Goal: Task Accomplishment & Management: Manage account settings

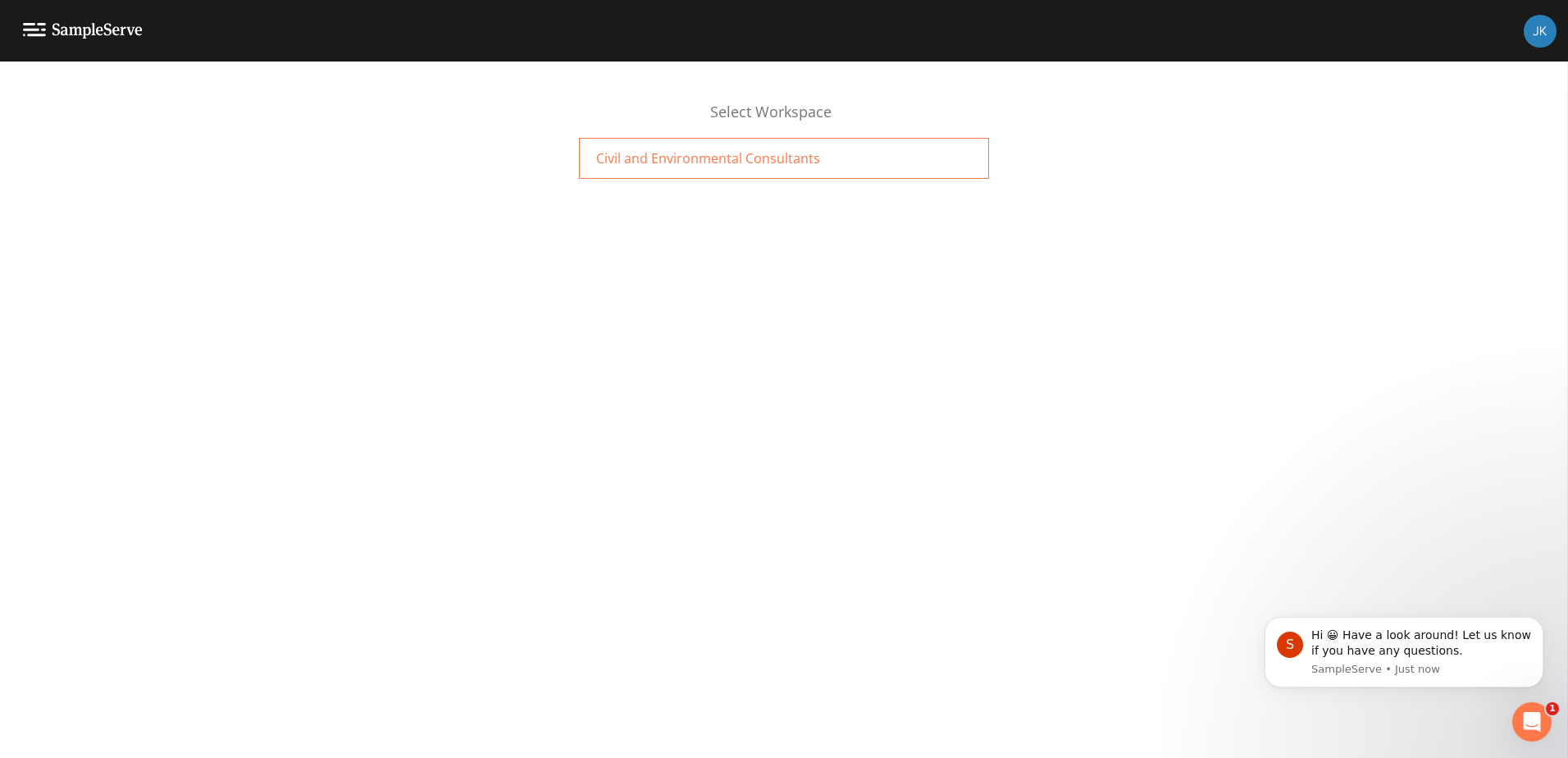
click at [707, 161] on span "Civil and Environmental Consultants" at bounding box center [708, 158] width 223 height 20
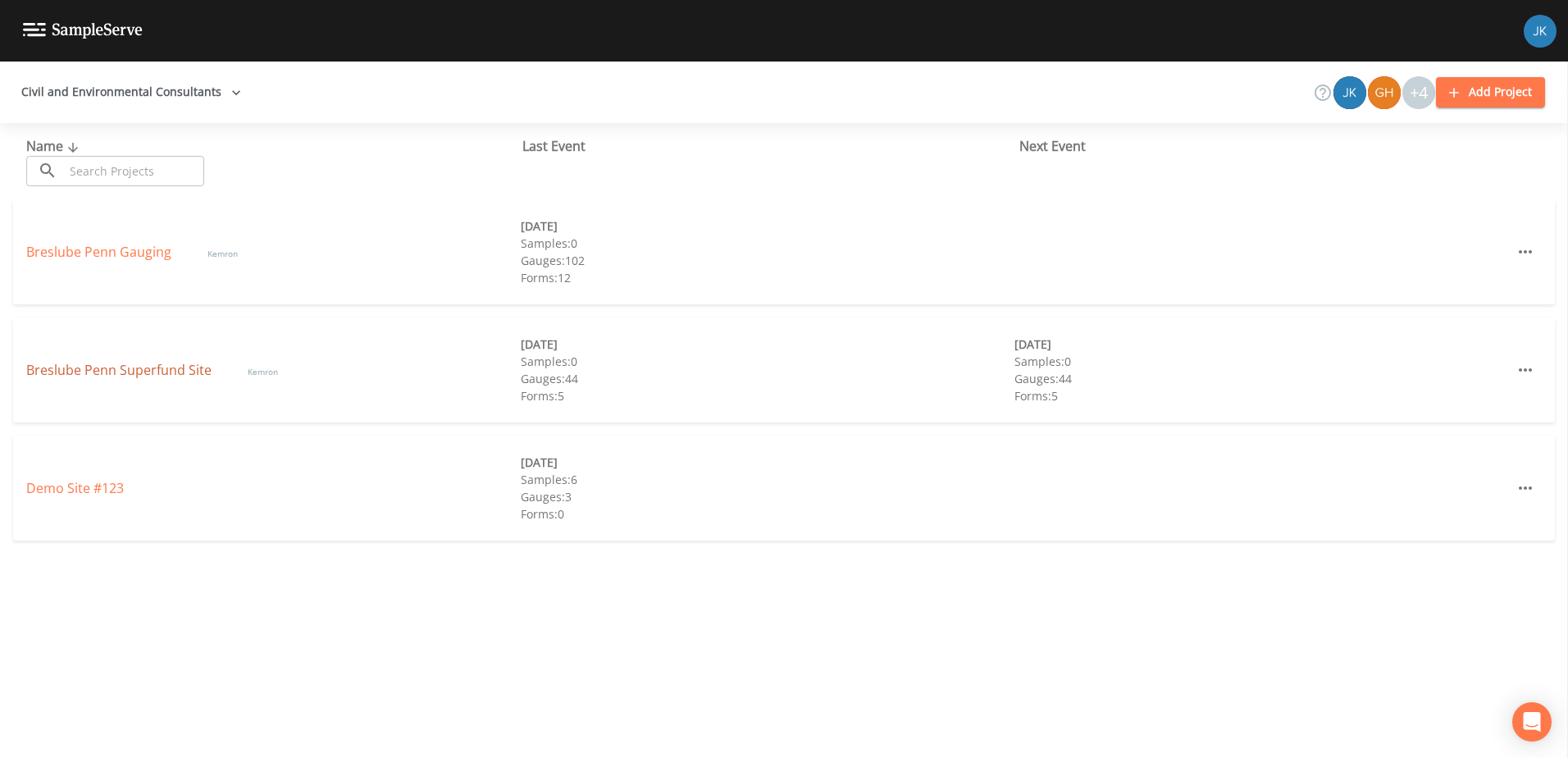
click at [108, 367] on link "Breslube Penn Superfund Site" at bounding box center [121, 370] width 189 height 18
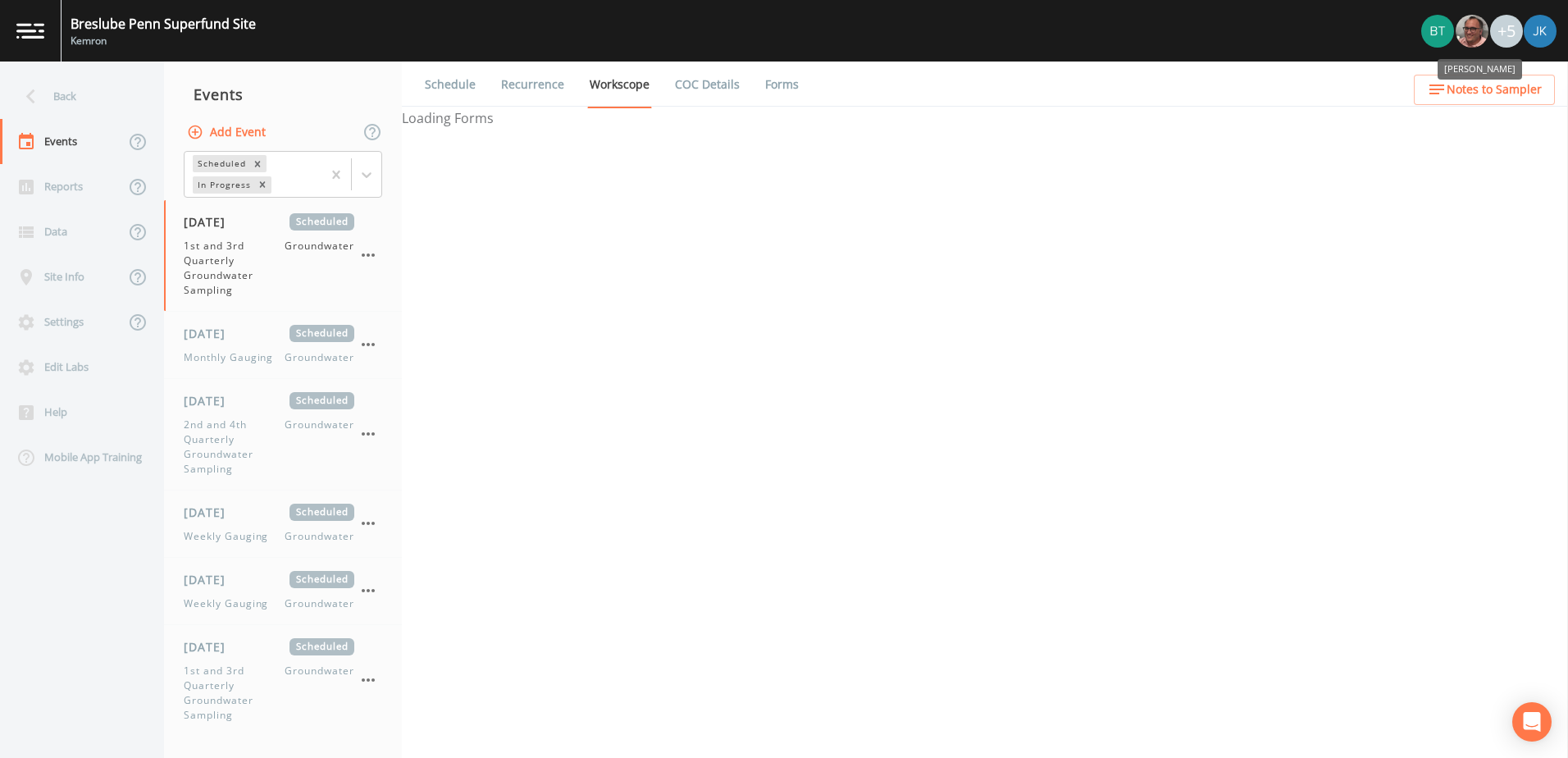
select select "4f082be6-97a7-4f70-a81f-c26a4e896ad7"
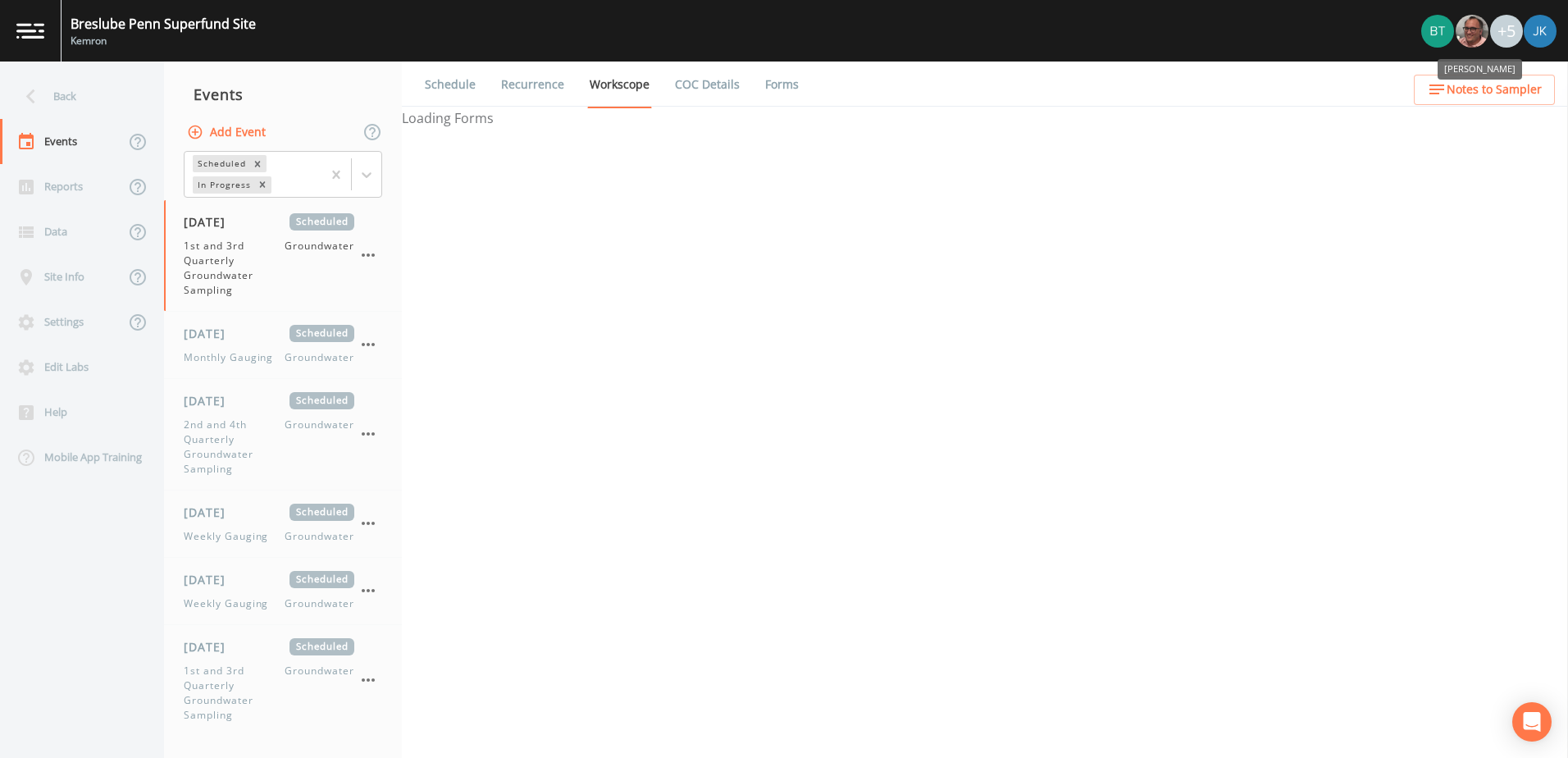
select select "4f082be6-97a7-4f70-a81f-c26a4e896ad7"
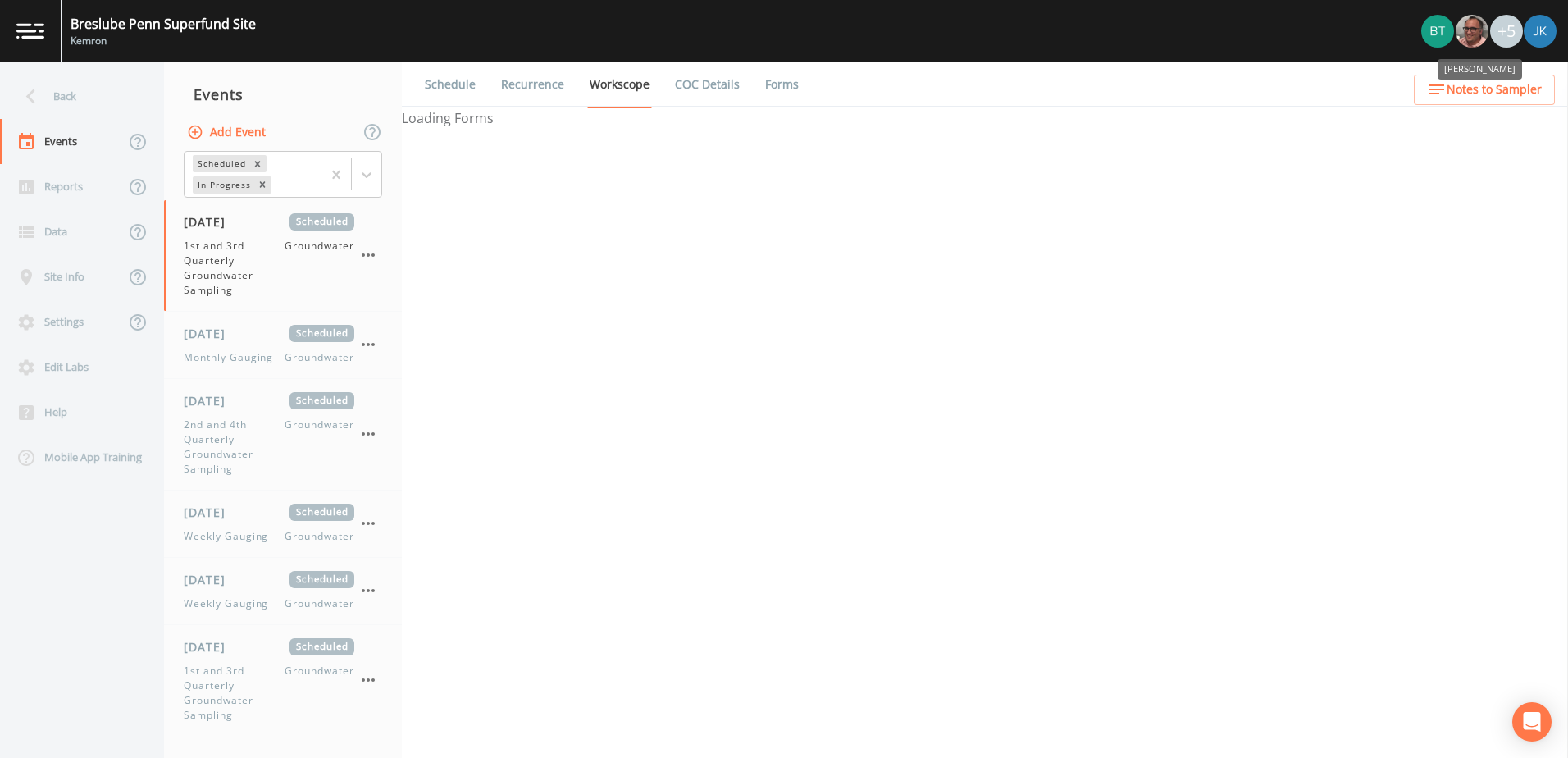
select select "4f082be6-97a7-4f70-a81f-c26a4e896ad7"
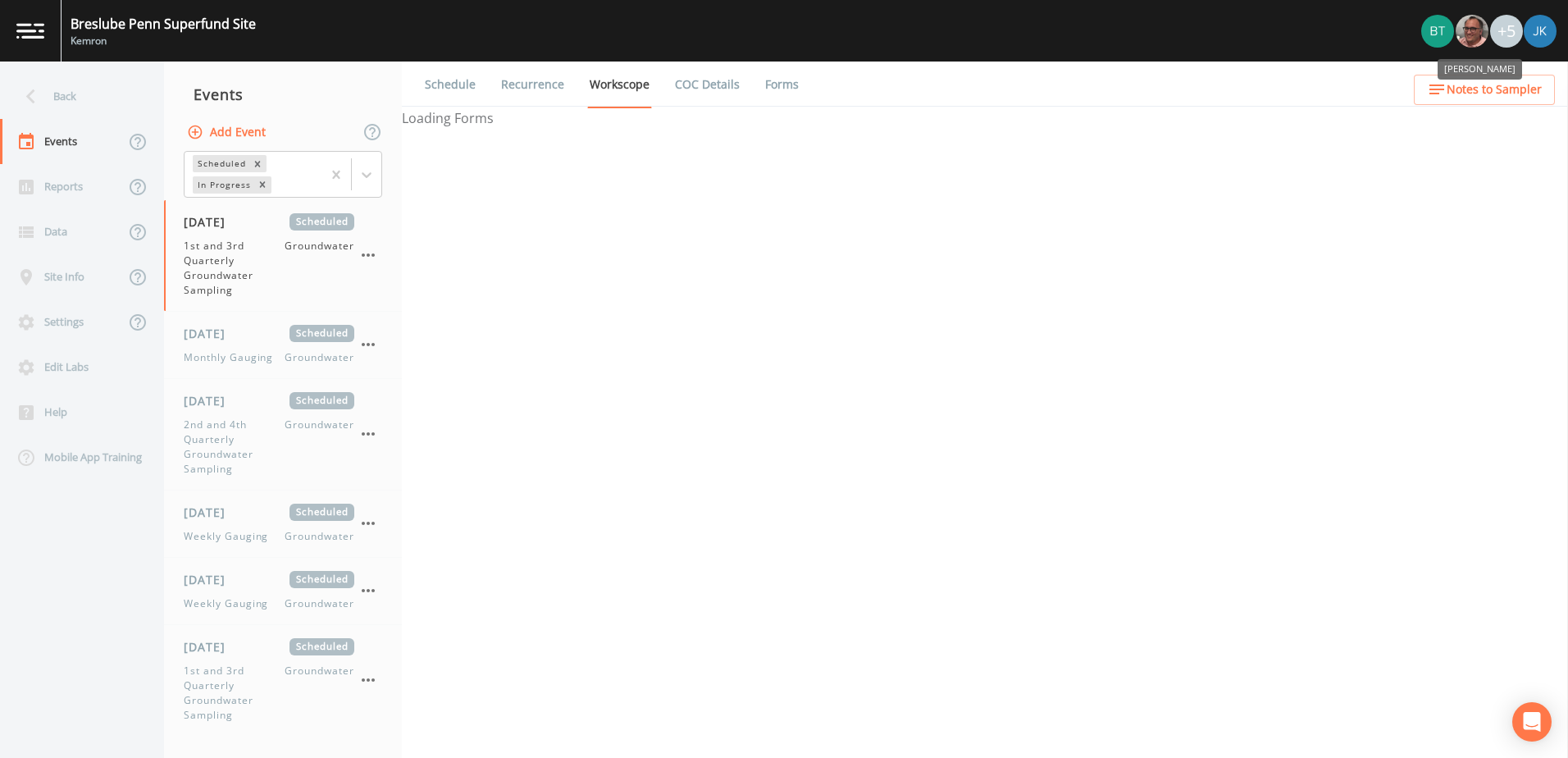
select select "4f082be6-97a7-4f70-a81f-c26a4e896ad7"
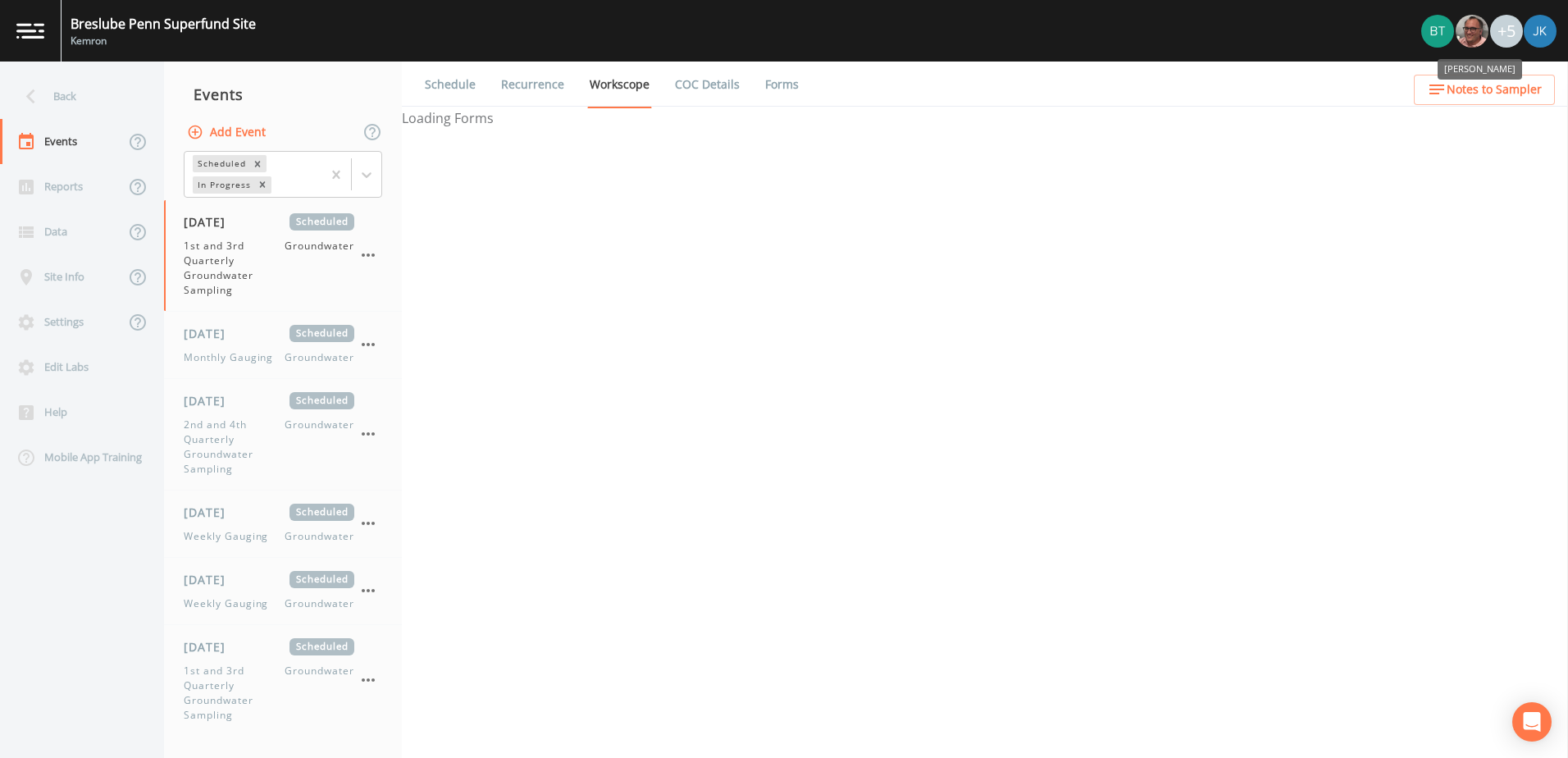
select select "4f082be6-97a7-4f70-a81f-c26a4e896ad7"
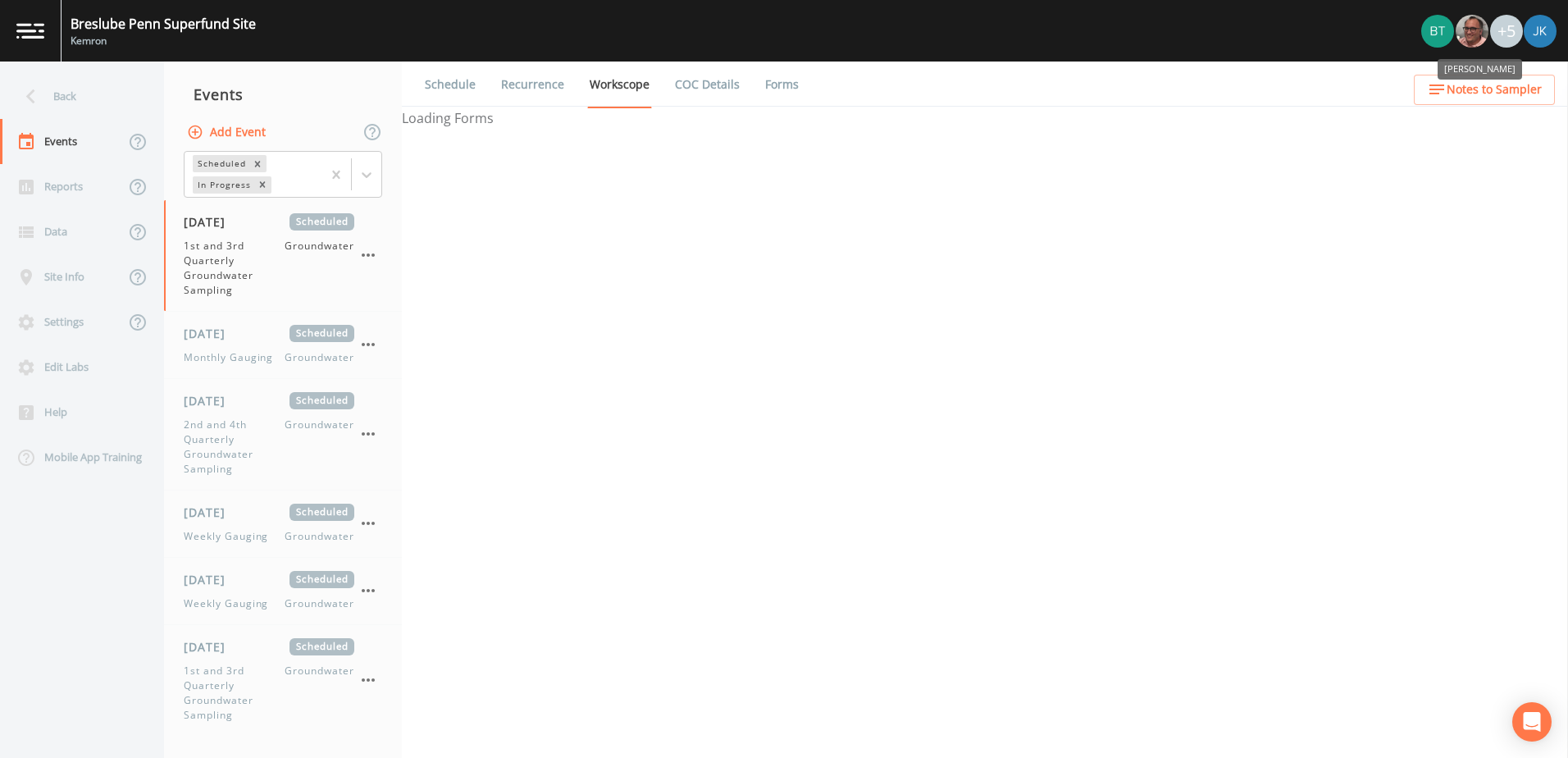
select select "4f082be6-97a7-4f70-a81f-c26a4e896ad7"
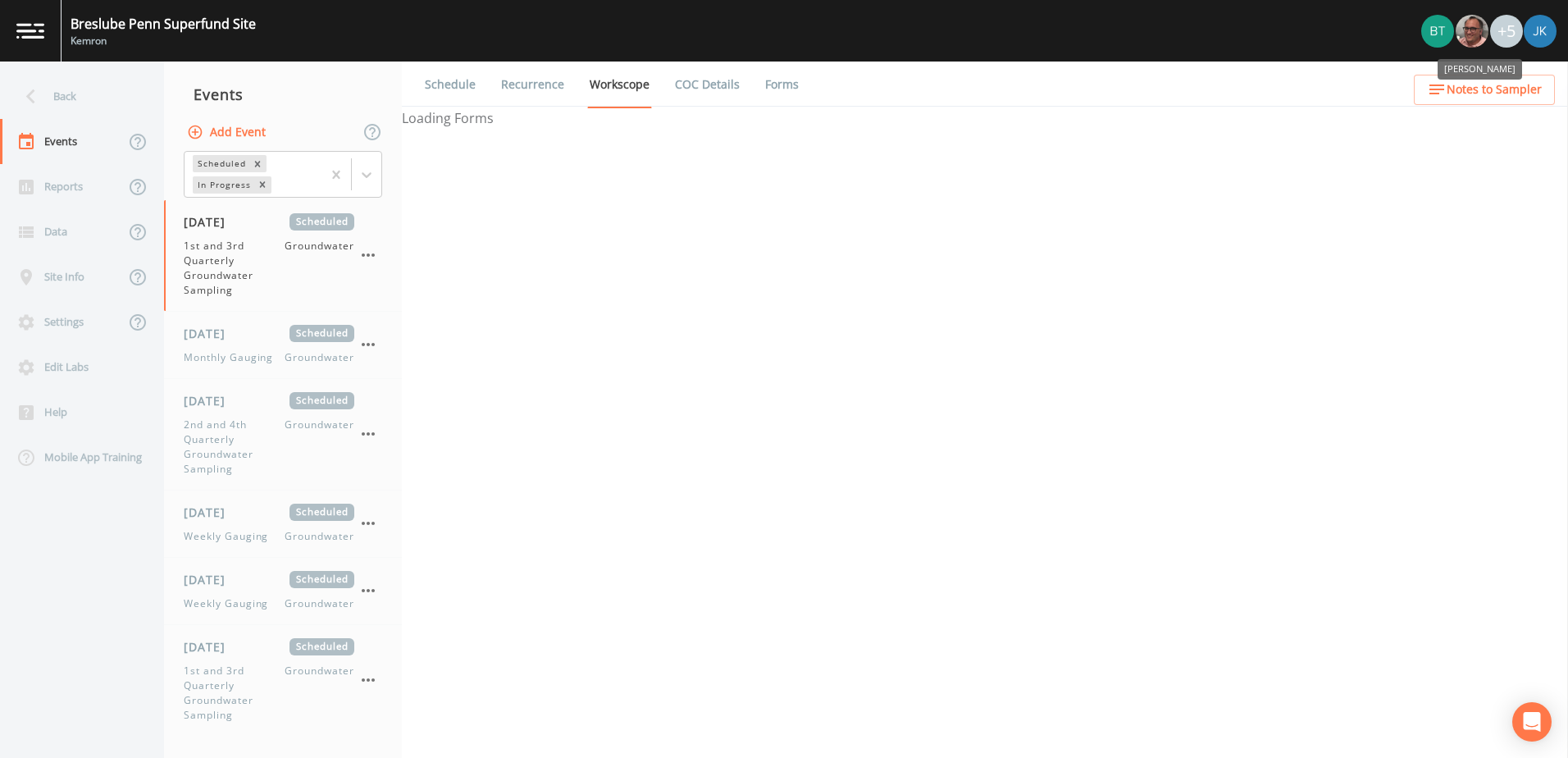
select select "4f082be6-97a7-4f70-a81f-c26a4e896ad7"
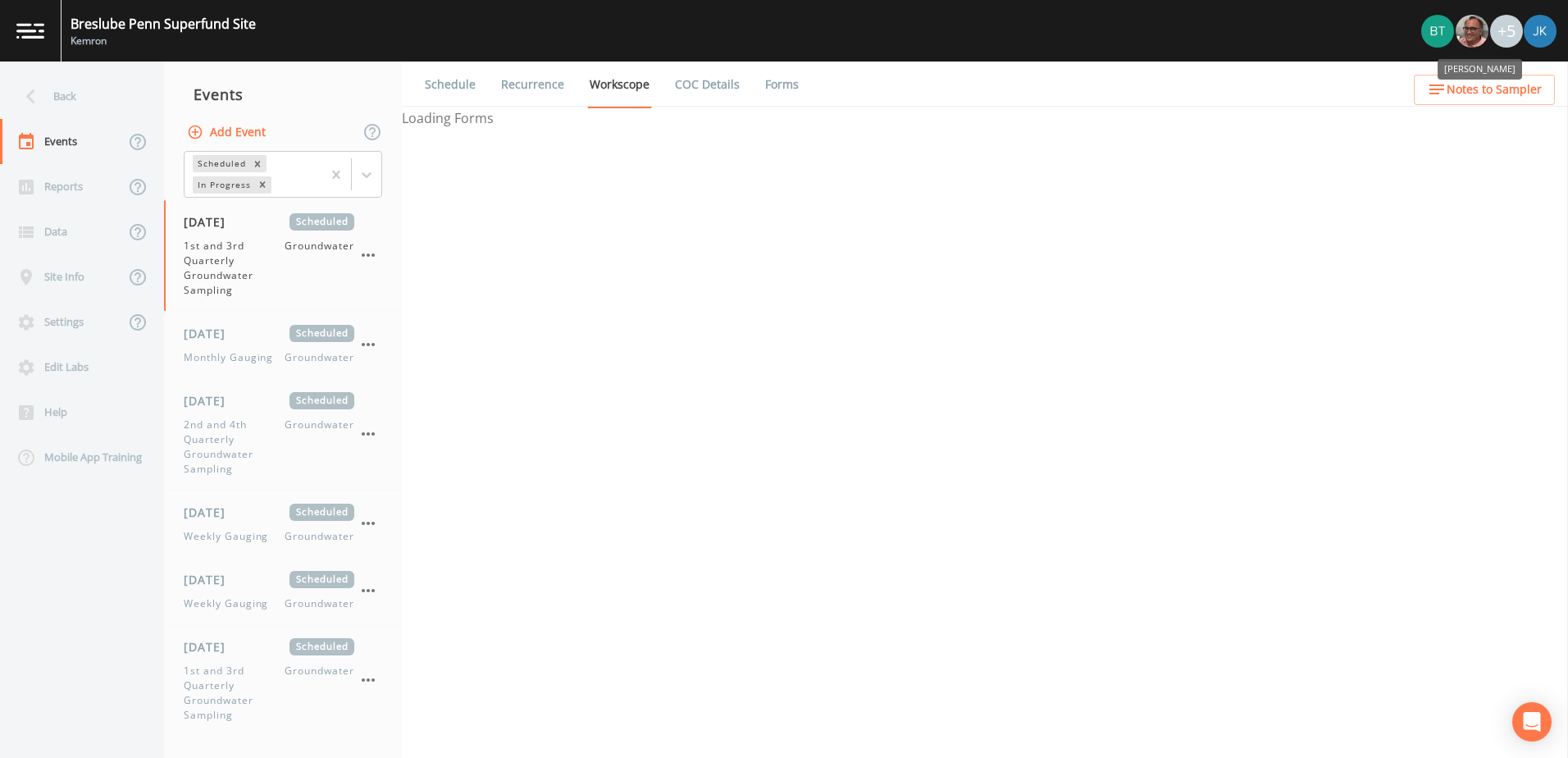
select select "4f082be6-97a7-4f70-a81f-c26a4e896ad7"
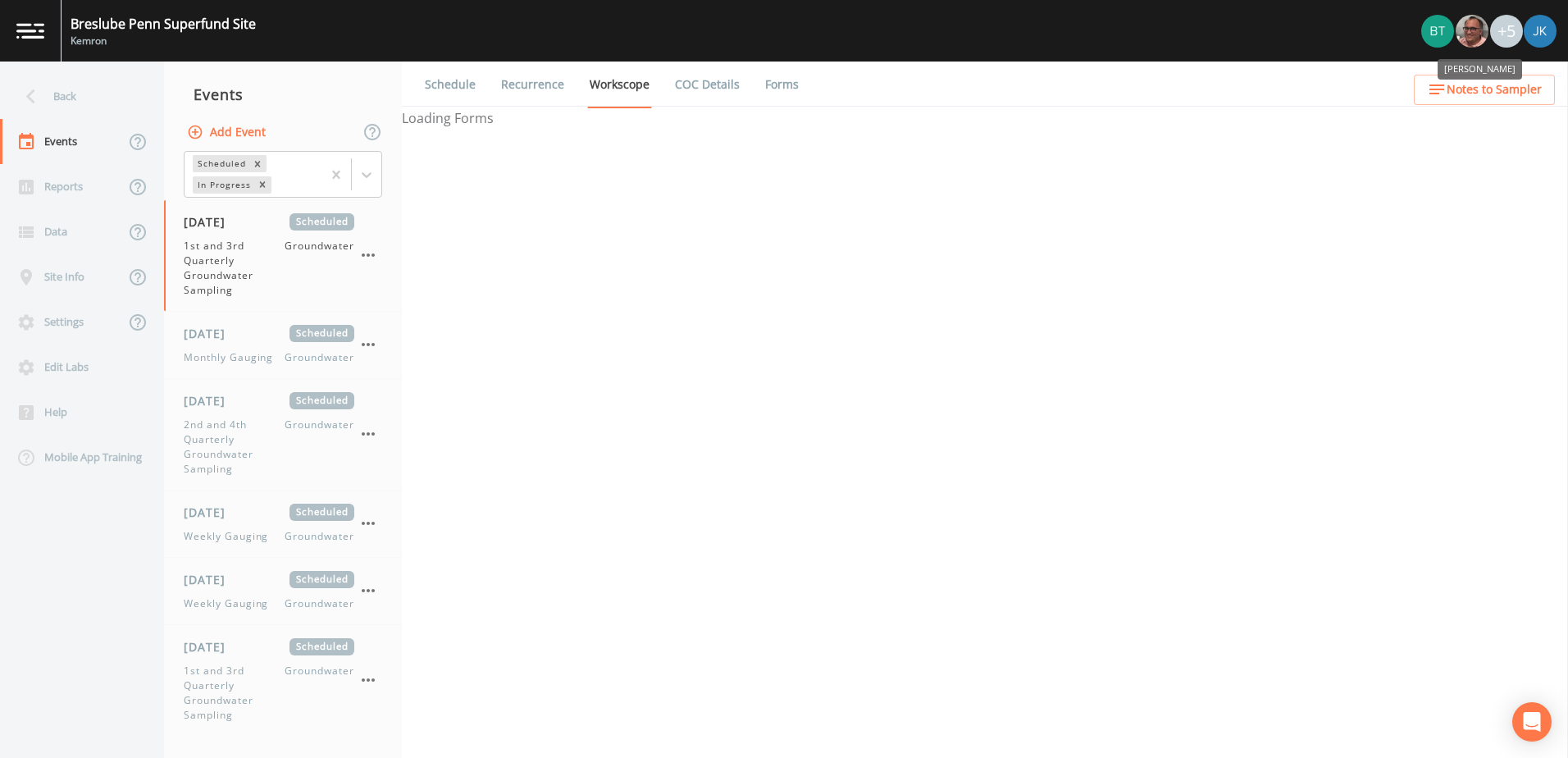
select select "4f082be6-97a7-4f70-a81f-c26a4e896ad7"
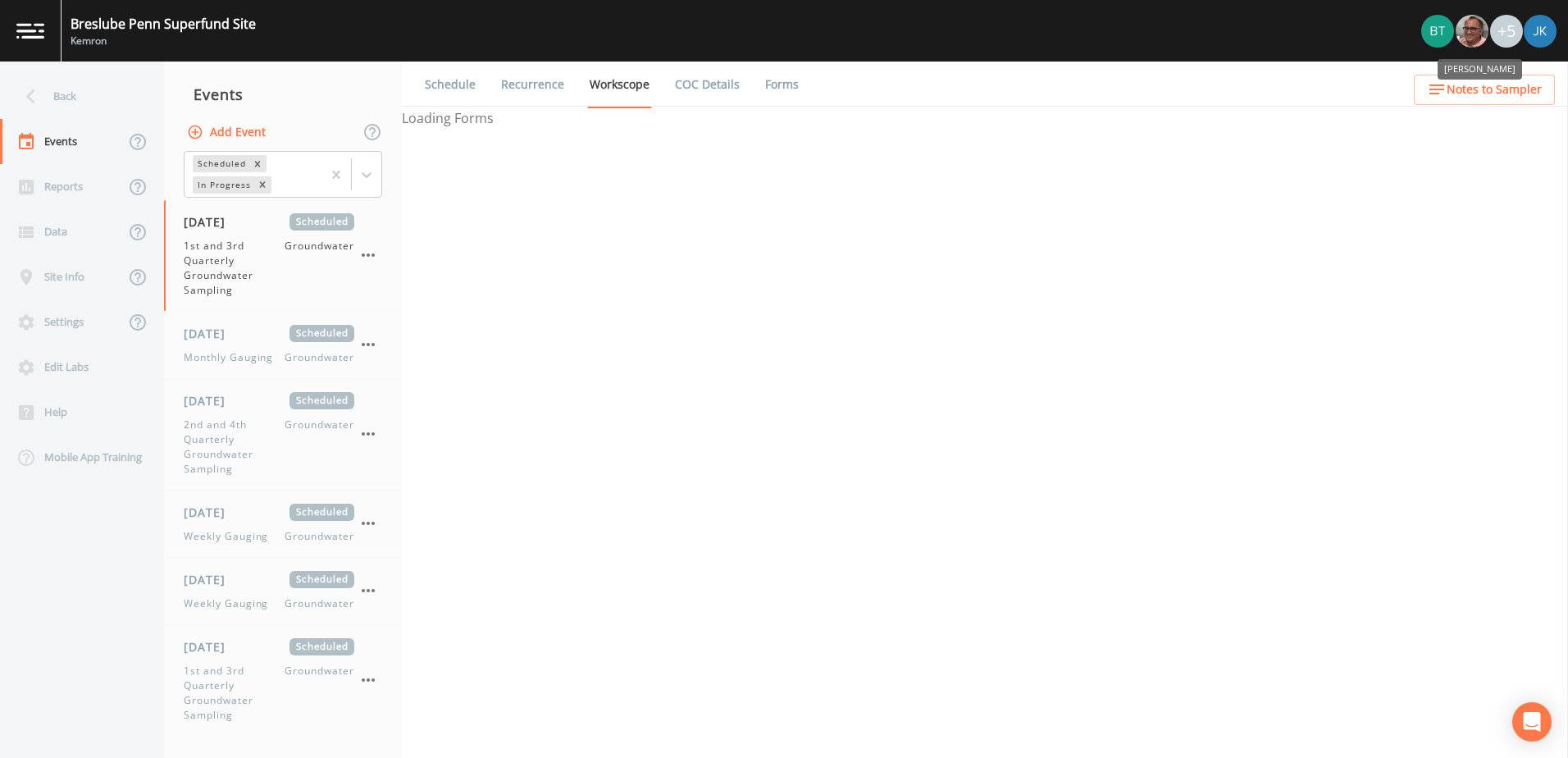
select select "4f082be6-97a7-4f70-a81f-c26a4e896ad7"
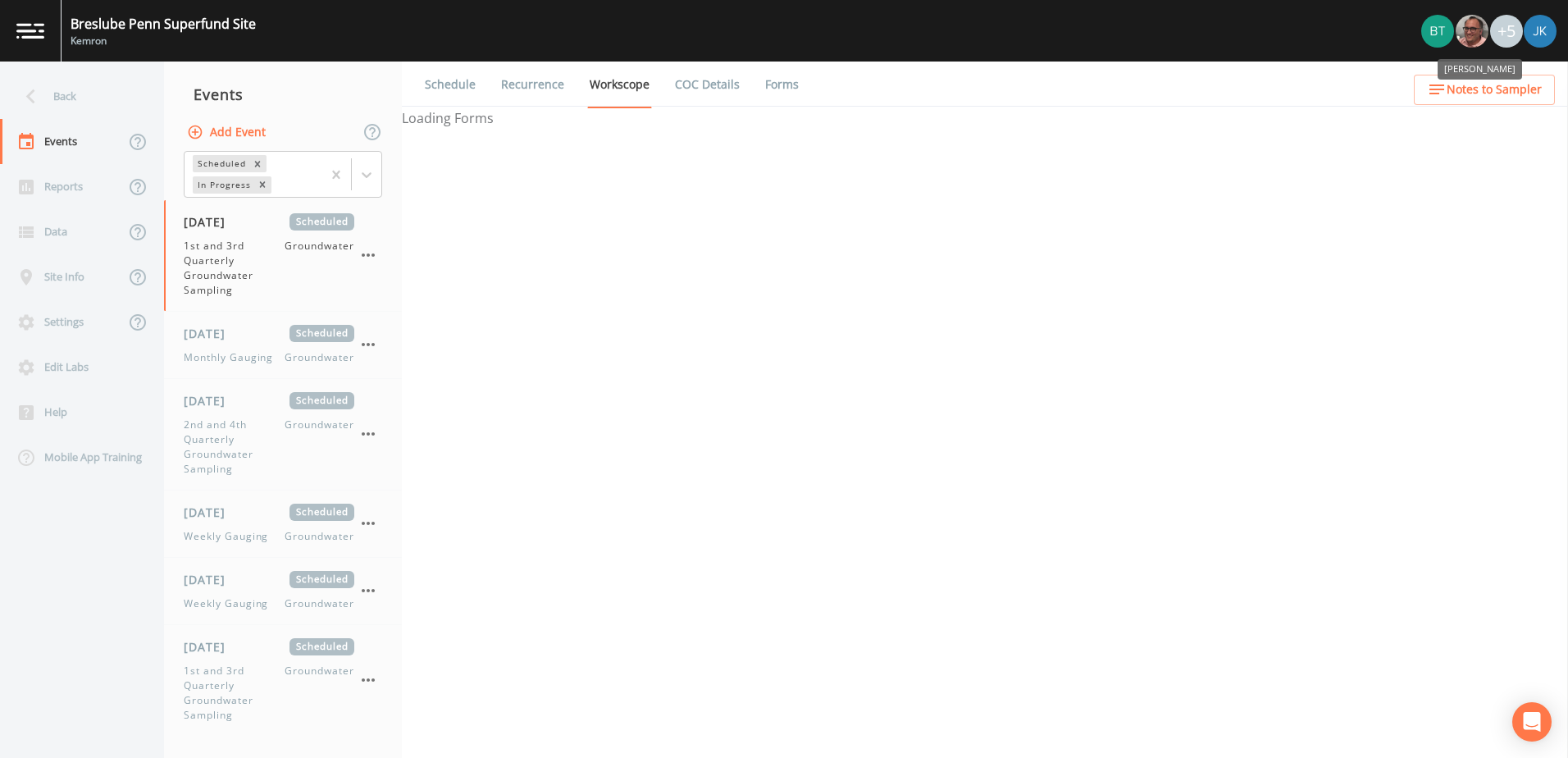
select select "4f082be6-97a7-4f70-a81f-c26a4e896ad7"
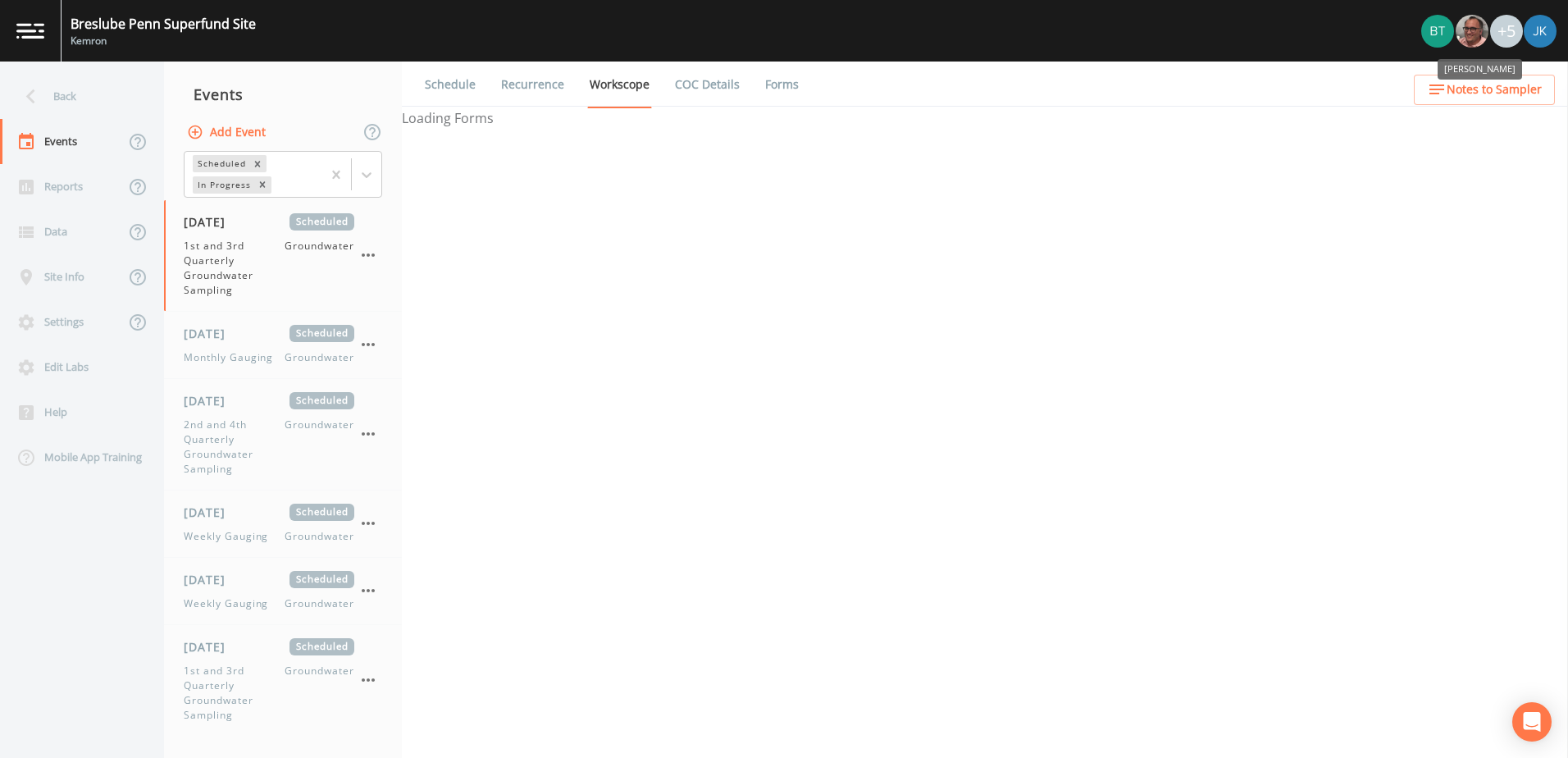
select select "4f082be6-97a7-4f70-a81f-c26a4e896ad7"
select select "735bfb27-7614-48c8-9c52-4bea6a4ade30"
select select "f37c443a-374a-4031-acf4-1100f52570ad"
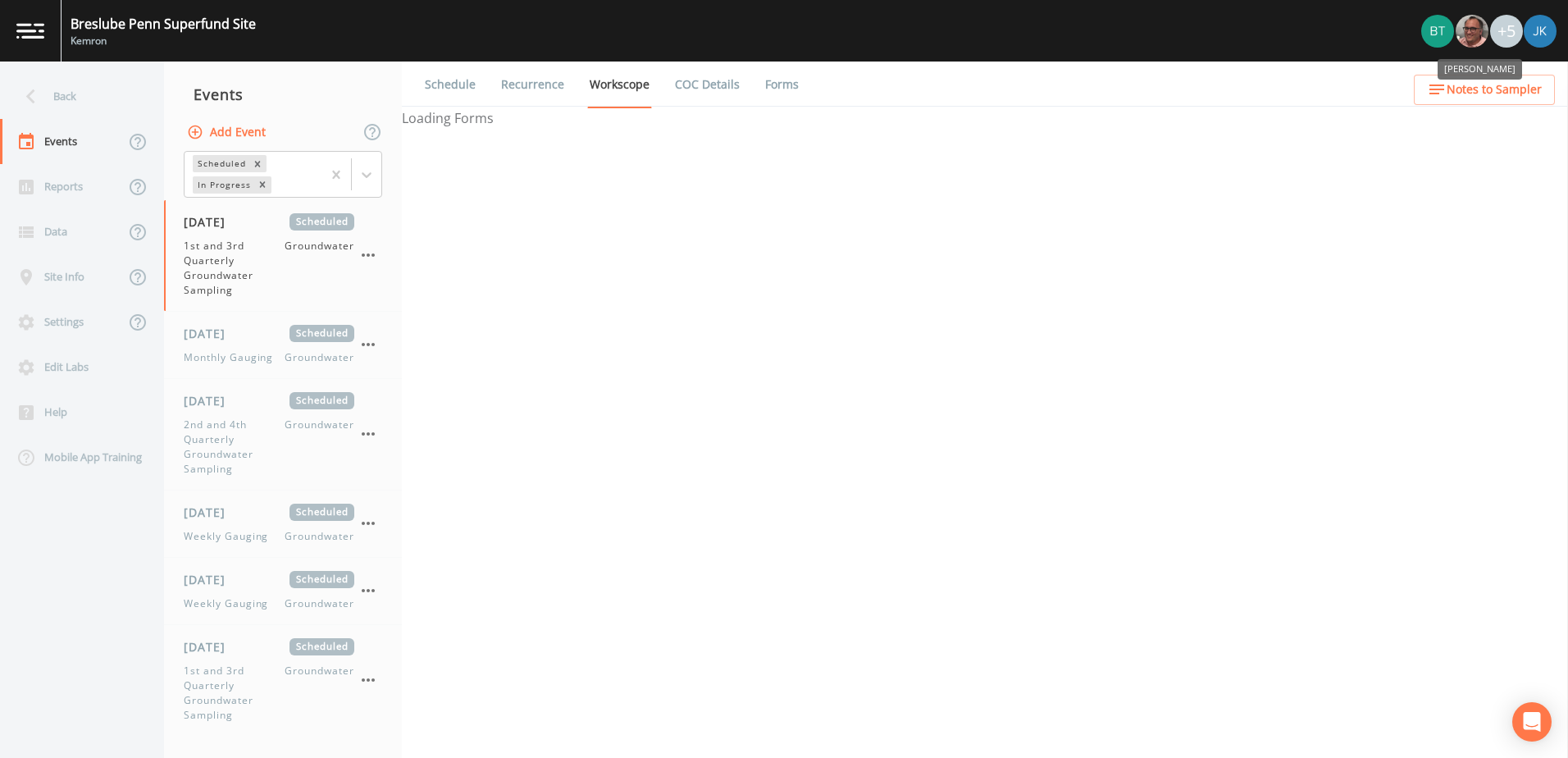
select select "f7621d8c-c4b8-4553-b36b-9477d48a9eb9"
select select "2f7cc9fb-0204-44df-a1d0-a51fedfe7168"
select select "5117f804-df8a-42b0-8d50-9f25c3cae74a"
select select "d39e4373-1736-4db8-8f8f-2319c0ca05a3"
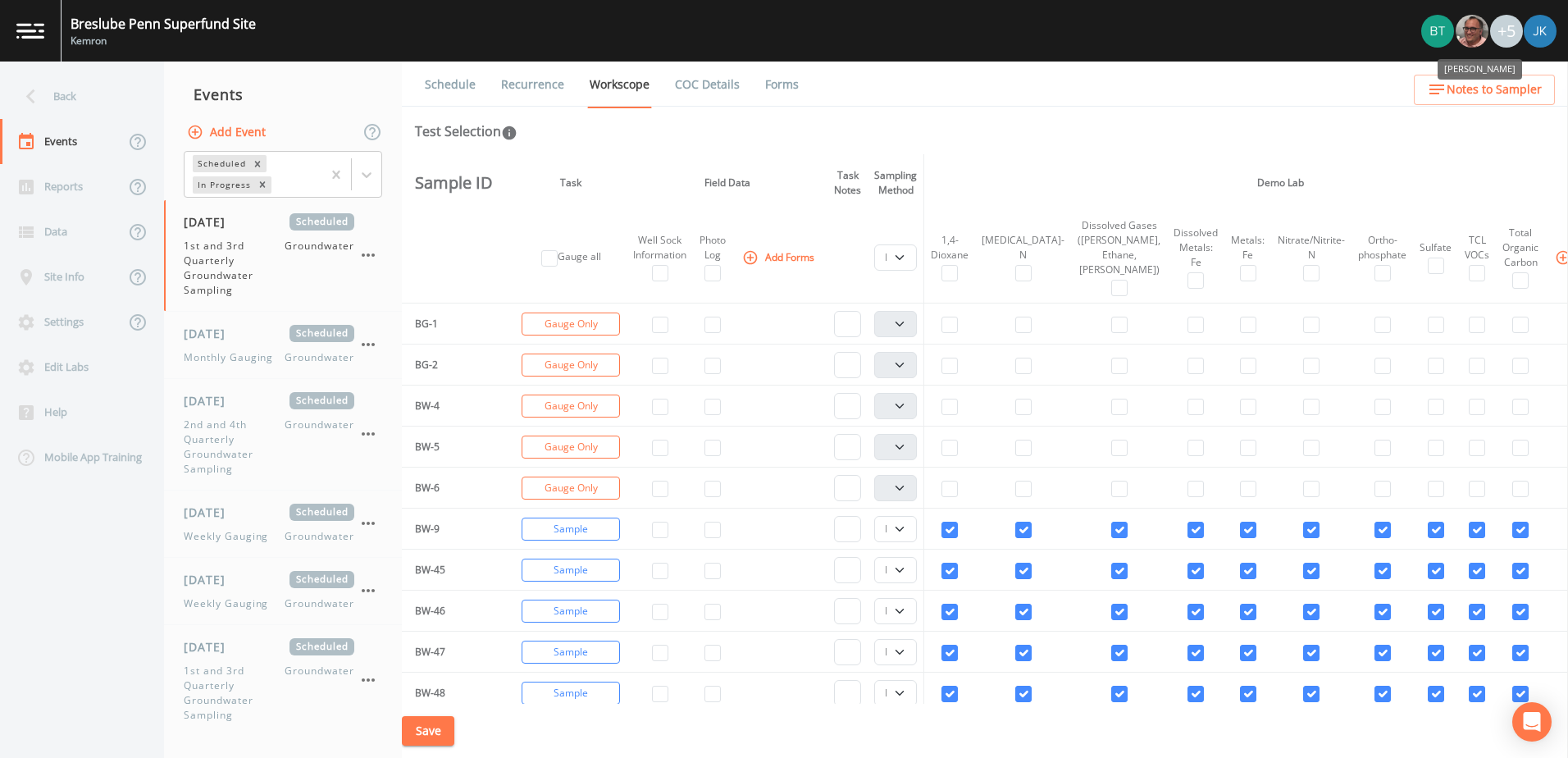
click at [1476, 37] on img "Mike Franklin" at bounding box center [1472, 31] width 33 height 33
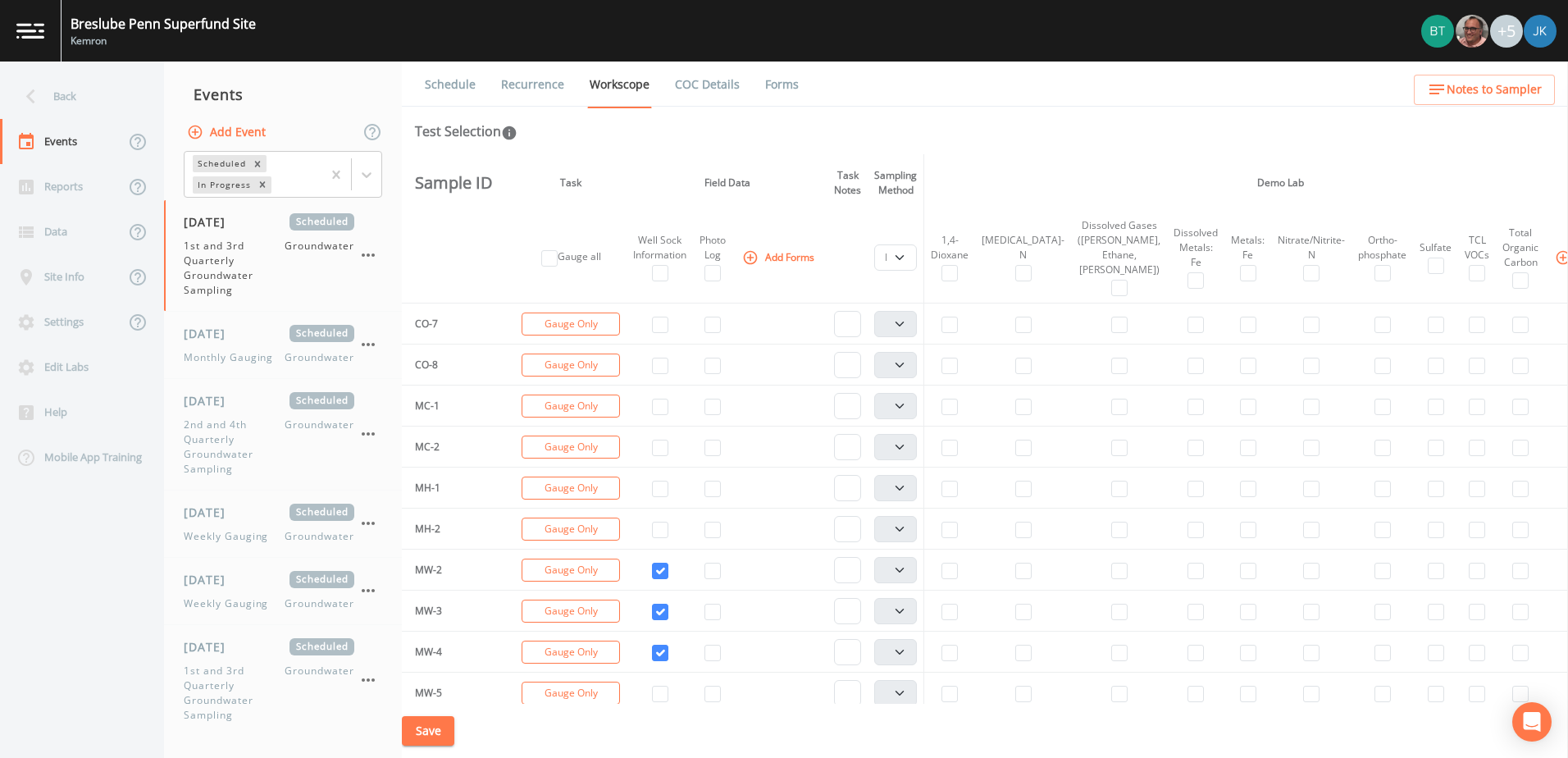
scroll to position [1311, 0]
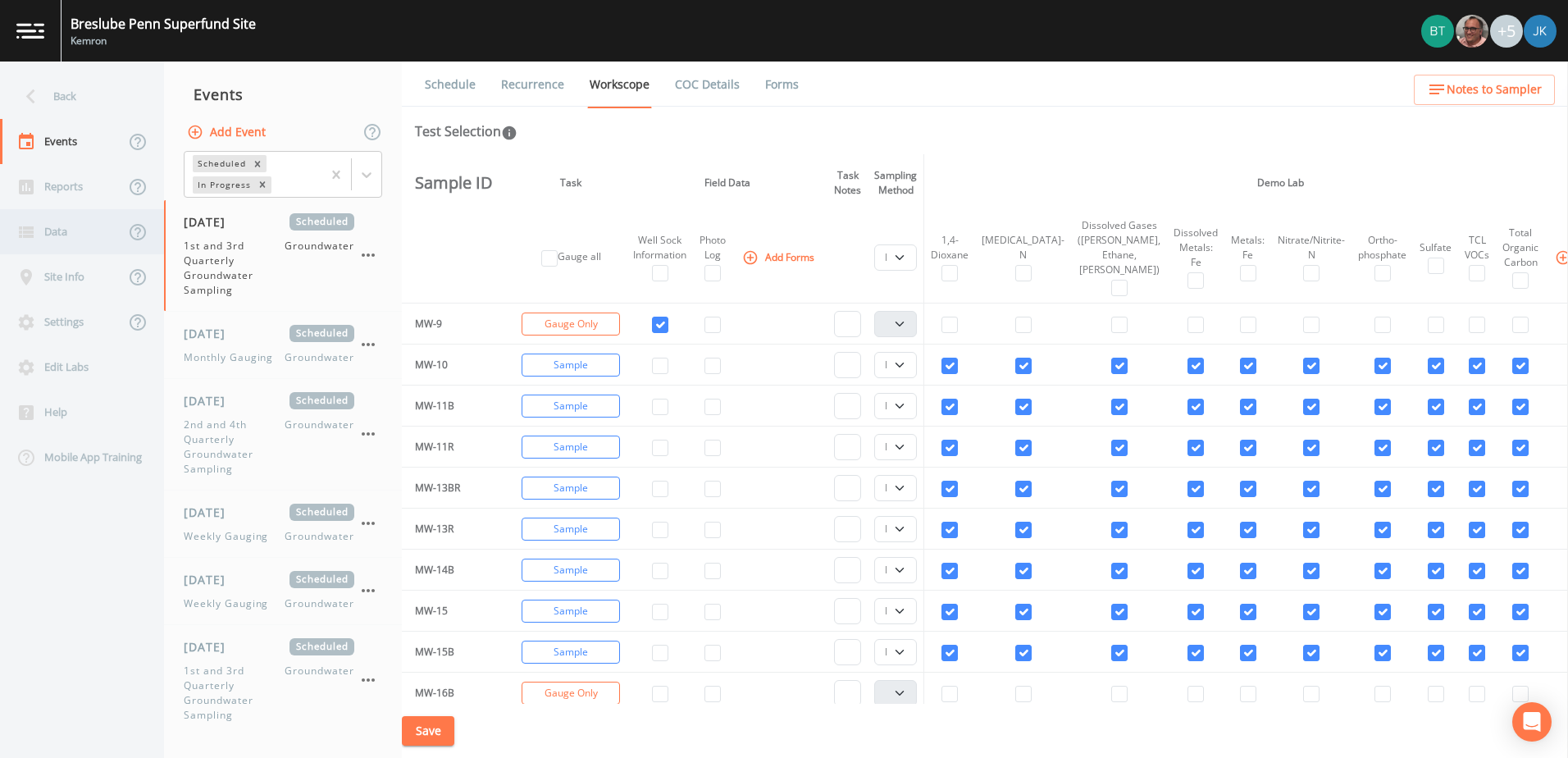
click at [54, 222] on div "Data" at bounding box center [62, 232] width 125 height 45
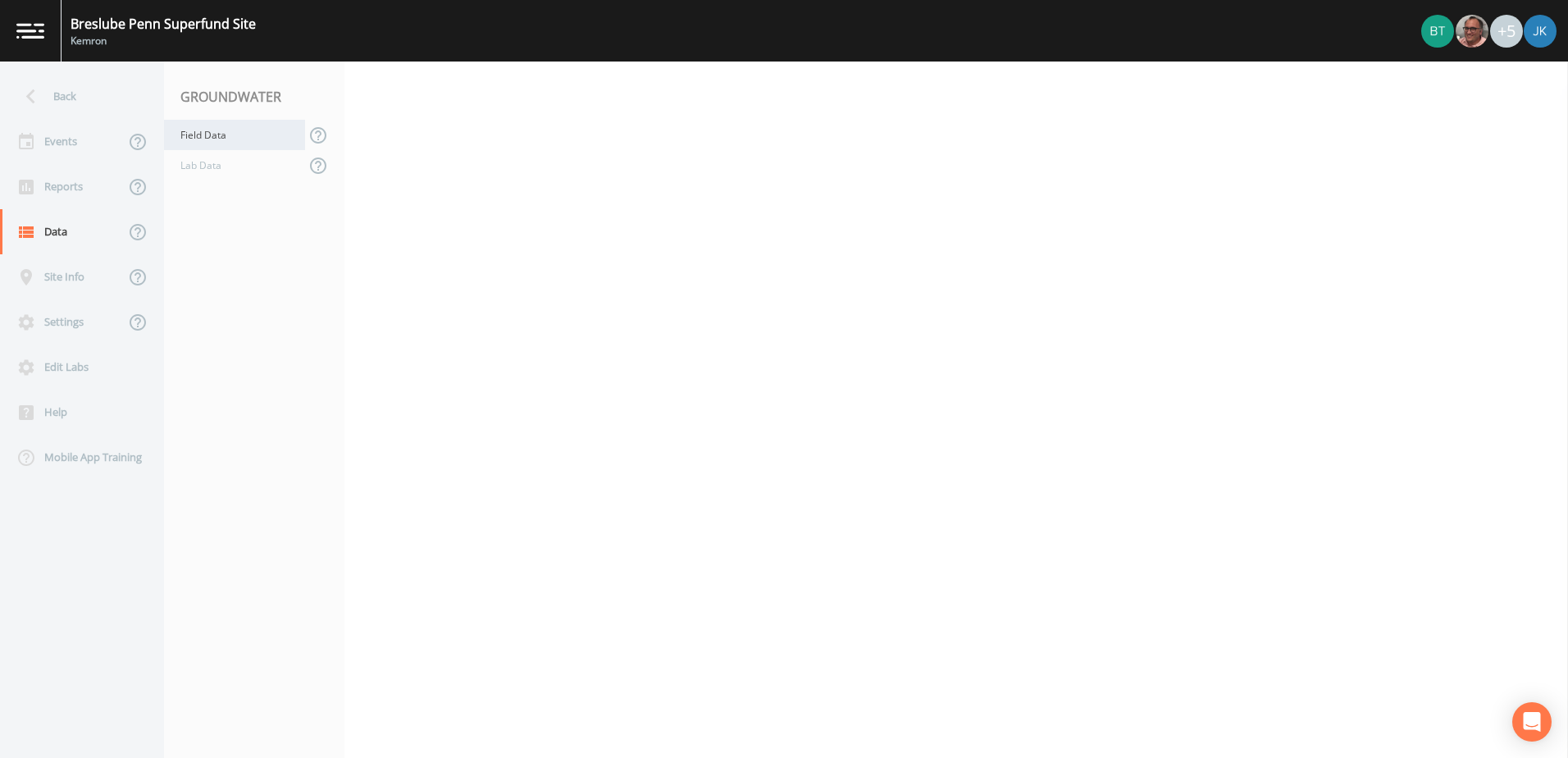
click at [257, 141] on div "Field Data" at bounding box center [234, 134] width 141 height 31
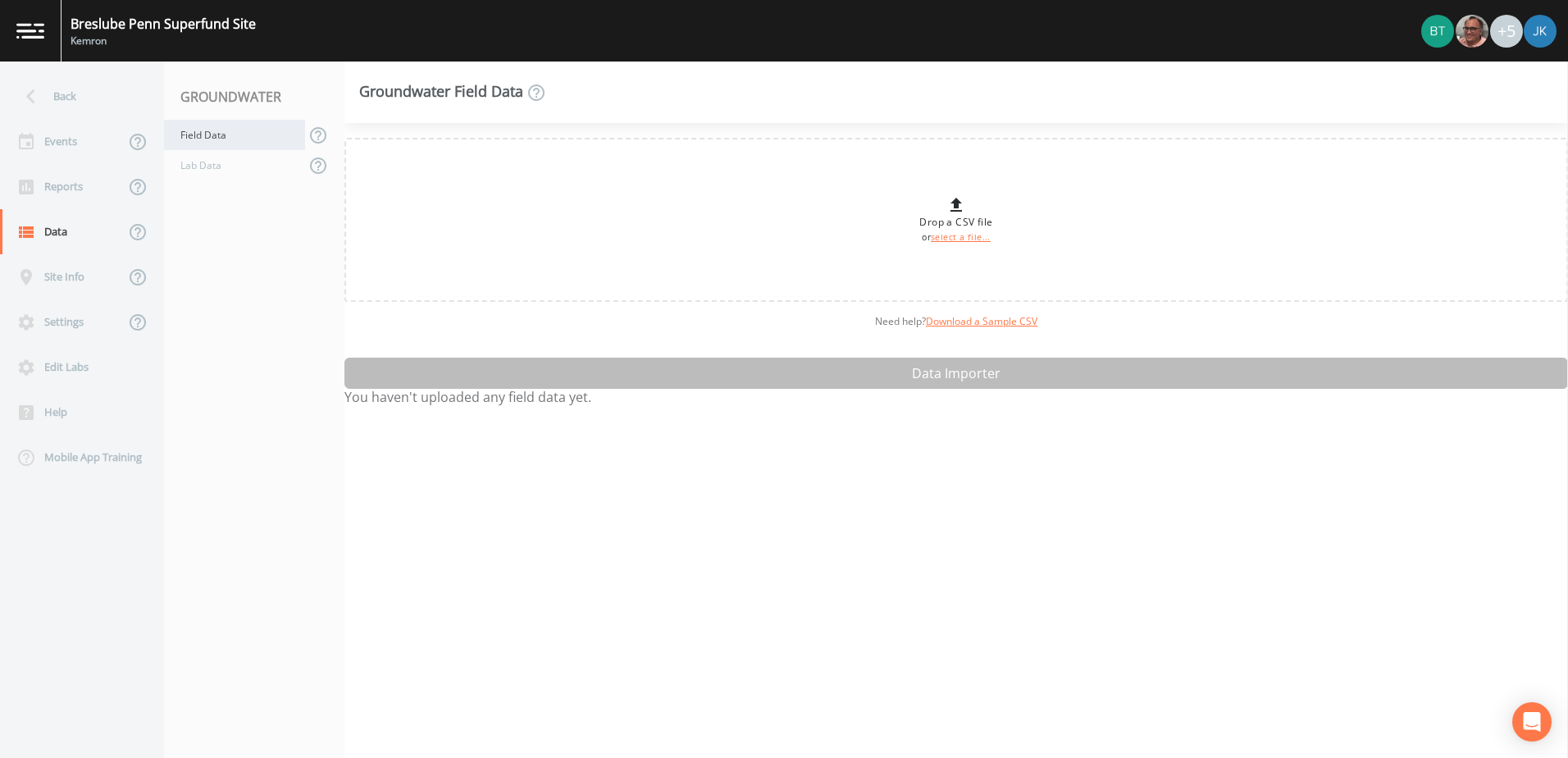
click at [218, 136] on div "Field Data" at bounding box center [234, 134] width 141 height 31
click at [33, 189] on icon at bounding box center [26, 187] width 15 height 15
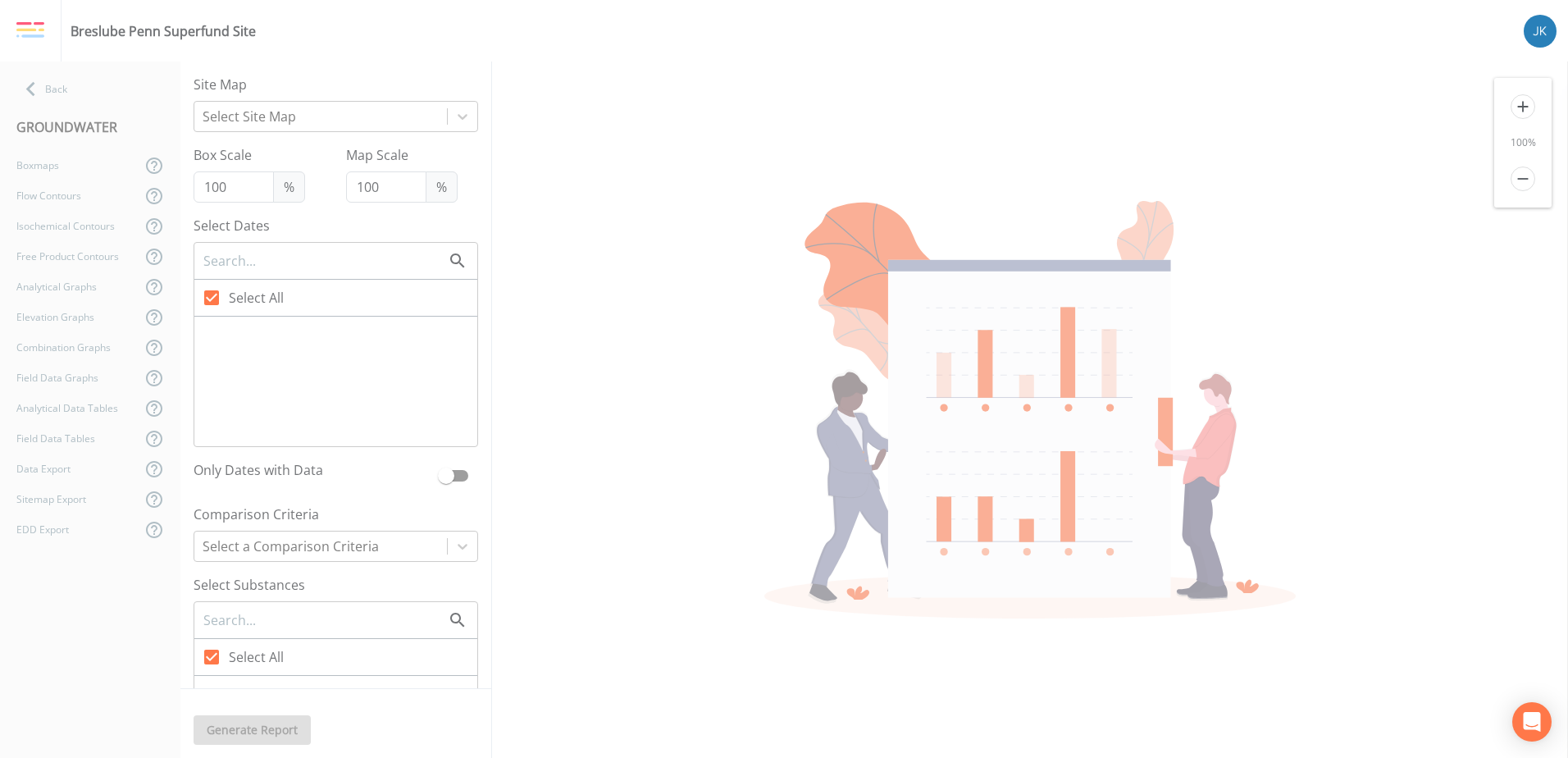
checkbox input "false"
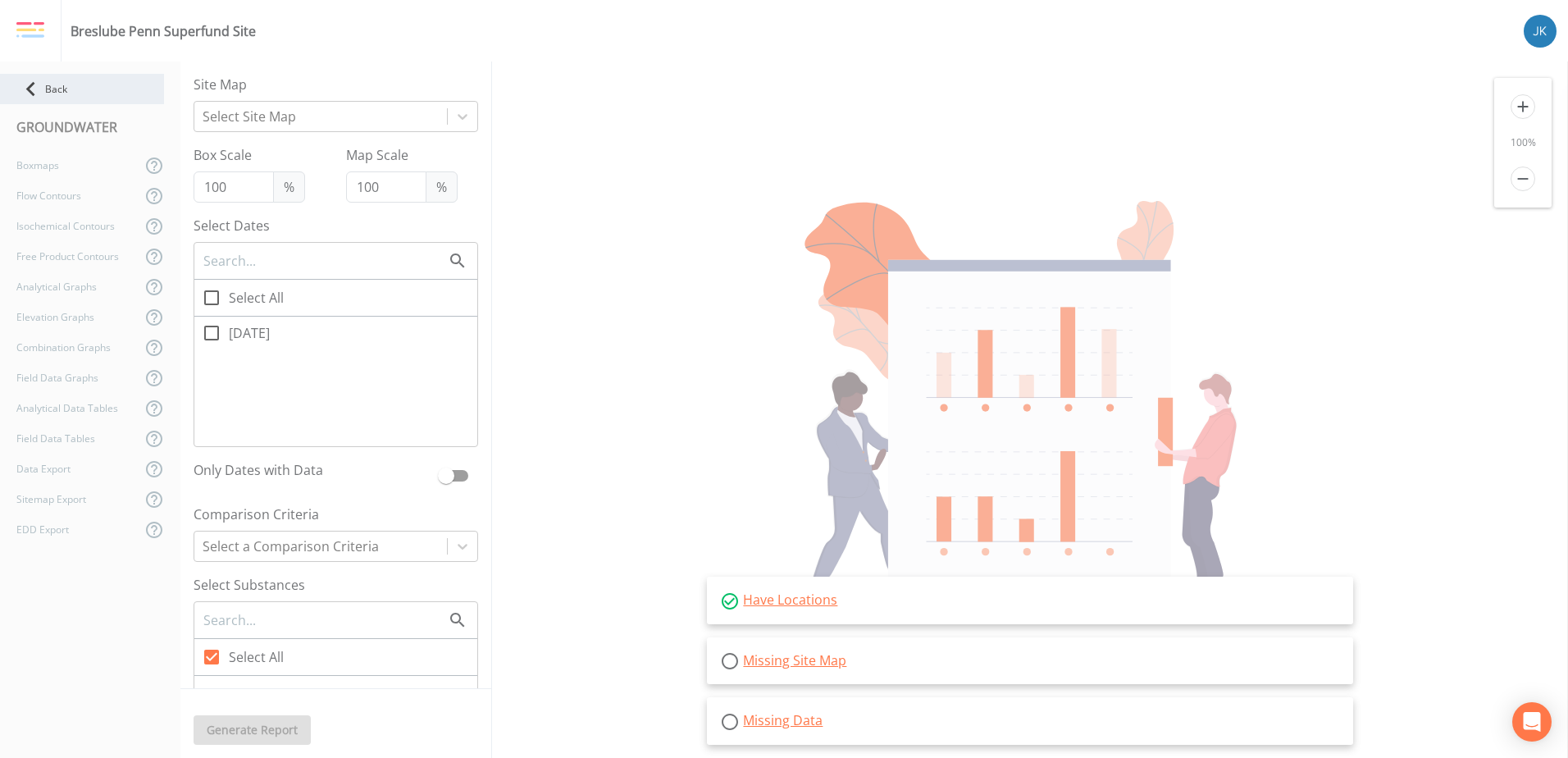
click at [32, 85] on icon at bounding box center [31, 89] width 9 height 15
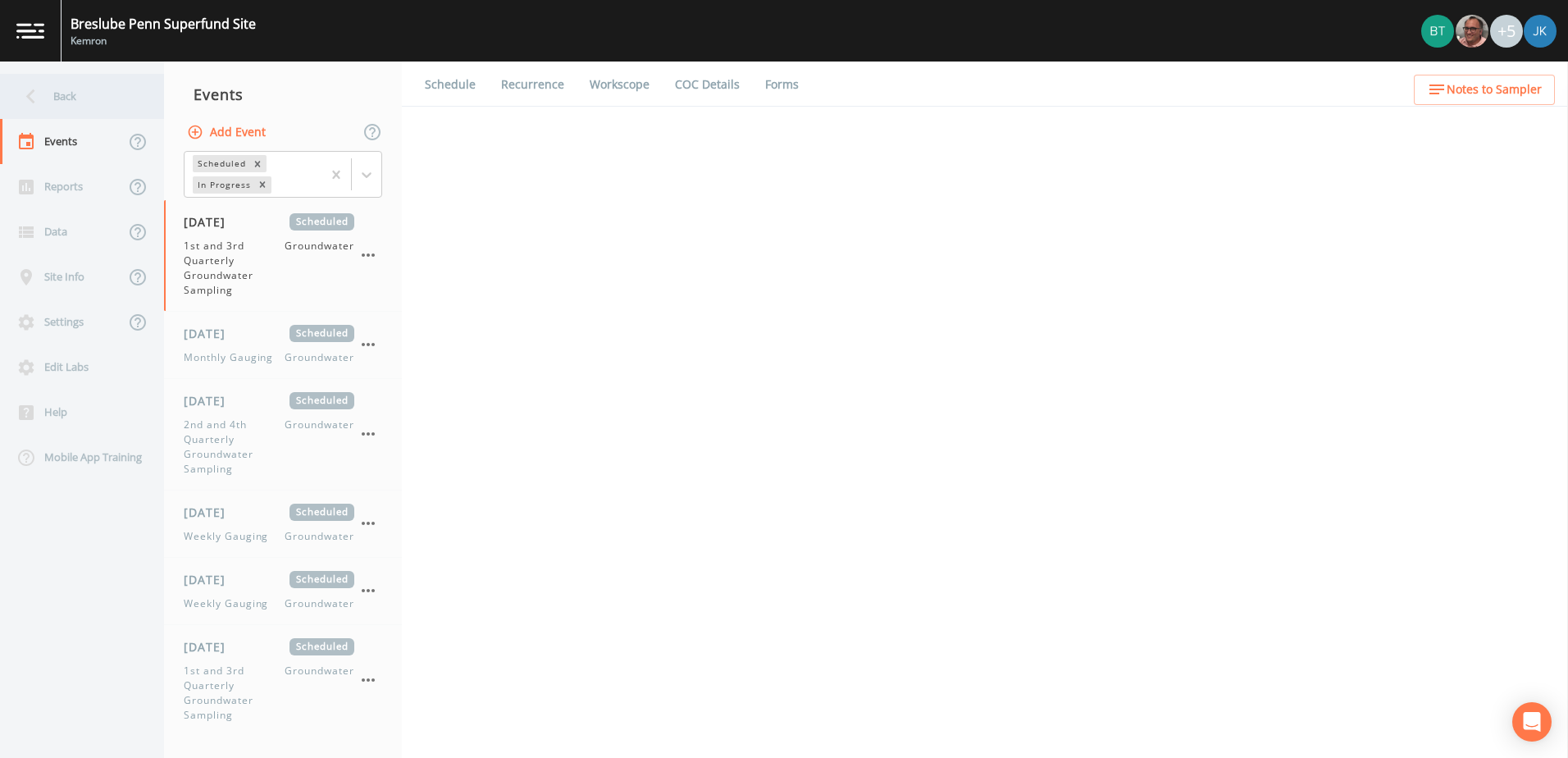
select select "4f082be6-97a7-4f70-a81f-c26a4e896ad7"
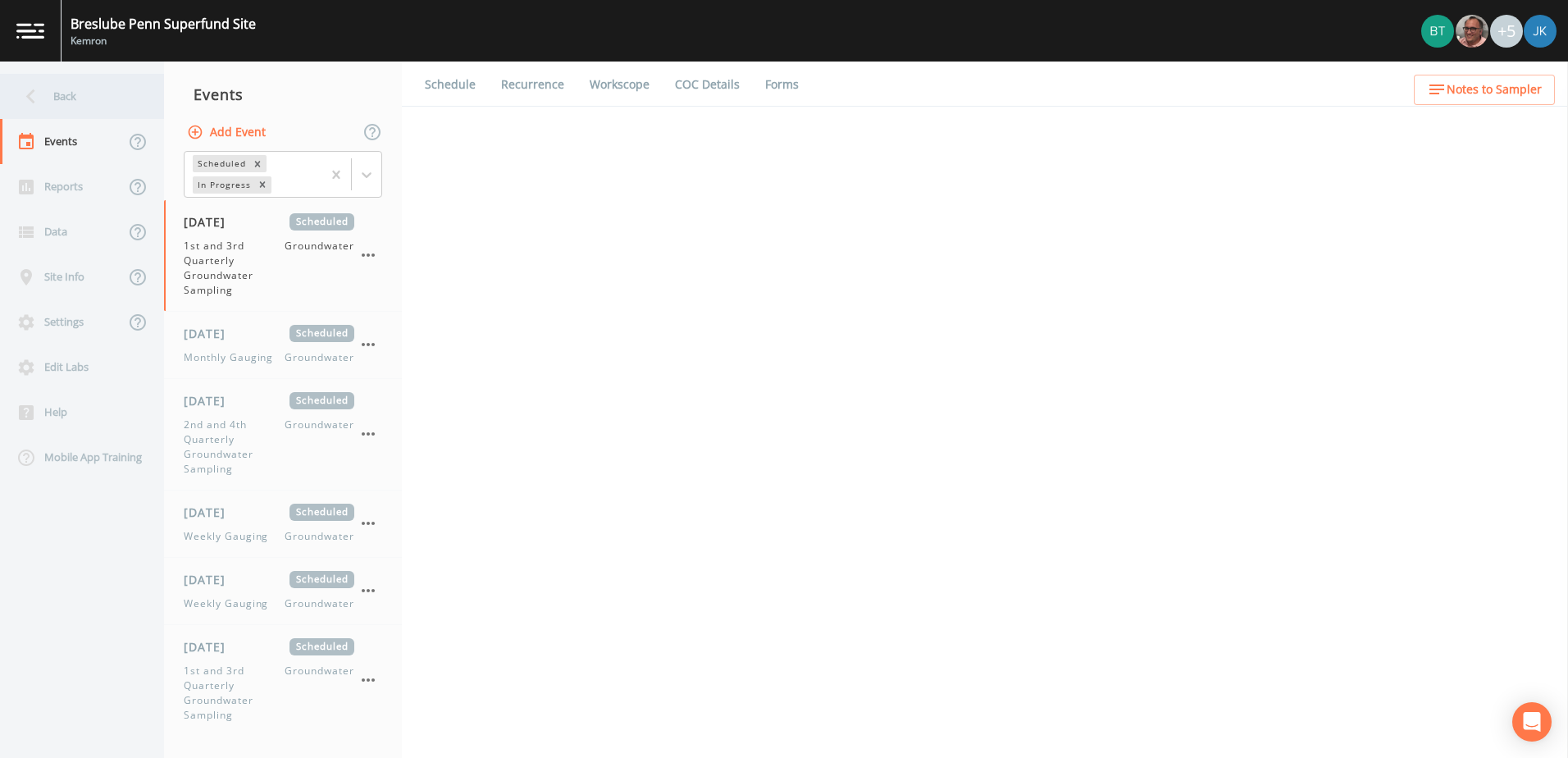
select select "4f082be6-97a7-4f70-a81f-c26a4e896ad7"
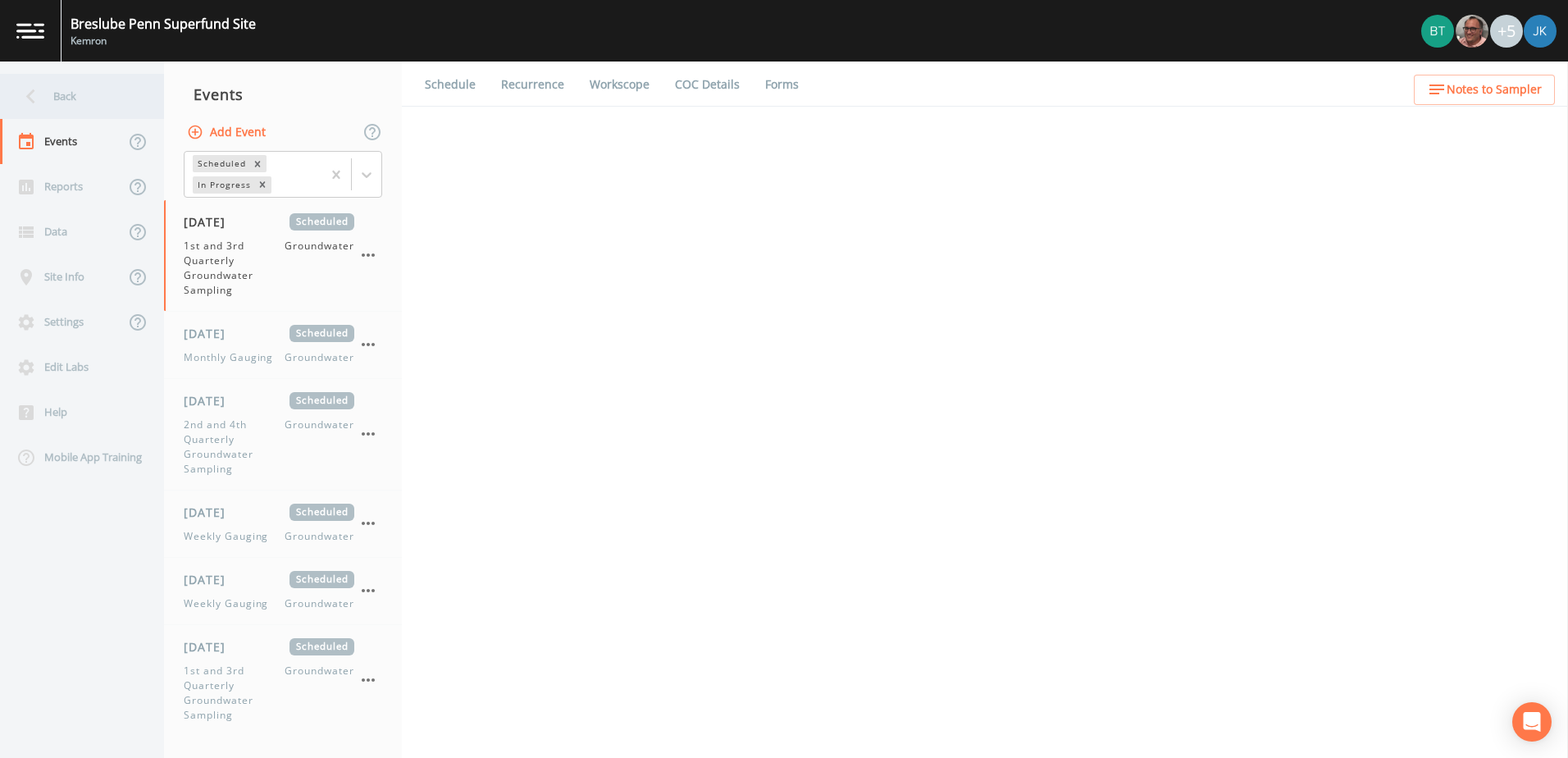
select select "4f082be6-97a7-4f70-a81f-c26a4e896ad7"
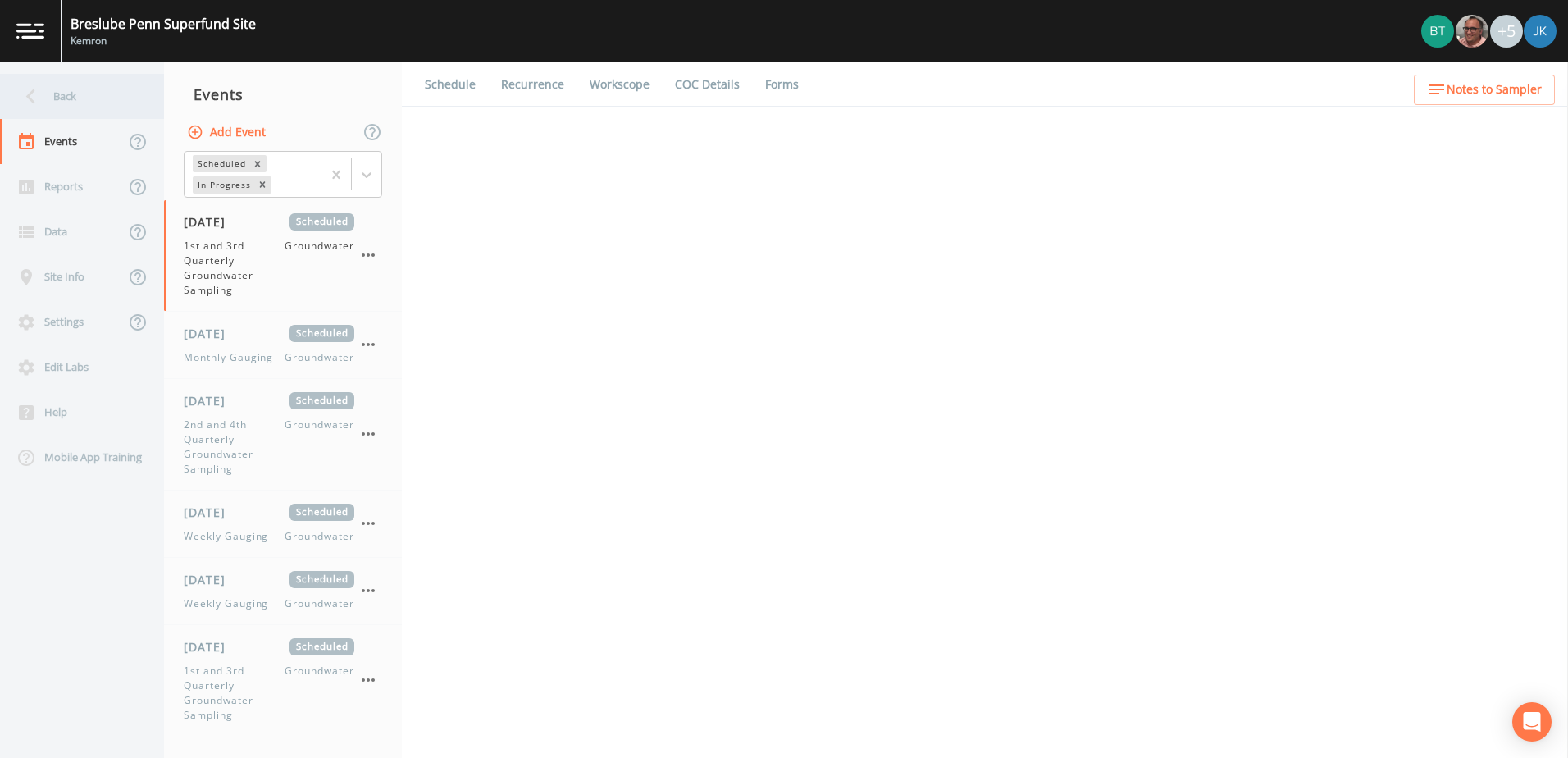
select select "4f082be6-97a7-4f70-a81f-c26a4e896ad7"
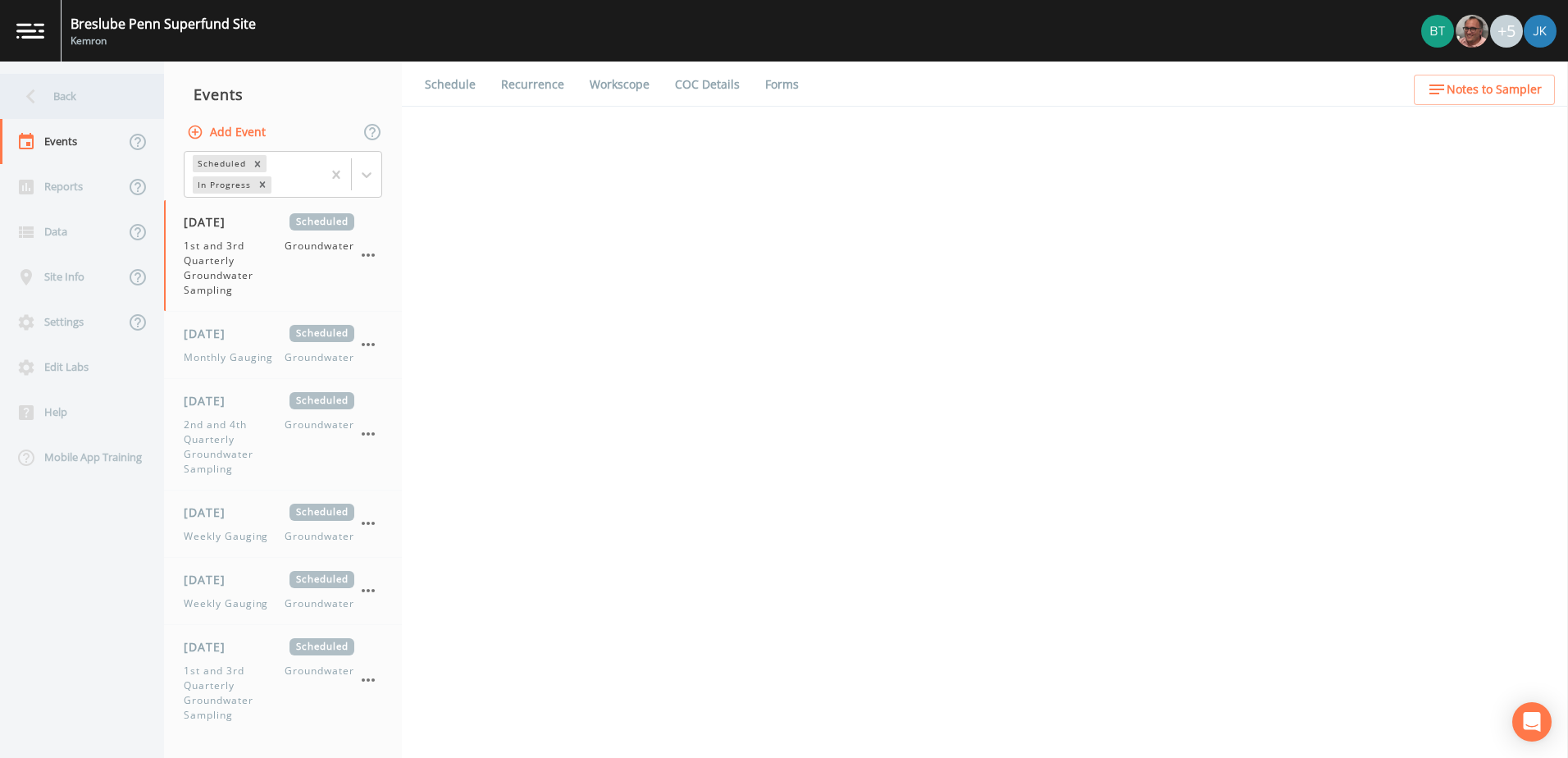
select select "4f082be6-97a7-4f70-a81f-c26a4e896ad7"
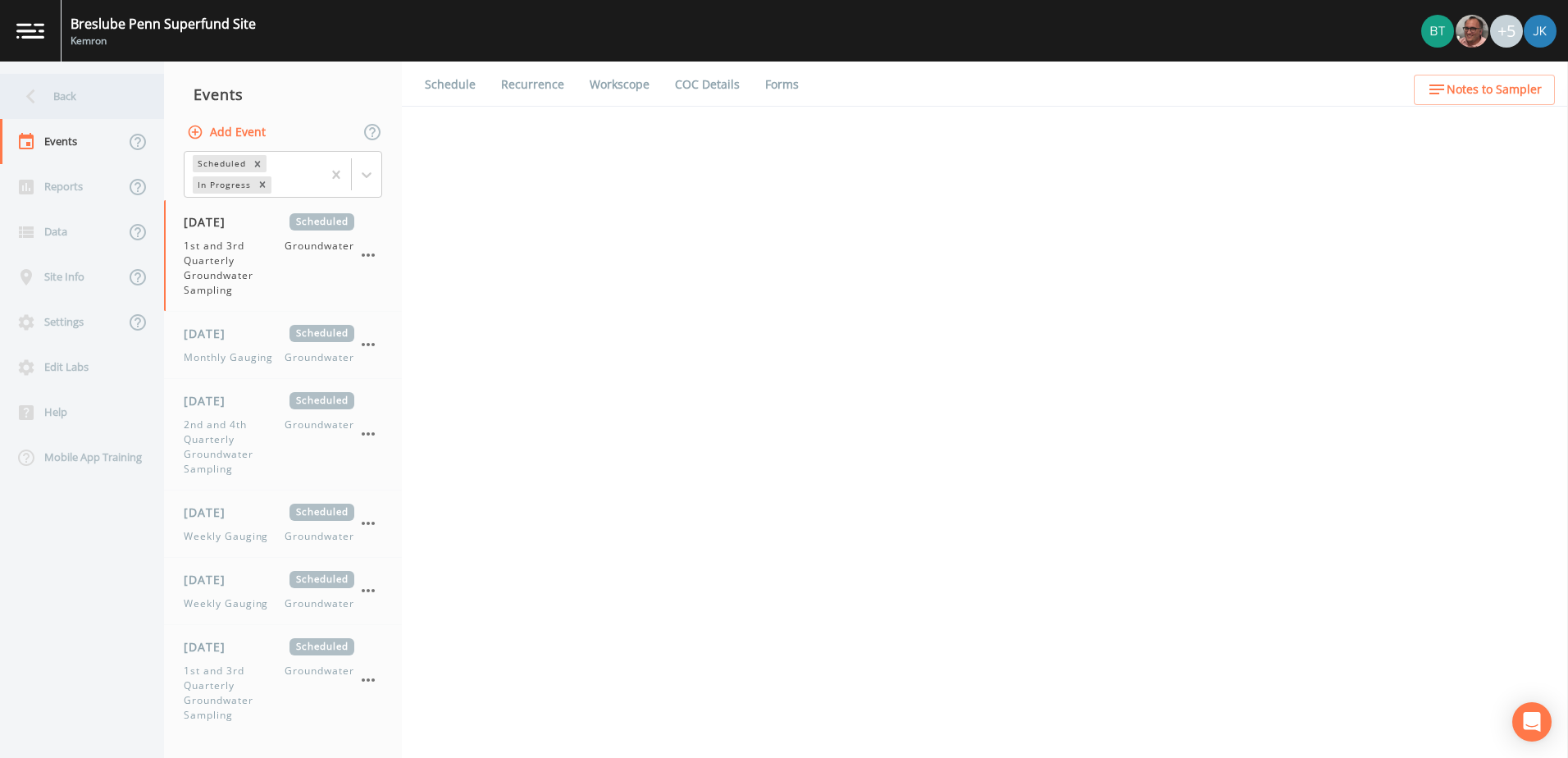
select select "4f082be6-97a7-4f70-a81f-c26a4e896ad7"
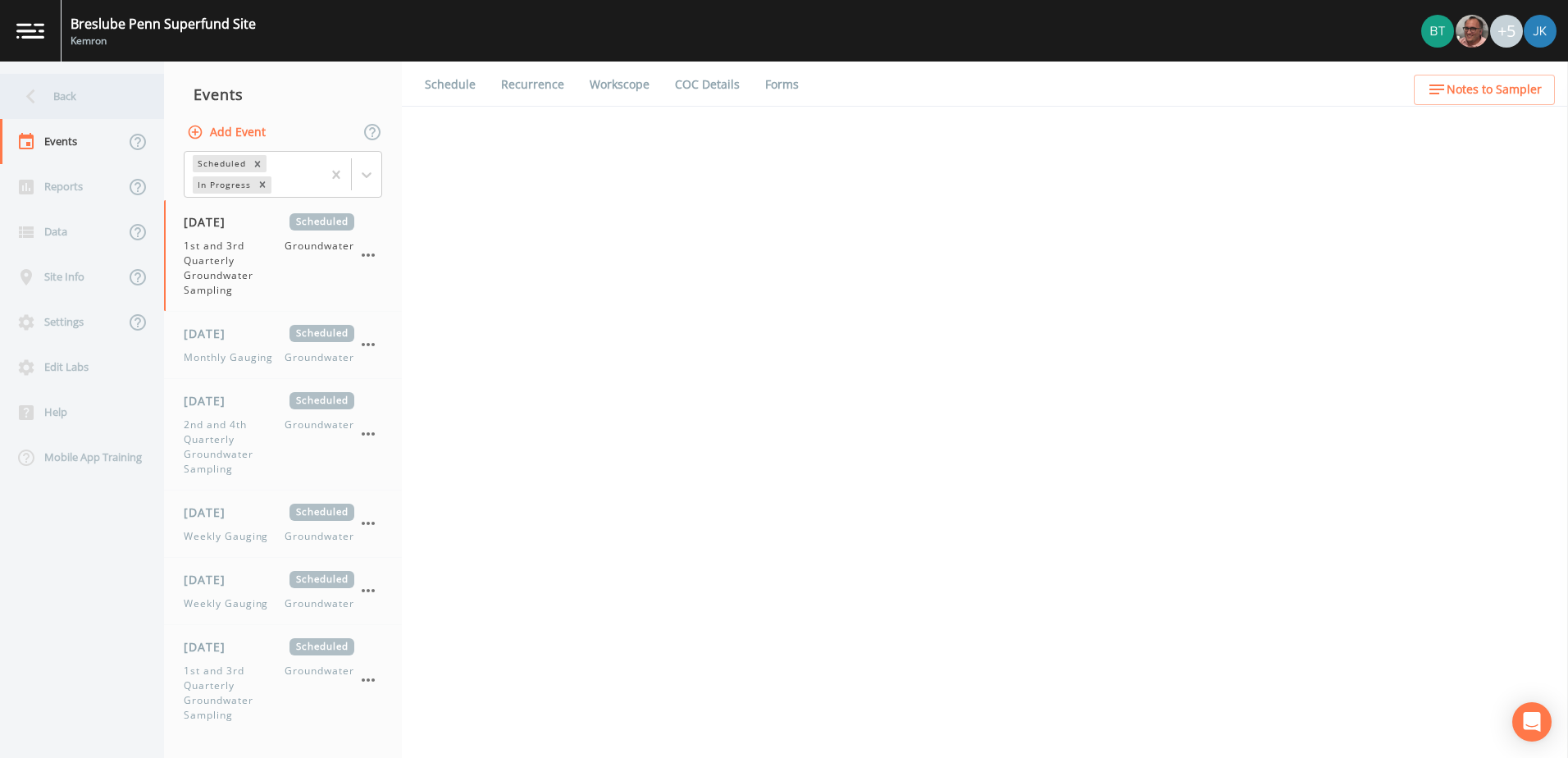
select select "4f082be6-97a7-4f70-a81f-c26a4e896ad7"
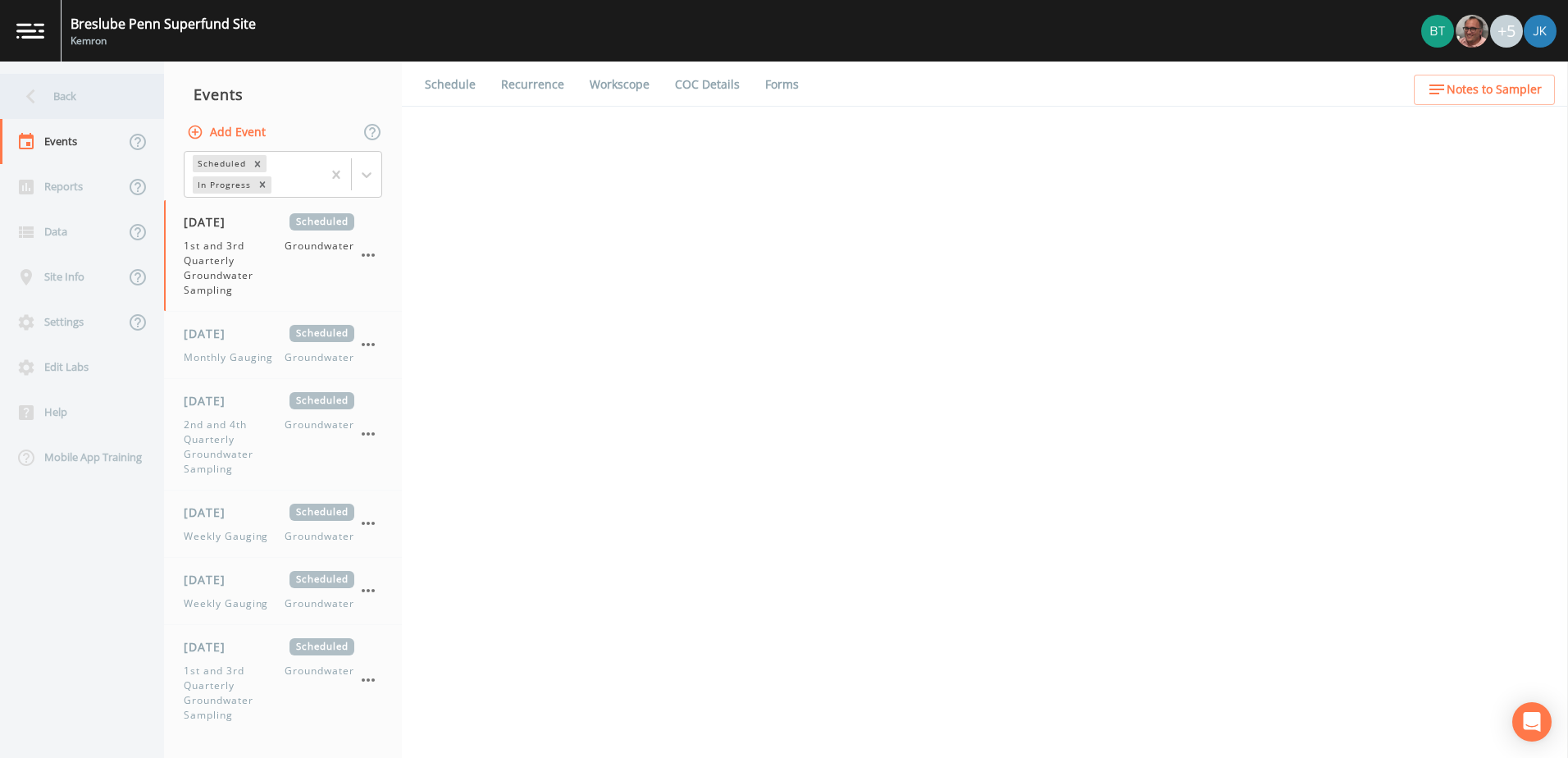
select select "4f082be6-97a7-4f70-a81f-c26a4e896ad7"
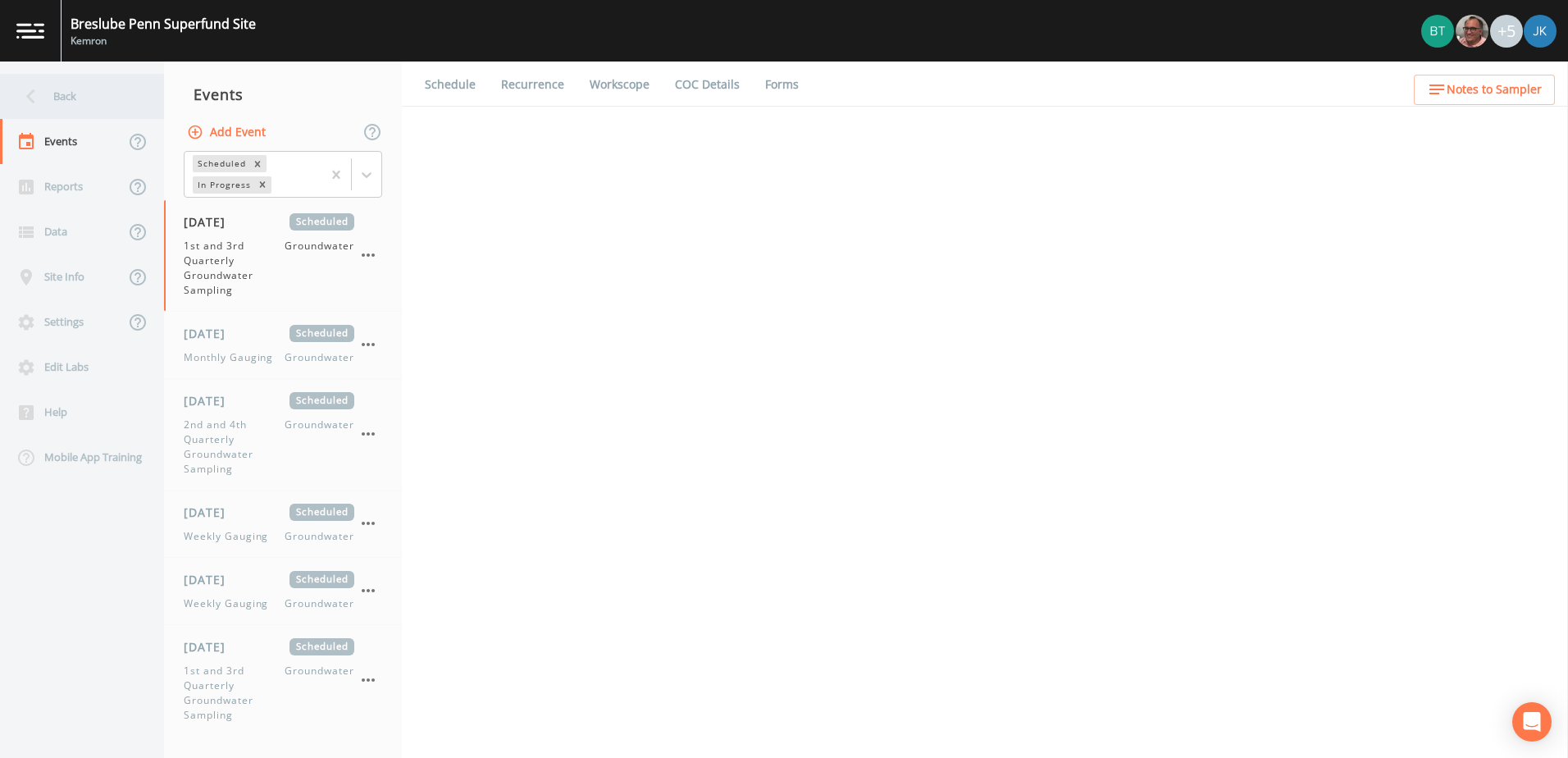
select select "4f082be6-97a7-4f70-a81f-c26a4e896ad7"
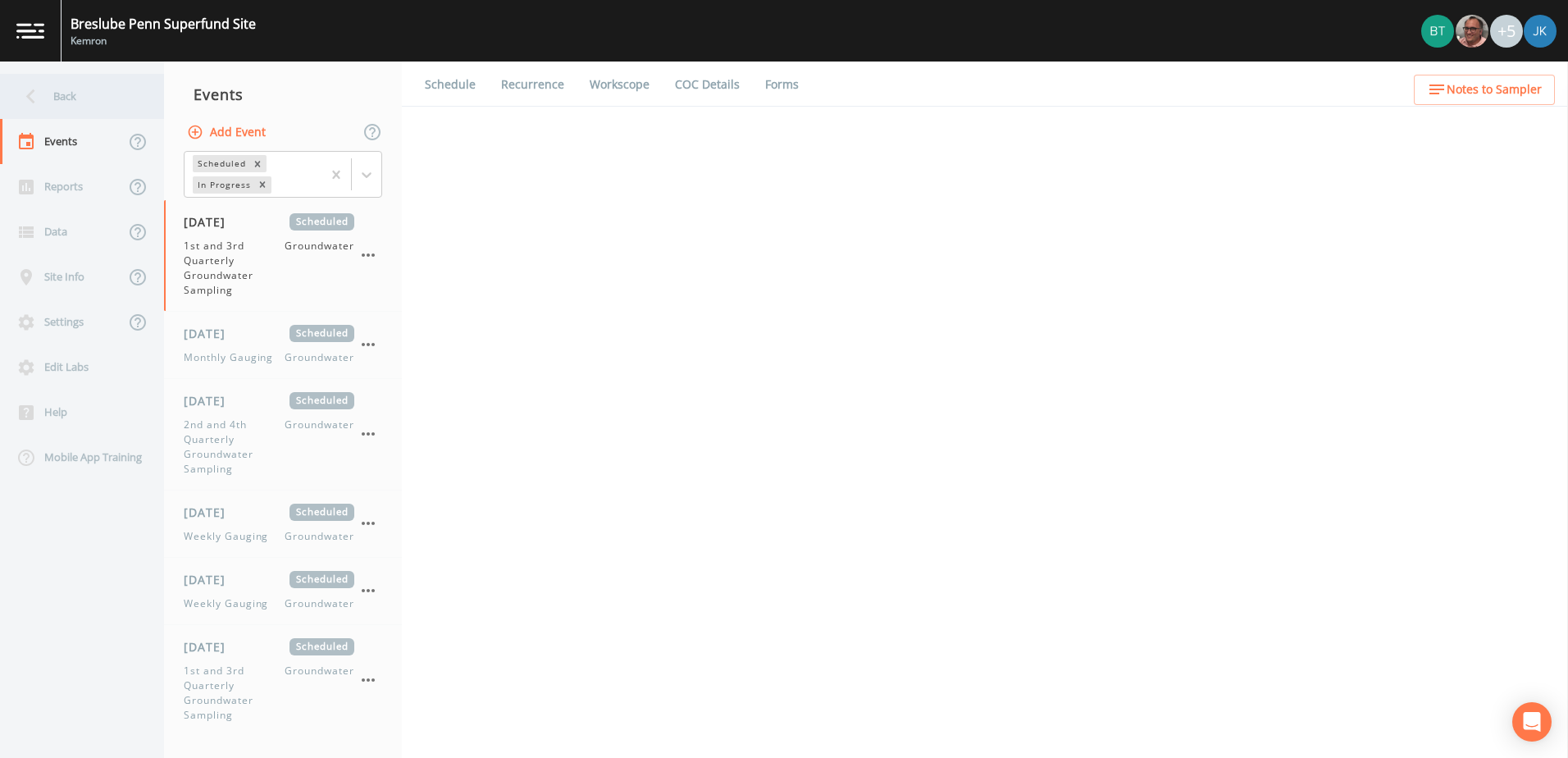
select select "4f082be6-97a7-4f70-a81f-c26a4e896ad7"
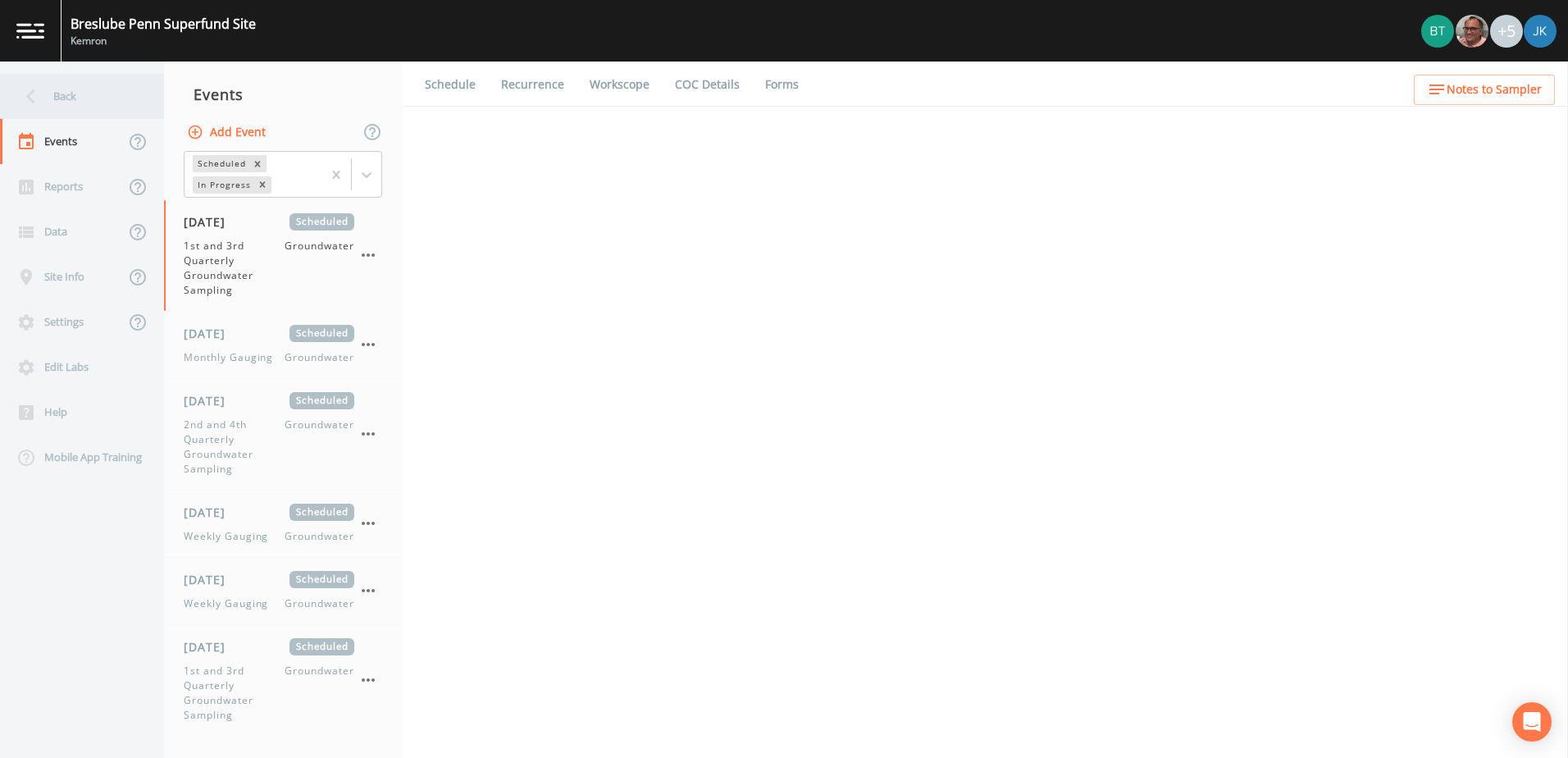
select select "4f082be6-97a7-4f70-a81f-c26a4e896ad7"
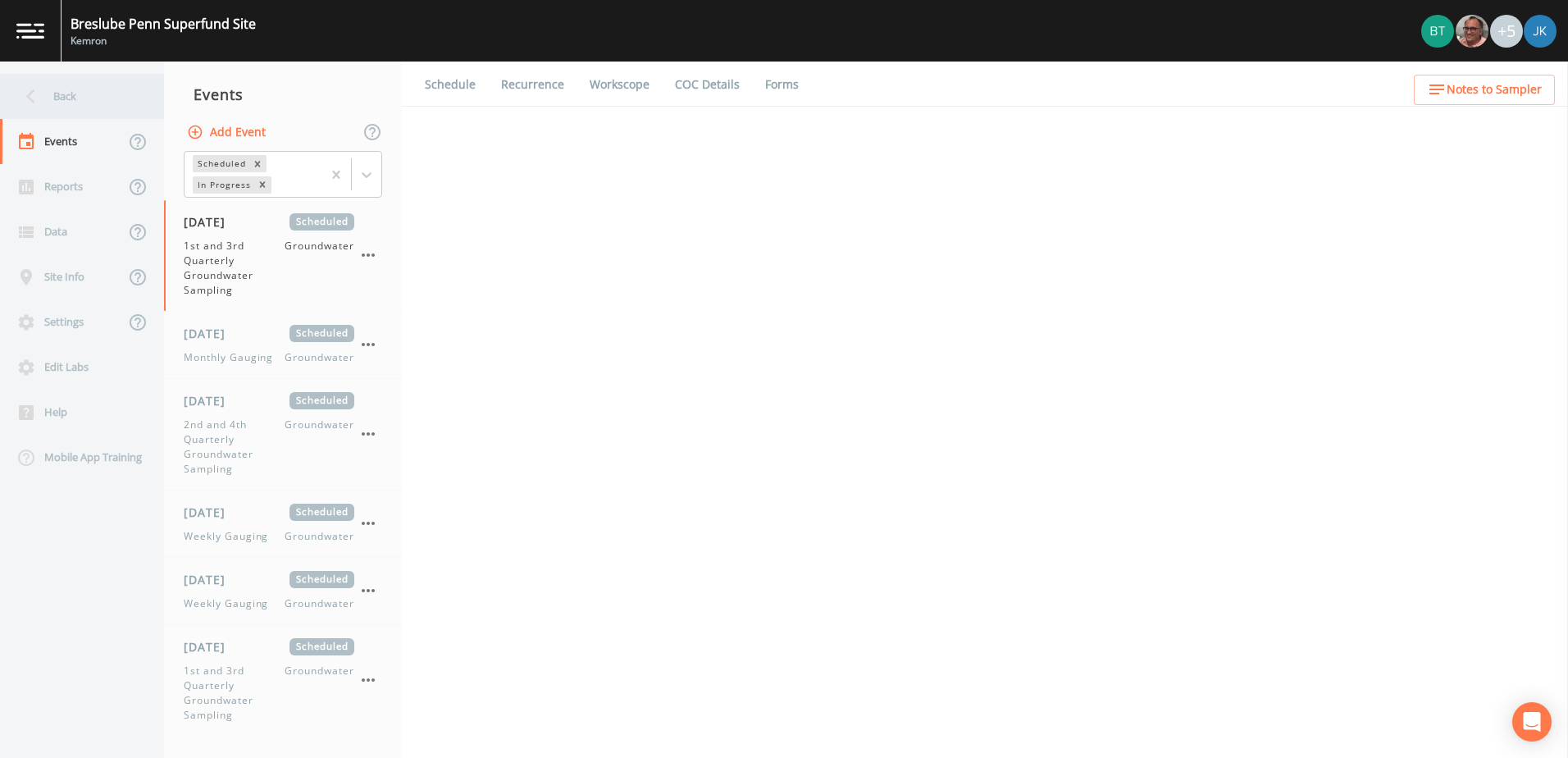
select select "4f082be6-97a7-4f70-a81f-c26a4e896ad7"
select select "735bfb27-7614-48c8-9c52-4bea6a4ade30"
select select "f37c443a-374a-4031-acf4-1100f52570ad"
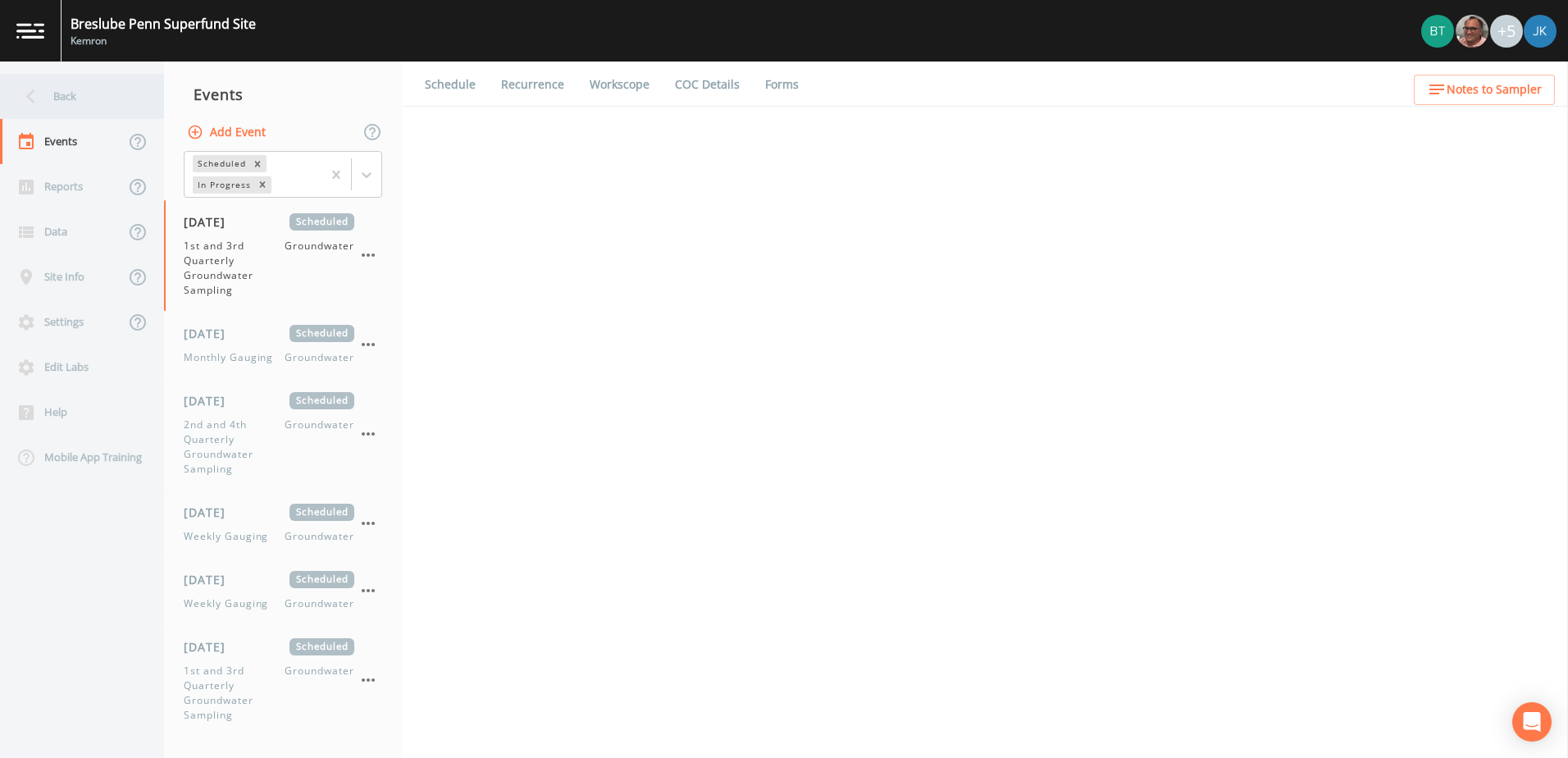
select select "f7621d8c-c4b8-4553-b36b-9477d48a9eb9"
select select "2f7cc9fb-0204-44df-a1d0-a51fedfe7168"
select select "5117f804-df8a-42b0-8d50-9f25c3cae74a"
select select "d39e4373-1736-4db8-8f8f-2319c0ca05a3"
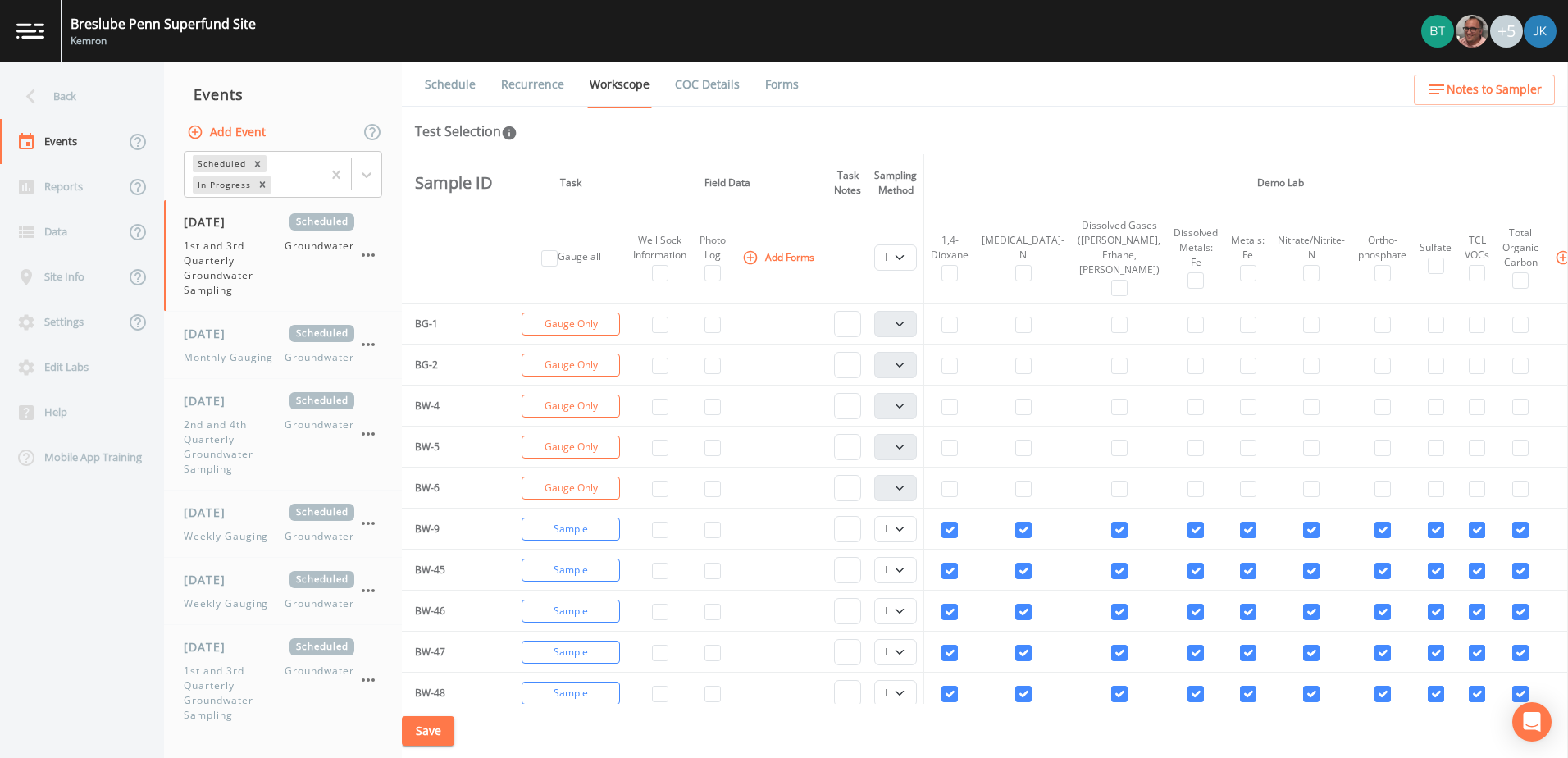
click at [788, 86] on link "Forms" at bounding box center [782, 84] width 39 height 45
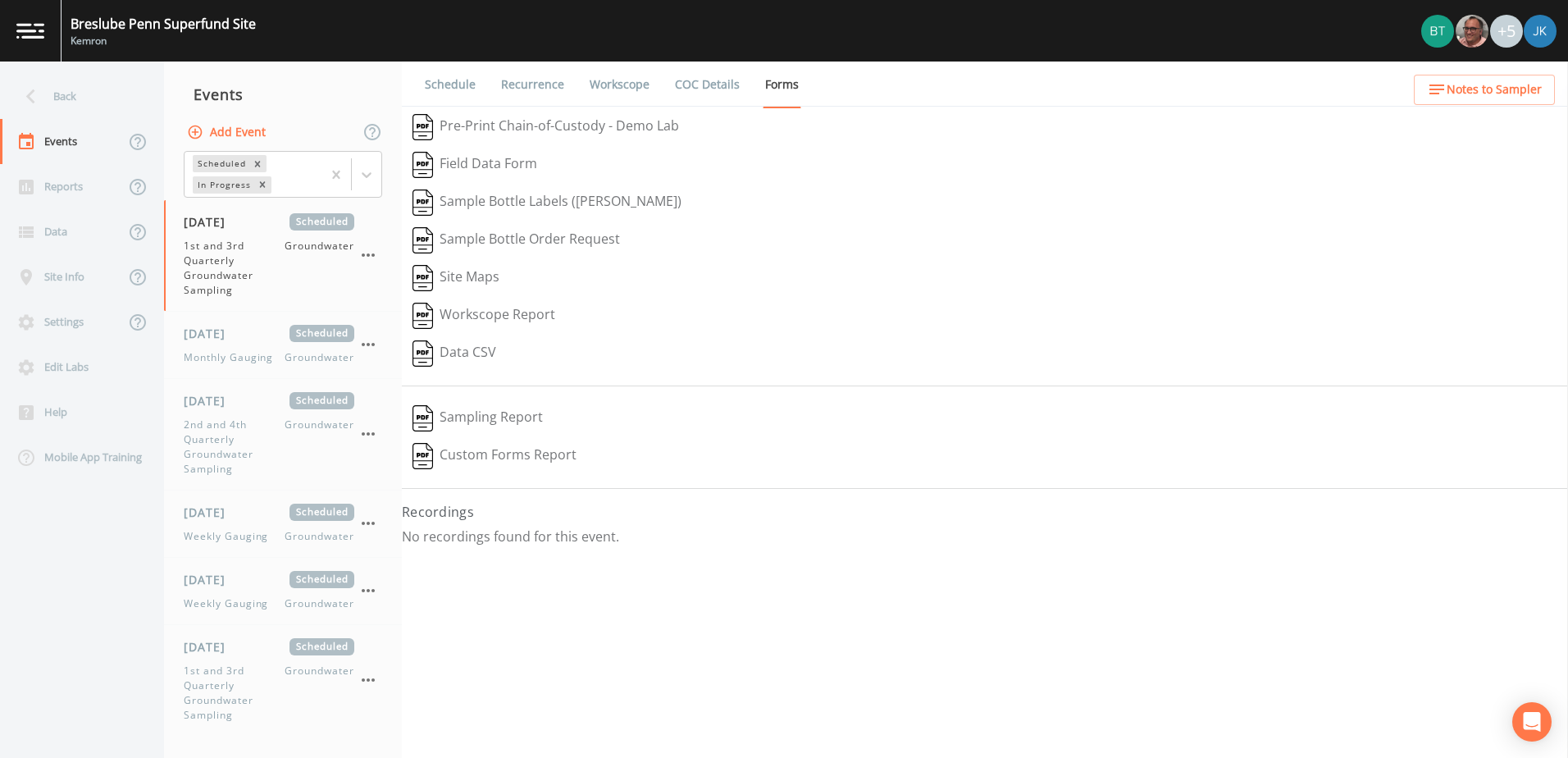
click at [484, 353] on button "Data CSV" at bounding box center [454, 353] width 105 height 38
click at [495, 167] on button "Field Data Form" at bounding box center [475, 165] width 146 height 38
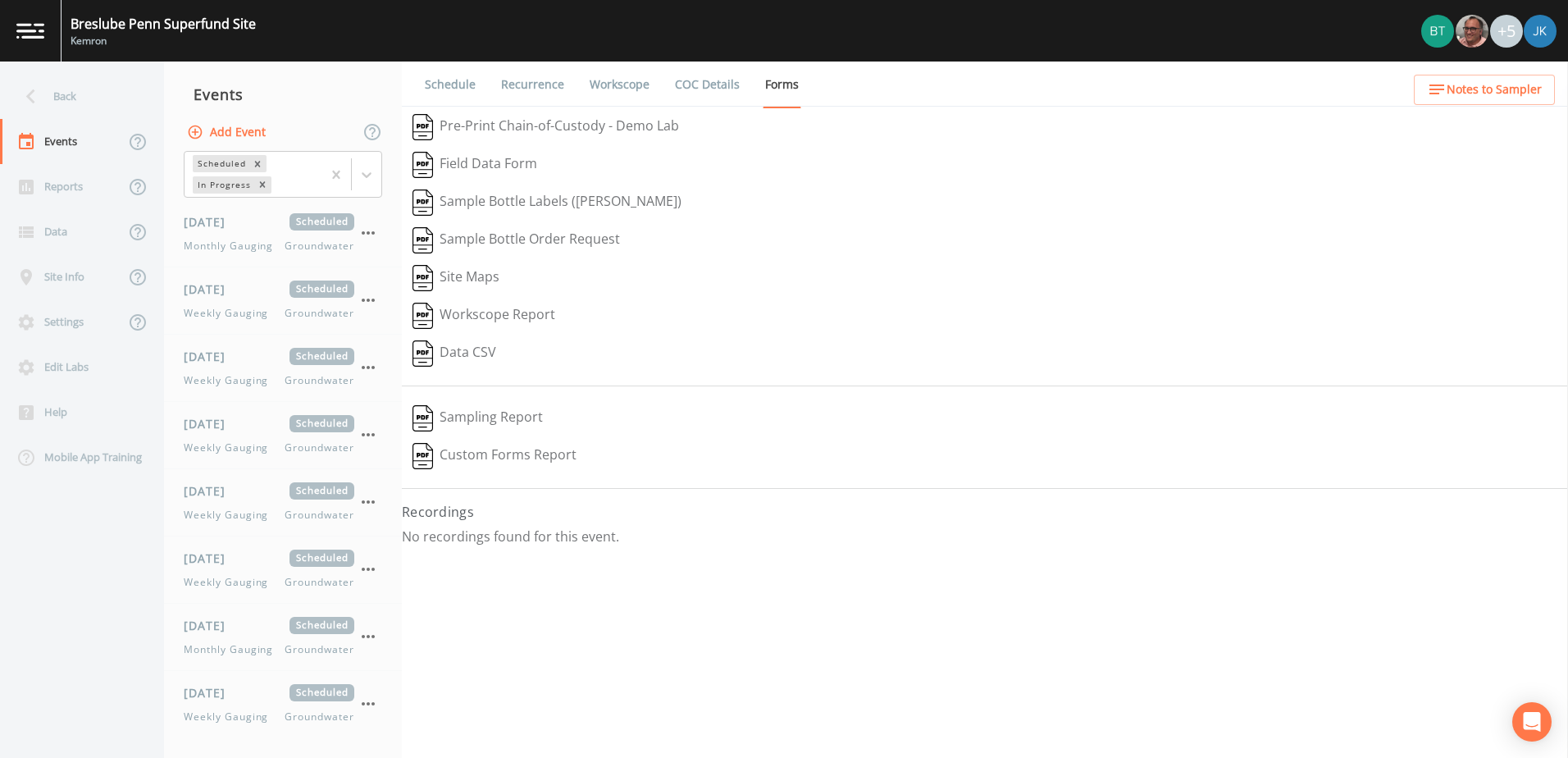
scroll to position [1147, 0]
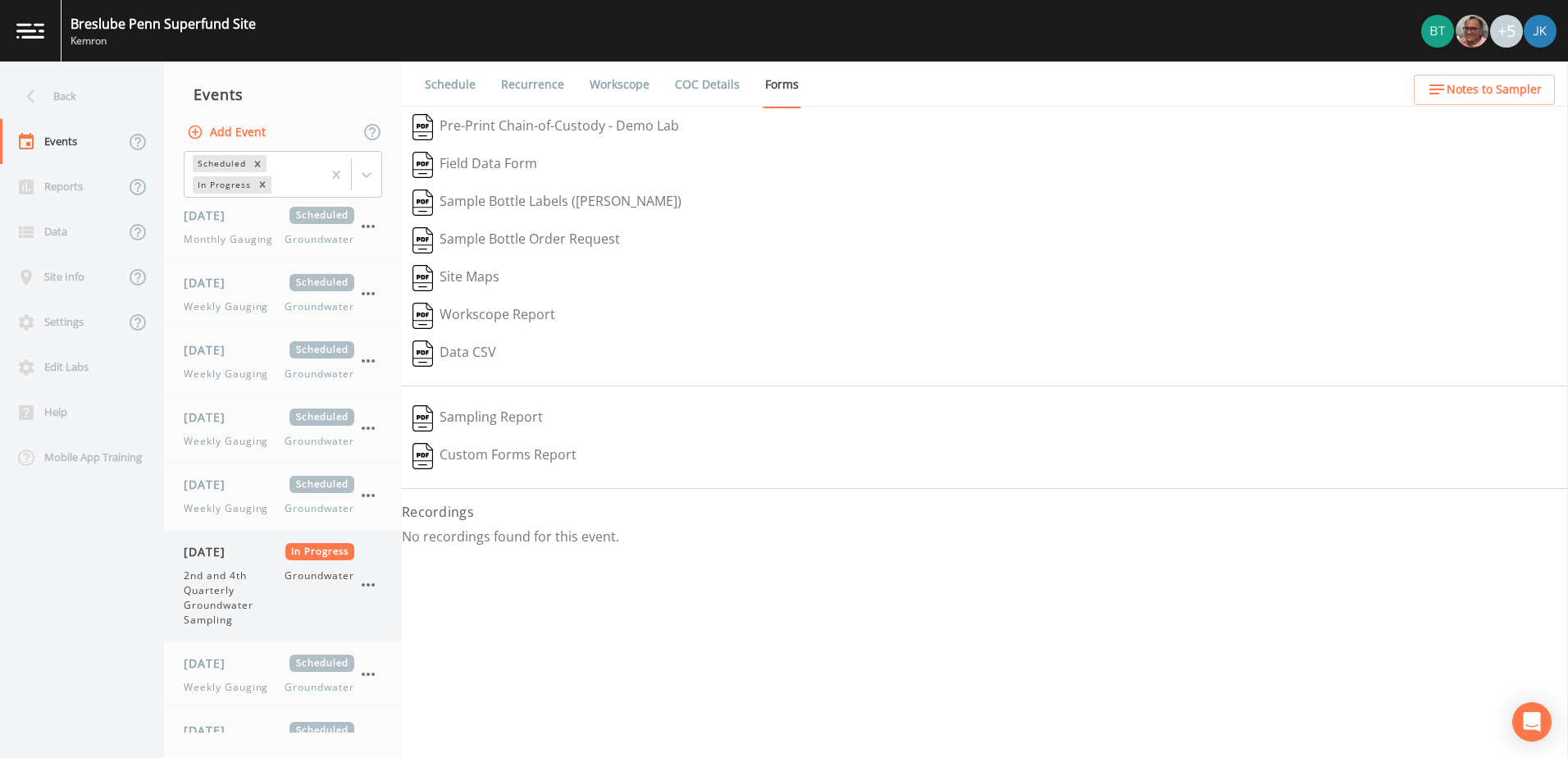
click at [220, 564] on div "[DATE] In Progress 2nd and 4th Quarterly Groundwater Sampling Groundwater" at bounding box center [269, 584] width 171 height 84
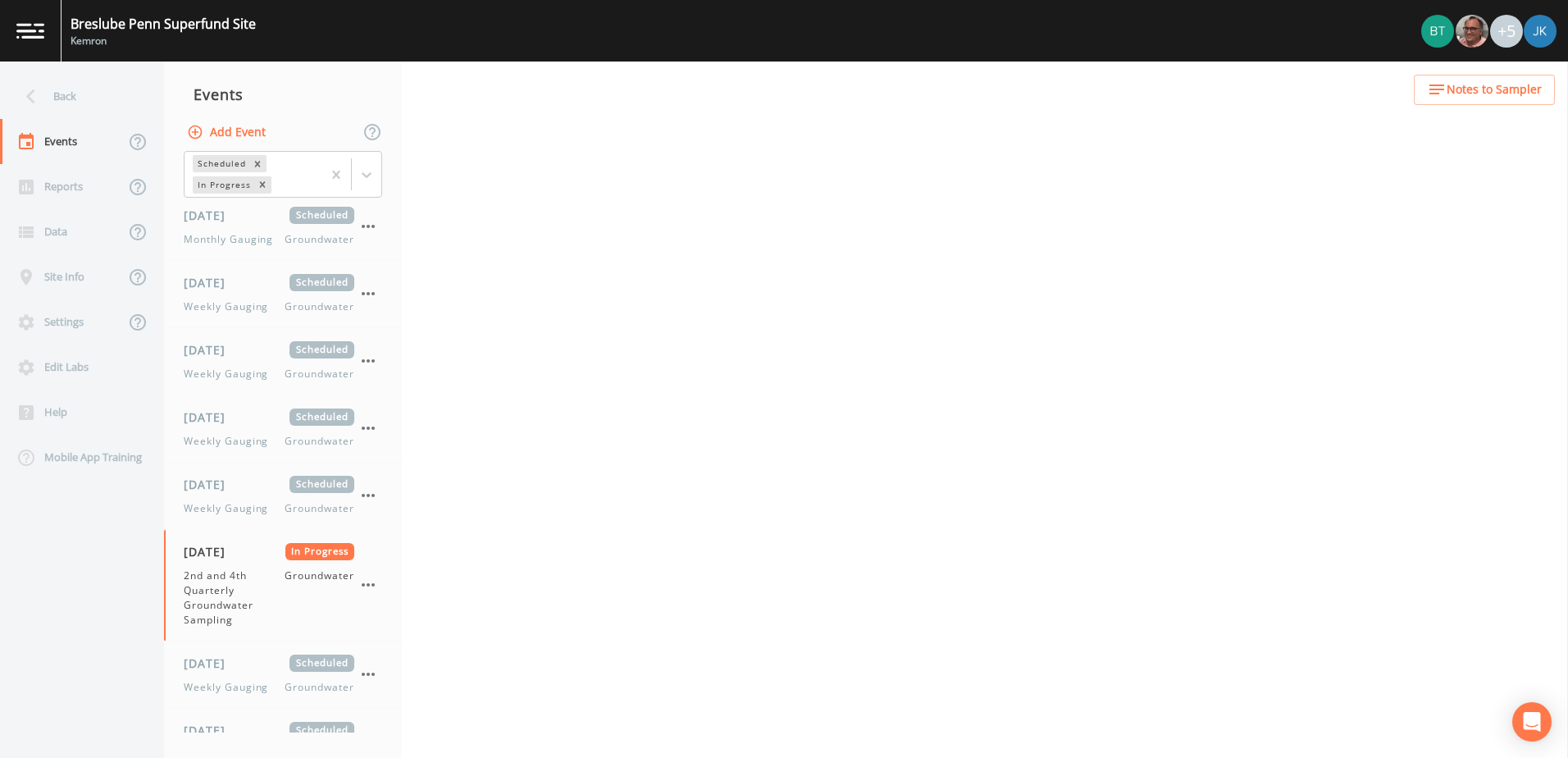
select select "4f082be6-97a7-4f70-a81f-c26a4e896ad7"
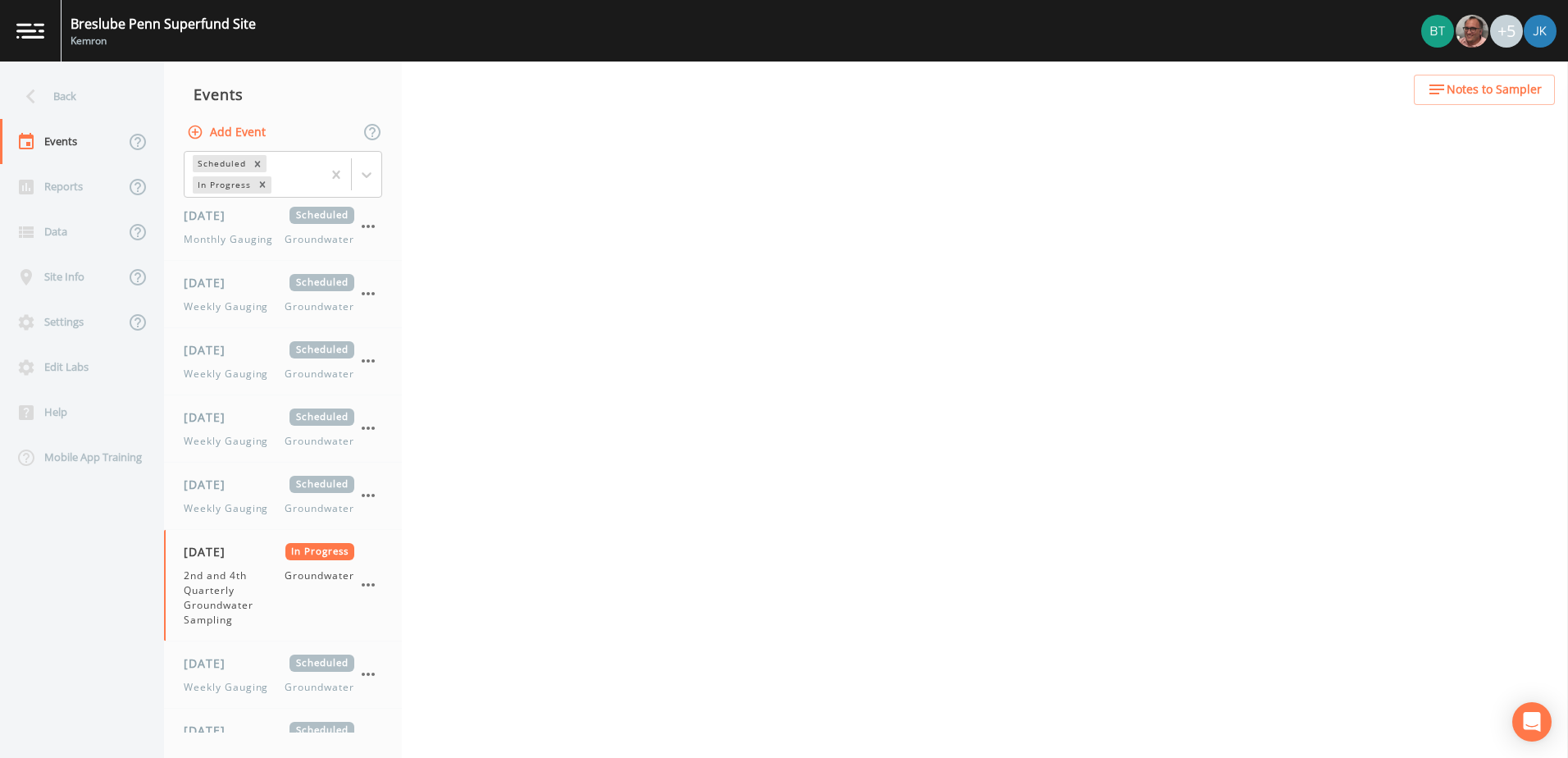
select select "4f082be6-97a7-4f70-a81f-c26a4e896ad7"
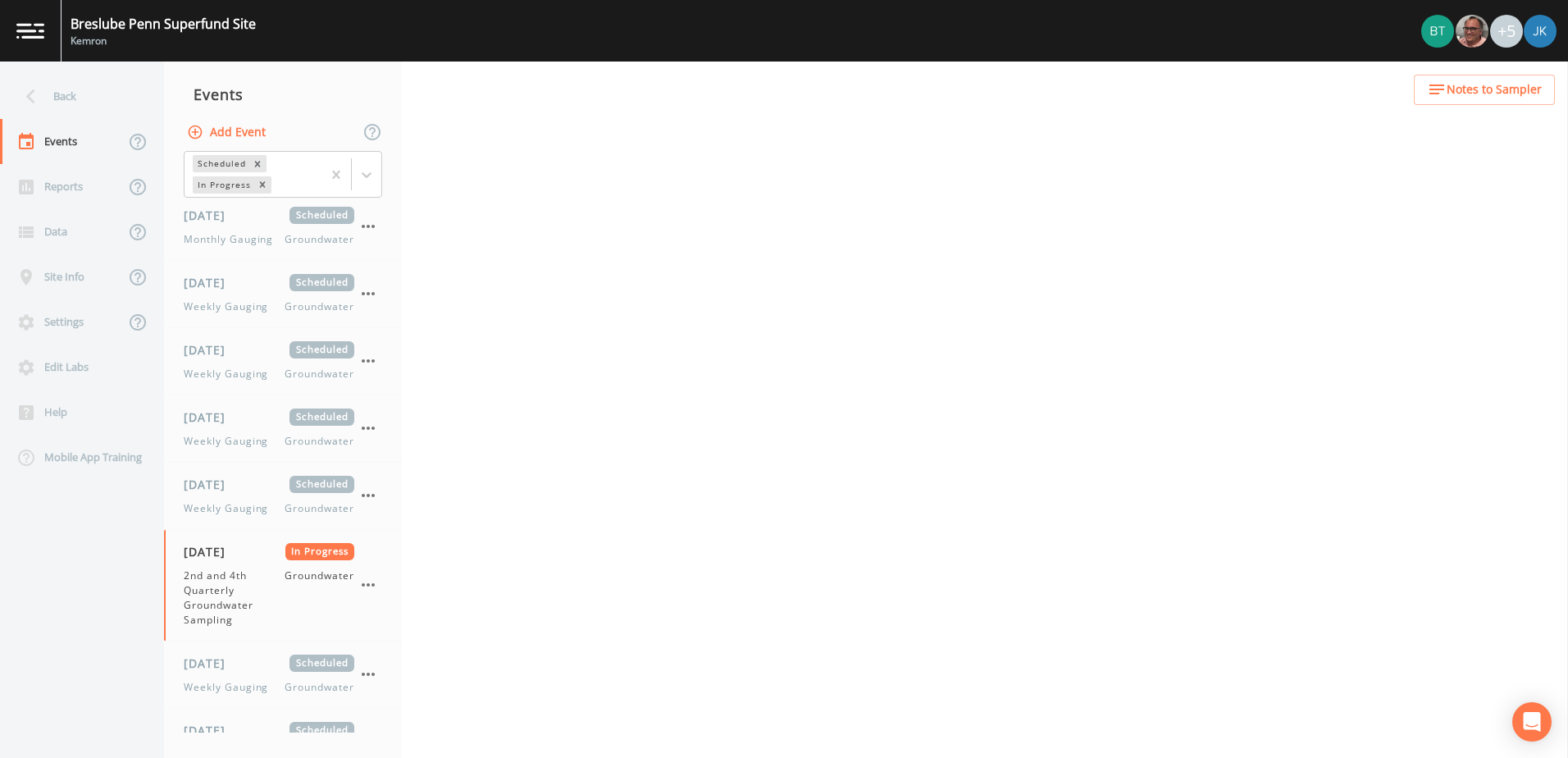
select select "4f082be6-97a7-4f70-a81f-c26a4e896ad7"
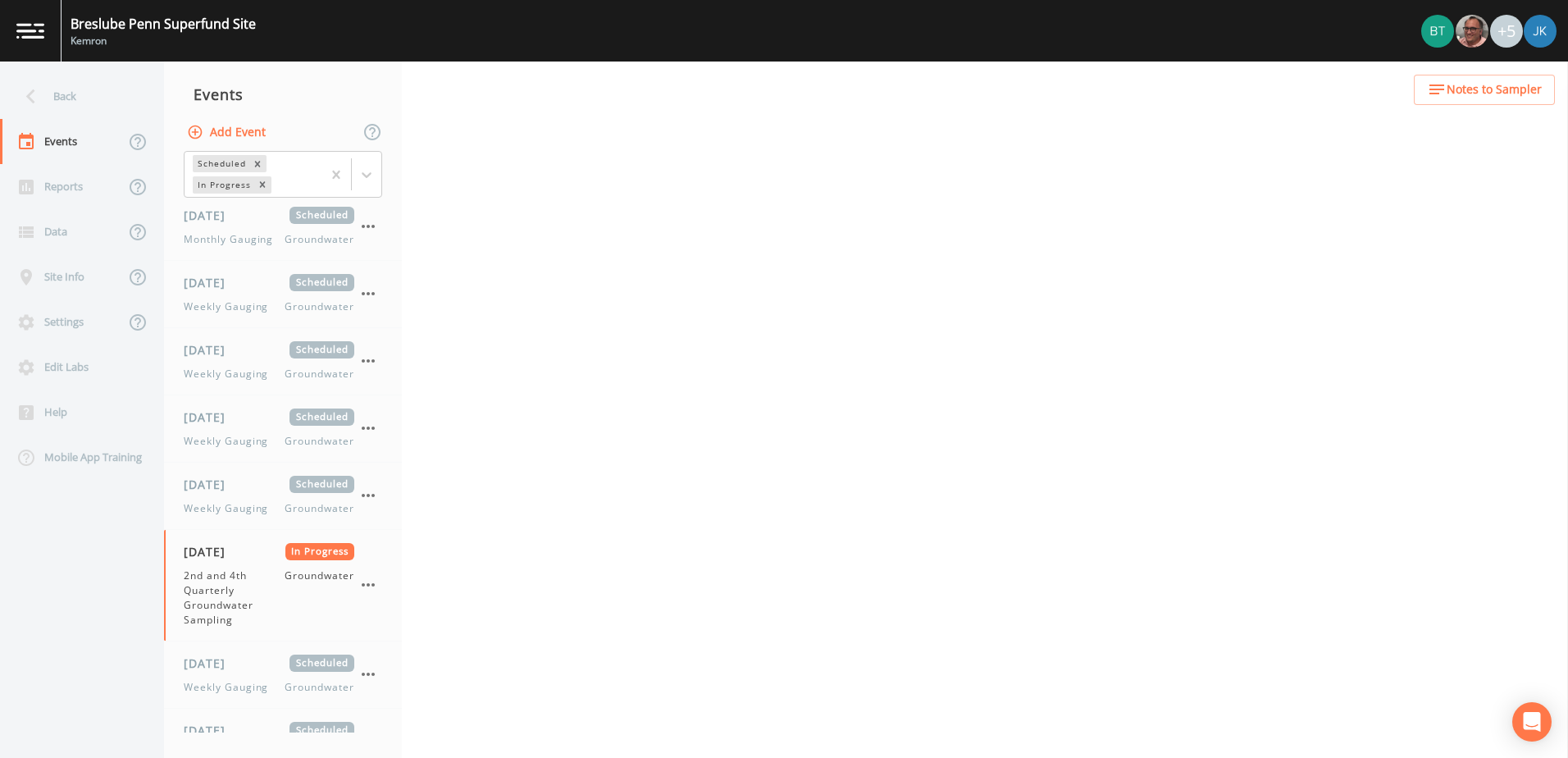
select select "4f082be6-97a7-4f70-a81f-c26a4e896ad7"
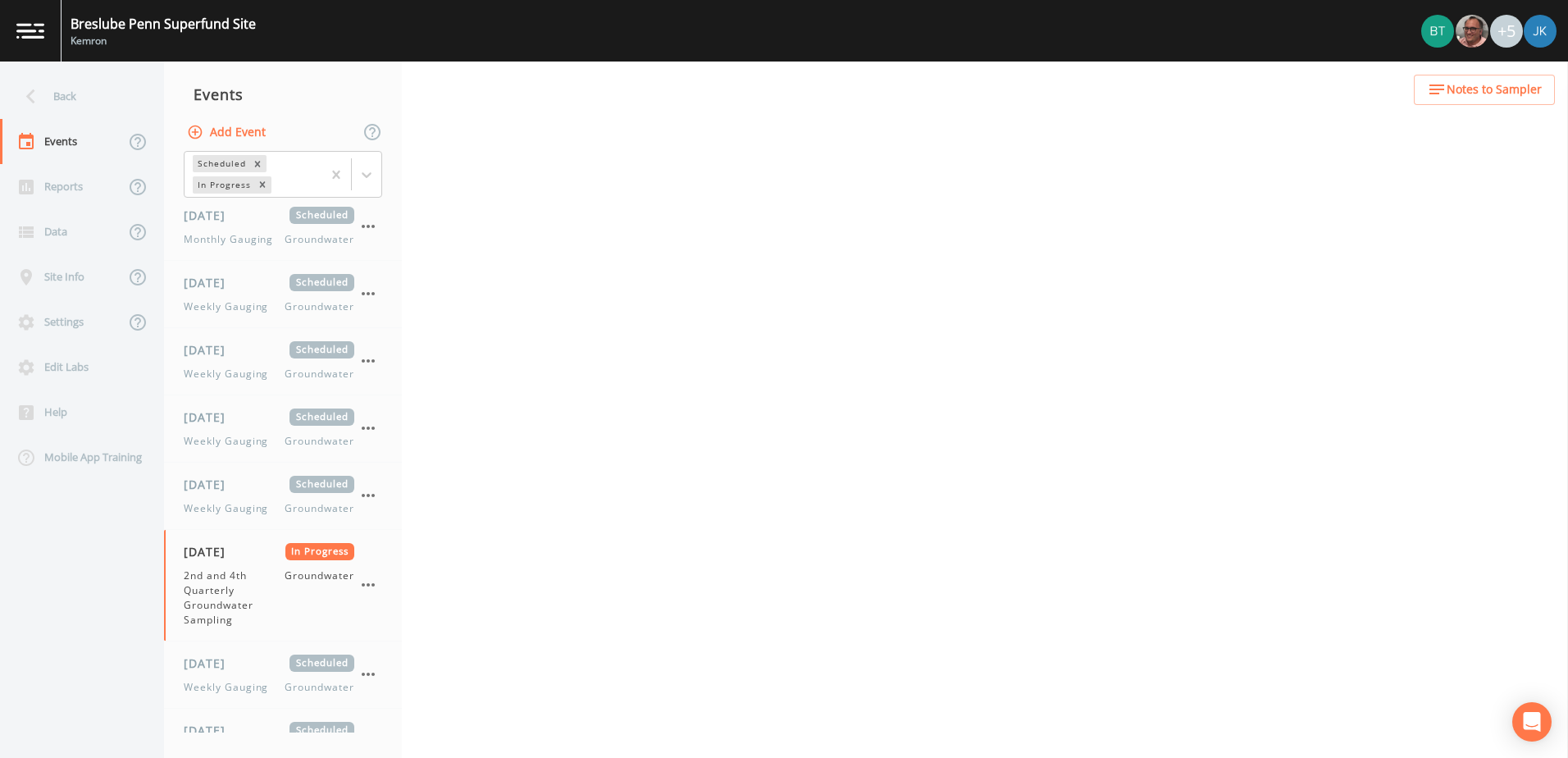
select select "4f082be6-97a7-4f70-a81f-c26a4e896ad7"
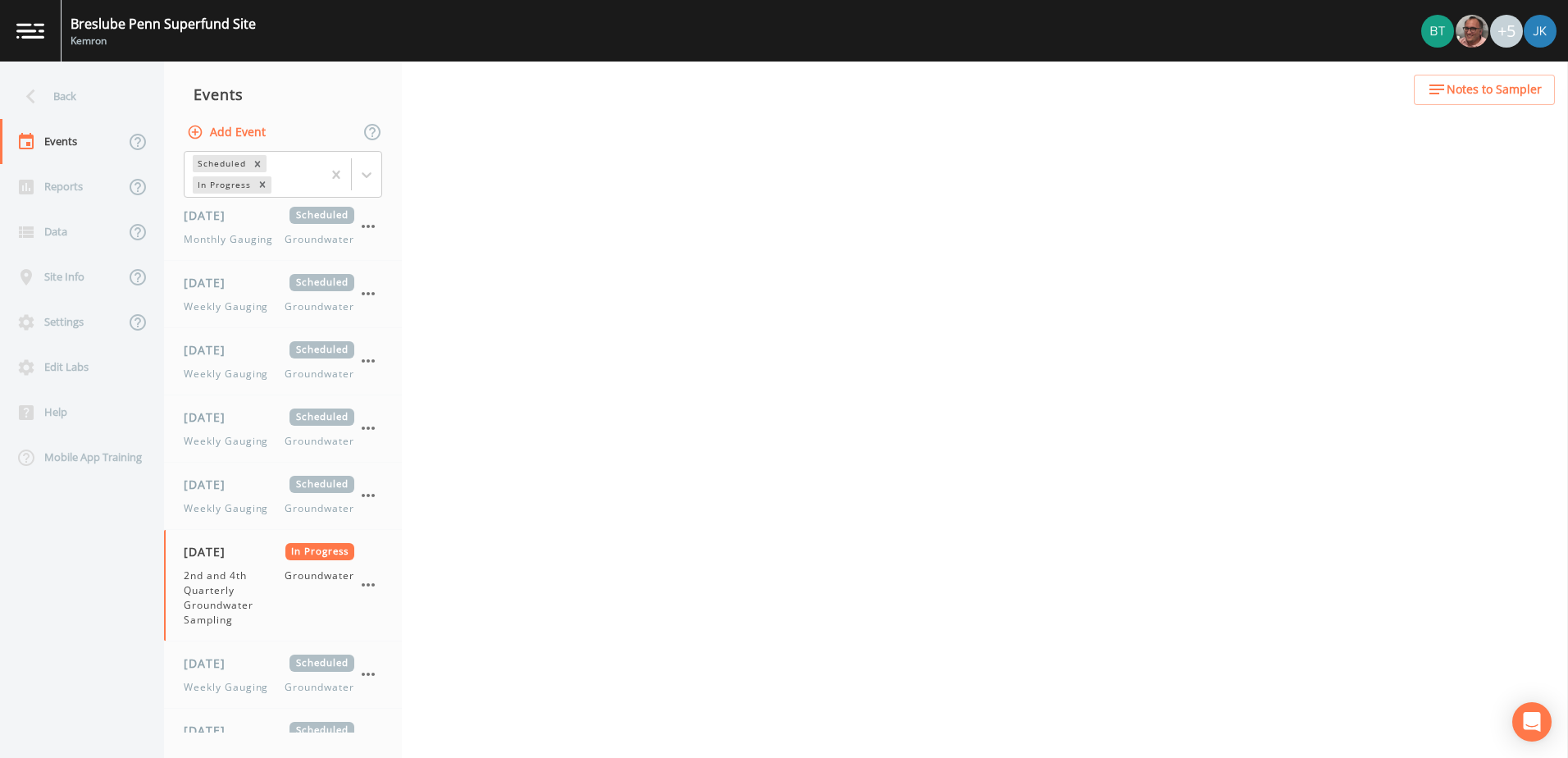
select select "4f082be6-97a7-4f70-a81f-c26a4e896ad7"
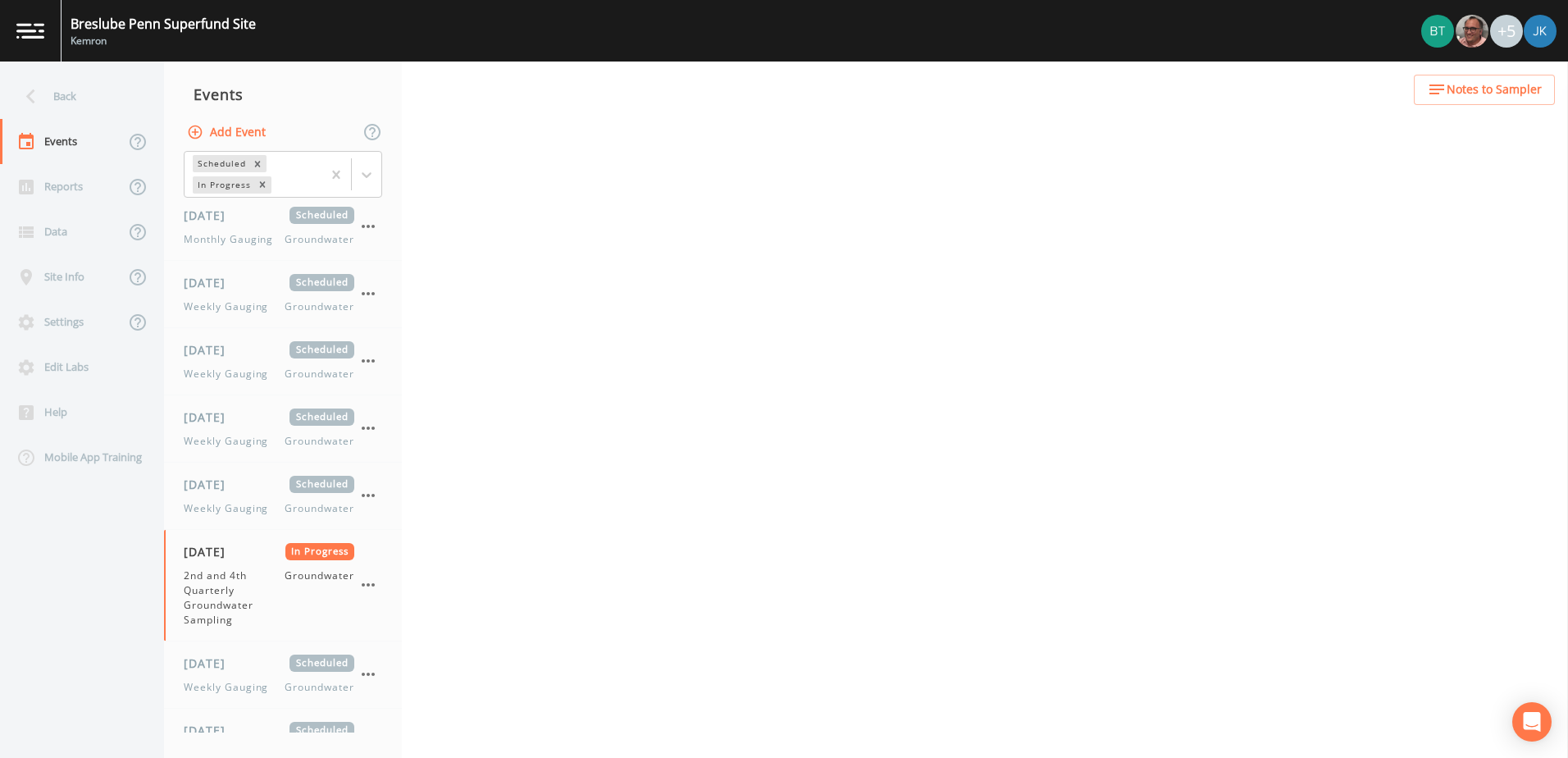
select select "4f082be6-97a7-4f70-a81f-c26a4e896ad7"
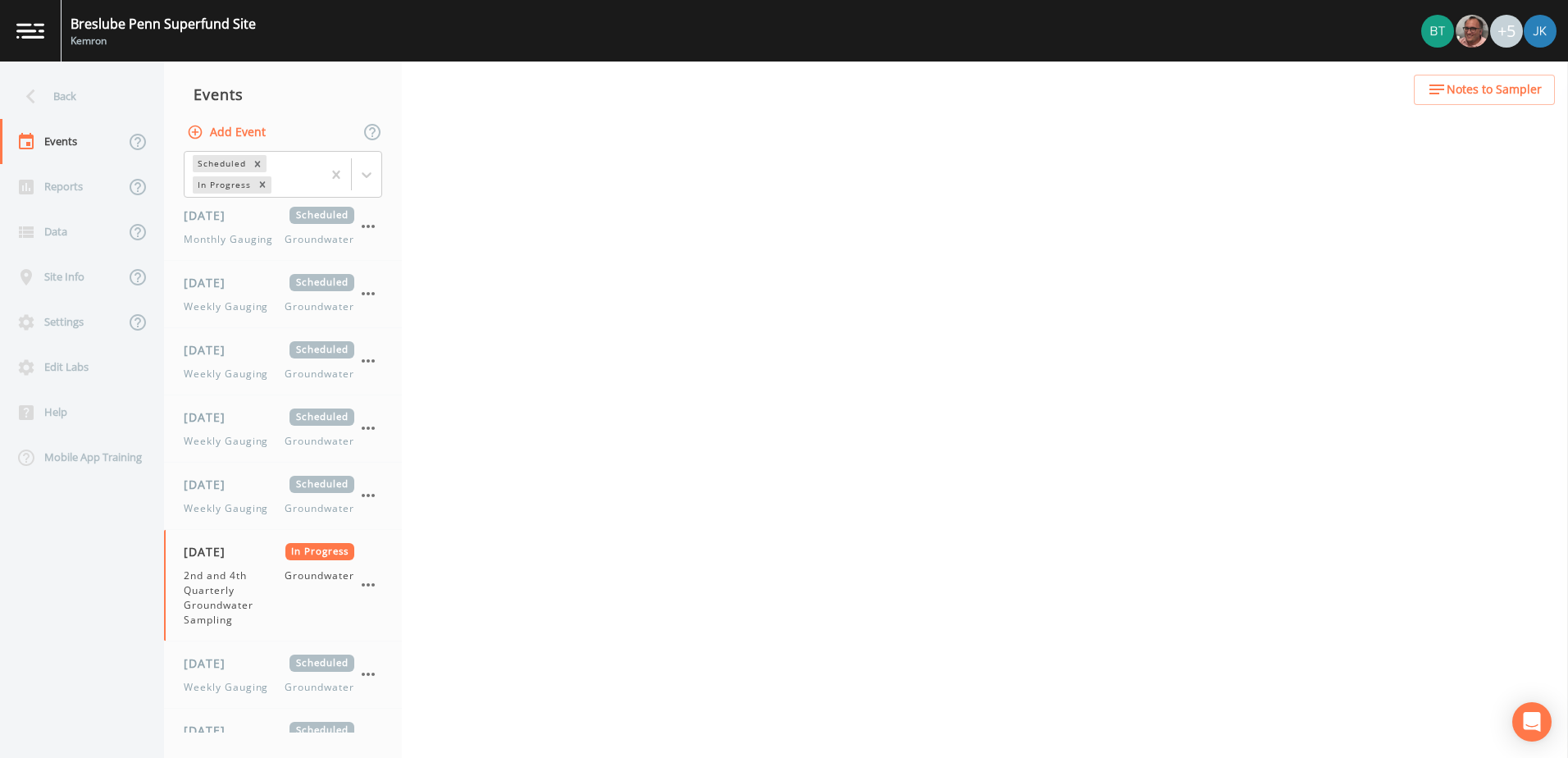
select select "4f082be6-97a7-4f70-a81f-c26a4e896ad7"
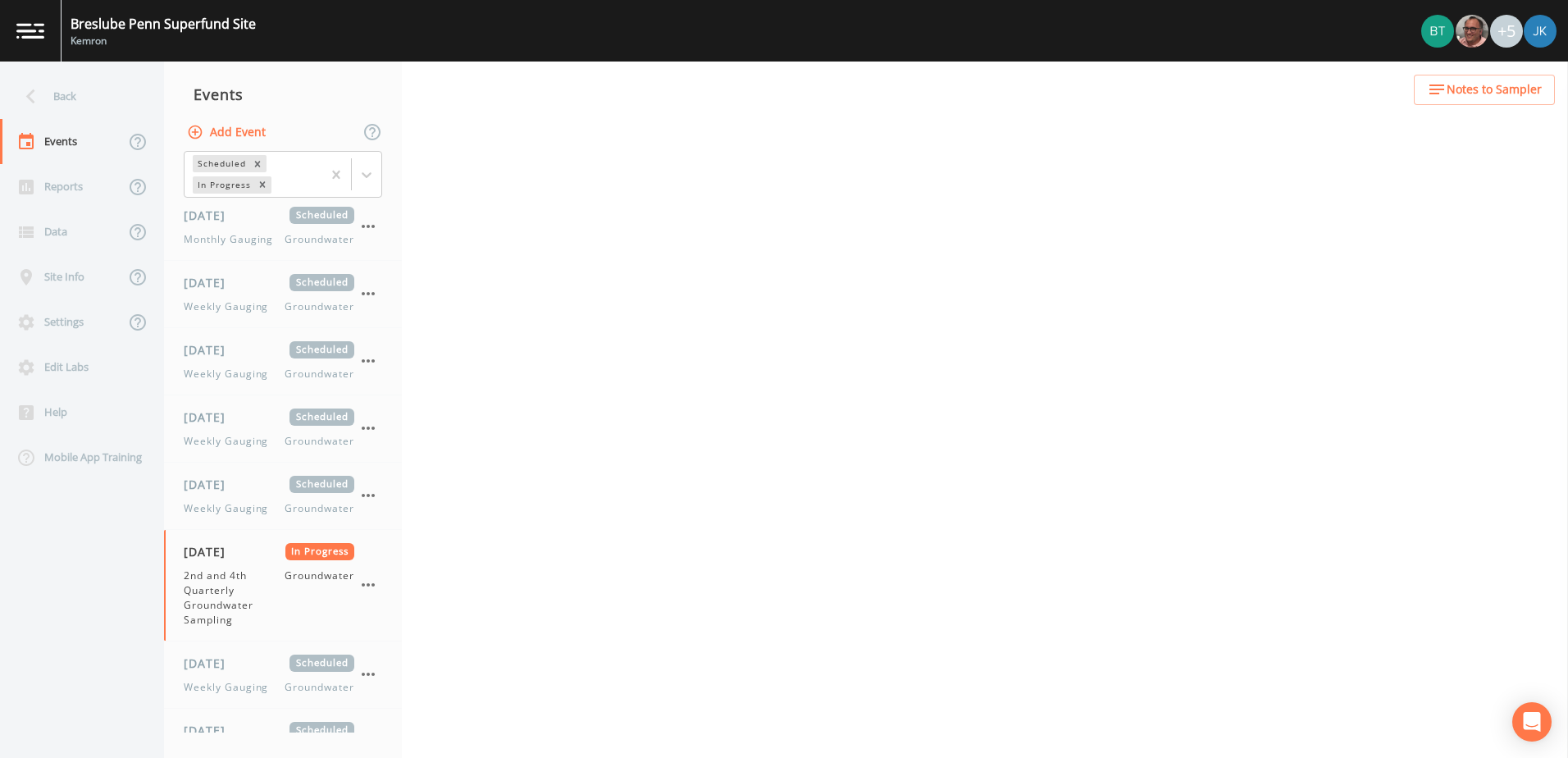
select select "4f082be6-97a7-4f70-a81f-c26a4e896ad7"
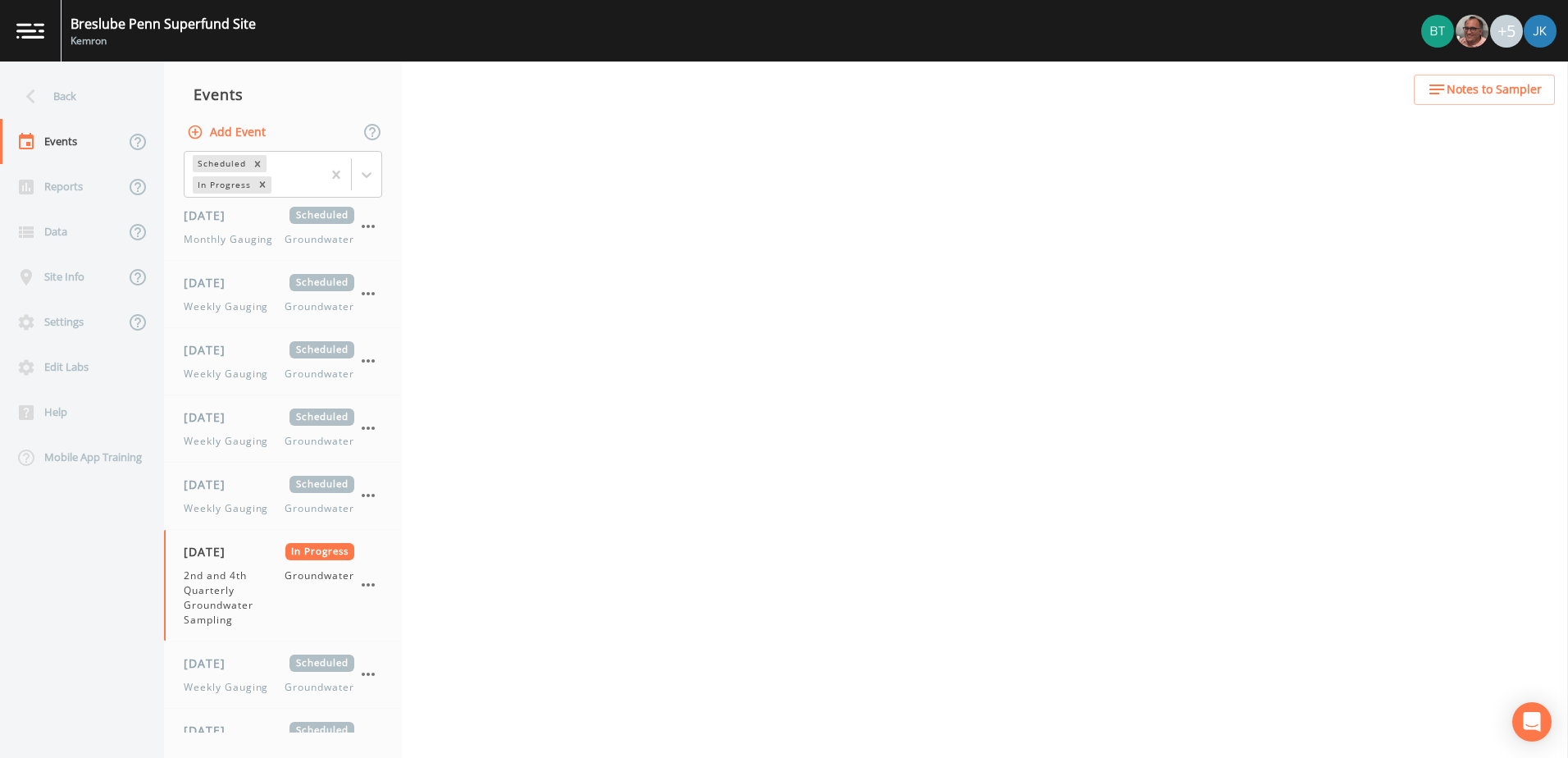
select select "4f082be6-97a7-4f70-a81f-c26a4e896ad7"
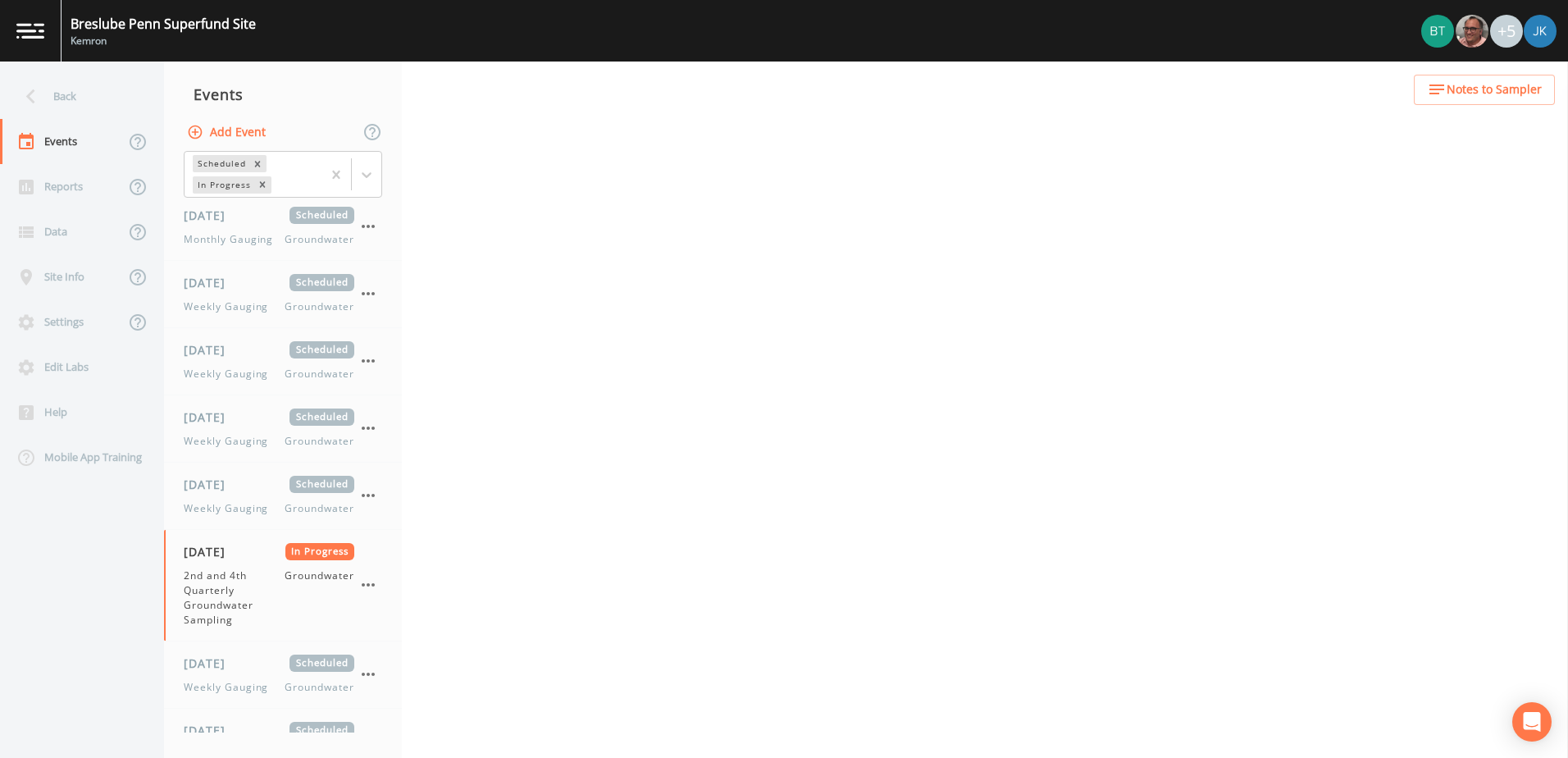
select select "4f082be6-97a7-4f70-a81f-c26a4e896ad7"
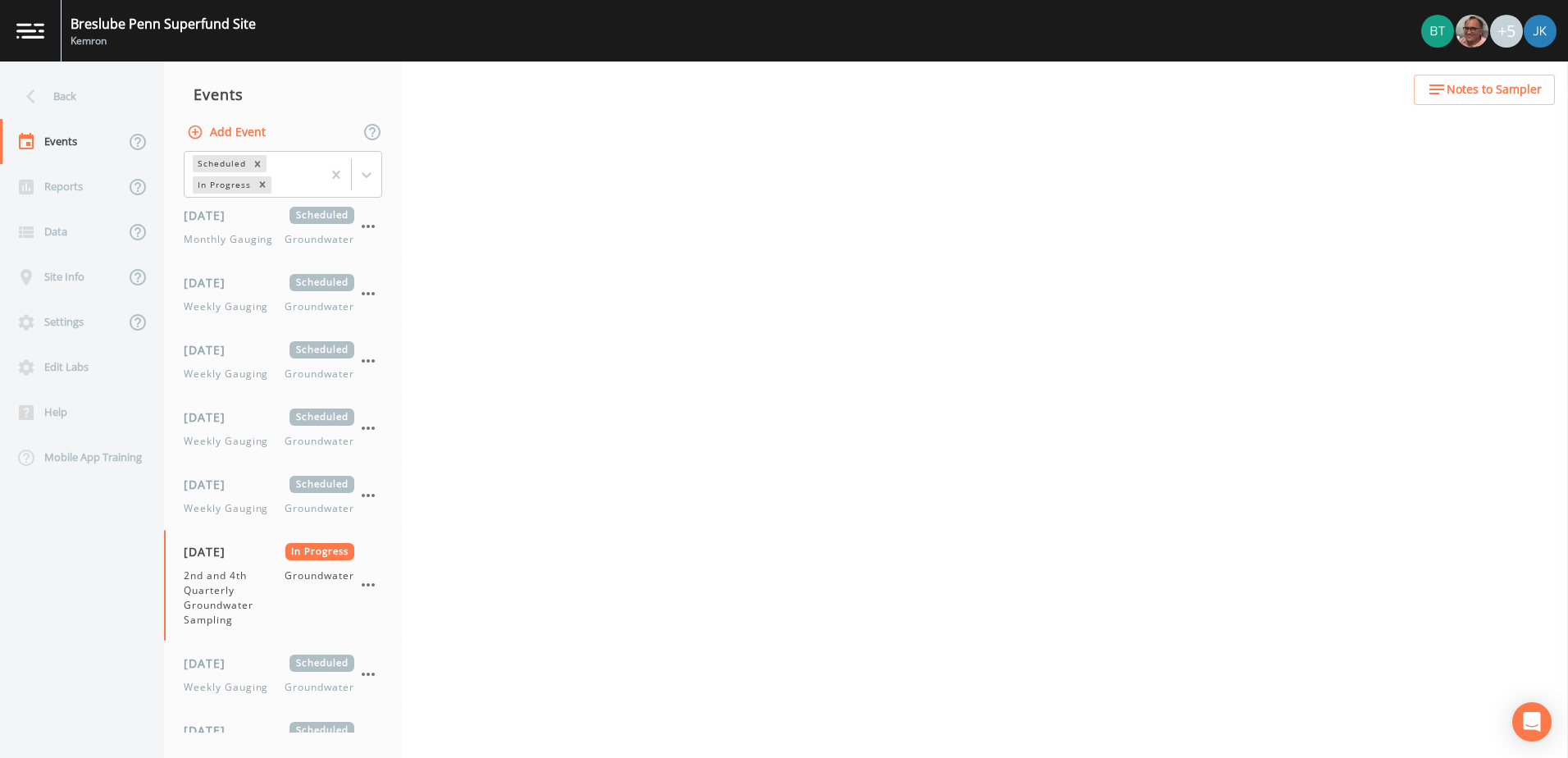
select select "4f082be6-97a7-4f70-a81f-c26a4e896ad7"
select select "d1353bd6-e69c-47f2-b562-038a0934dacb"
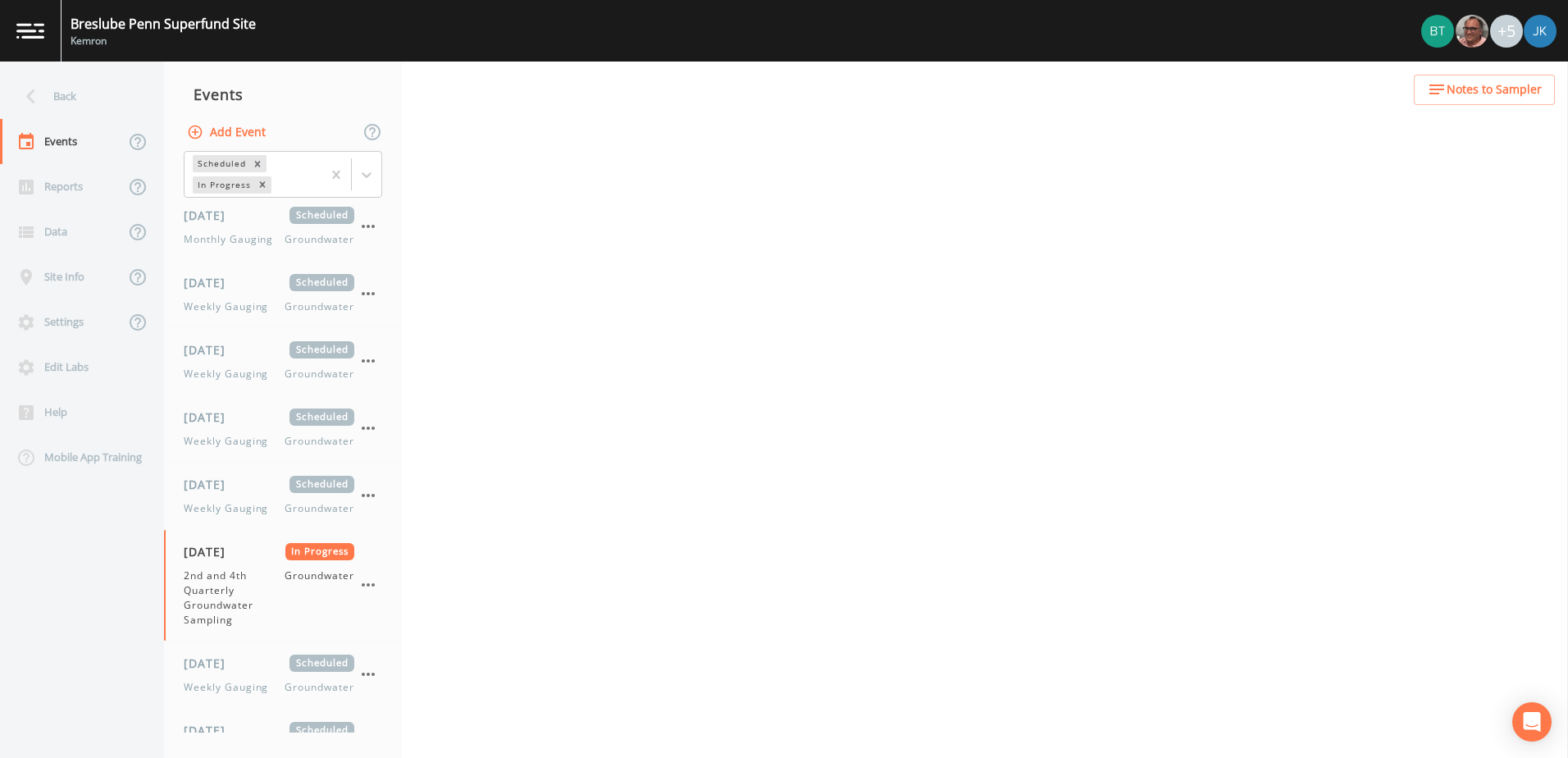
select select "18bf5c16-5ec9-4d5b-90ae-4f744cd40ce2"
select select "99fb0f6b-7b06-4e92-a260-432c5ac55dfc"
select select "f37c443a-374a-4031-acf4-1100f52570ad"
select select "fbf0c5b7-c2f6-41ec-8fe7-418ca1adb56d"
select select "334a6a0b-7251-4773-ac0d-713af01ad080"
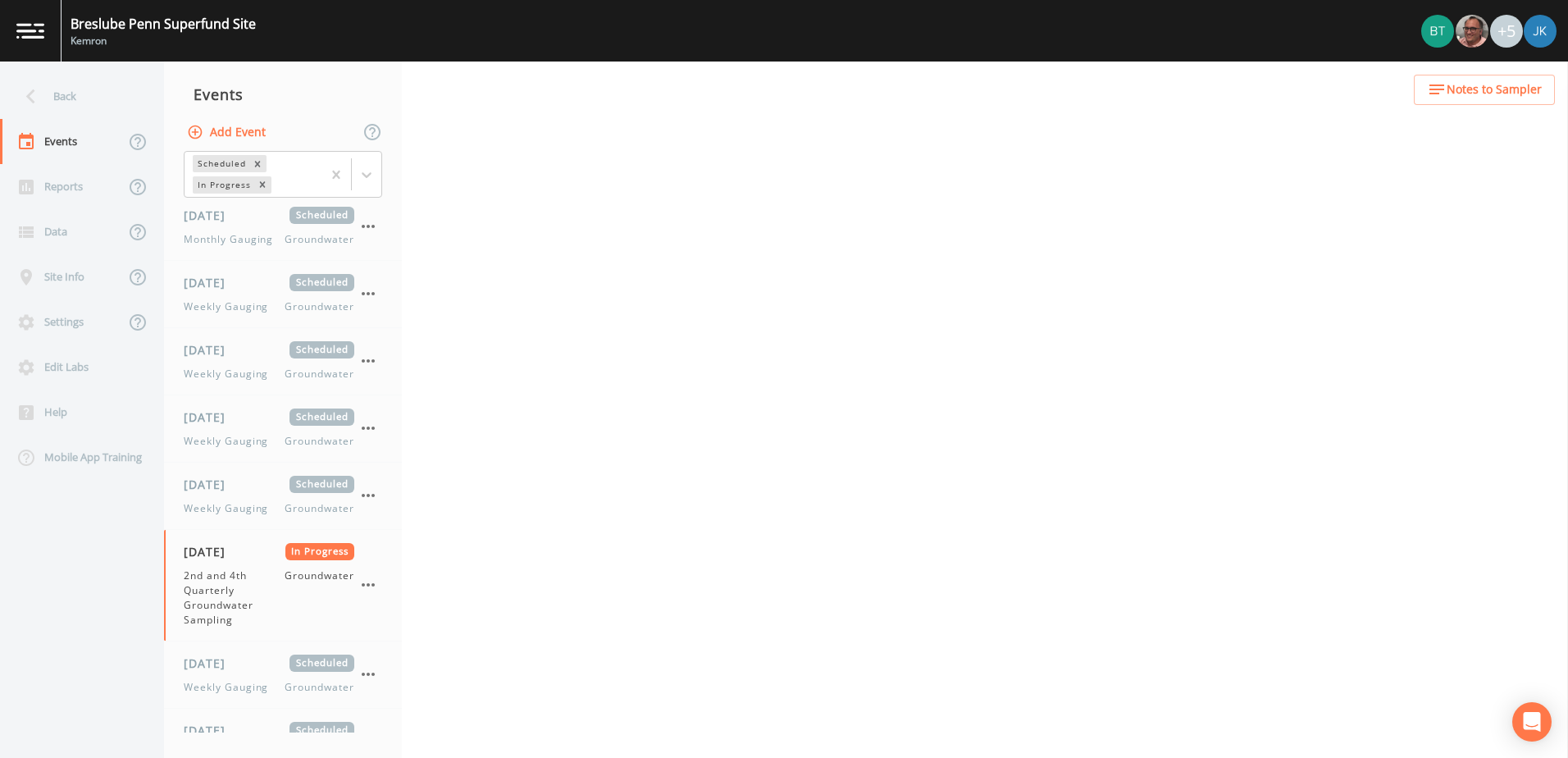
select select "7f2cf5a2-5f6a-4be0-8ae4-15b445be83bb"
select select "be110762-a936-450e-bebb-50e7ccc32287"
select select "c6f664dd-56f6-412a-ae1e-e55b61dc6306"
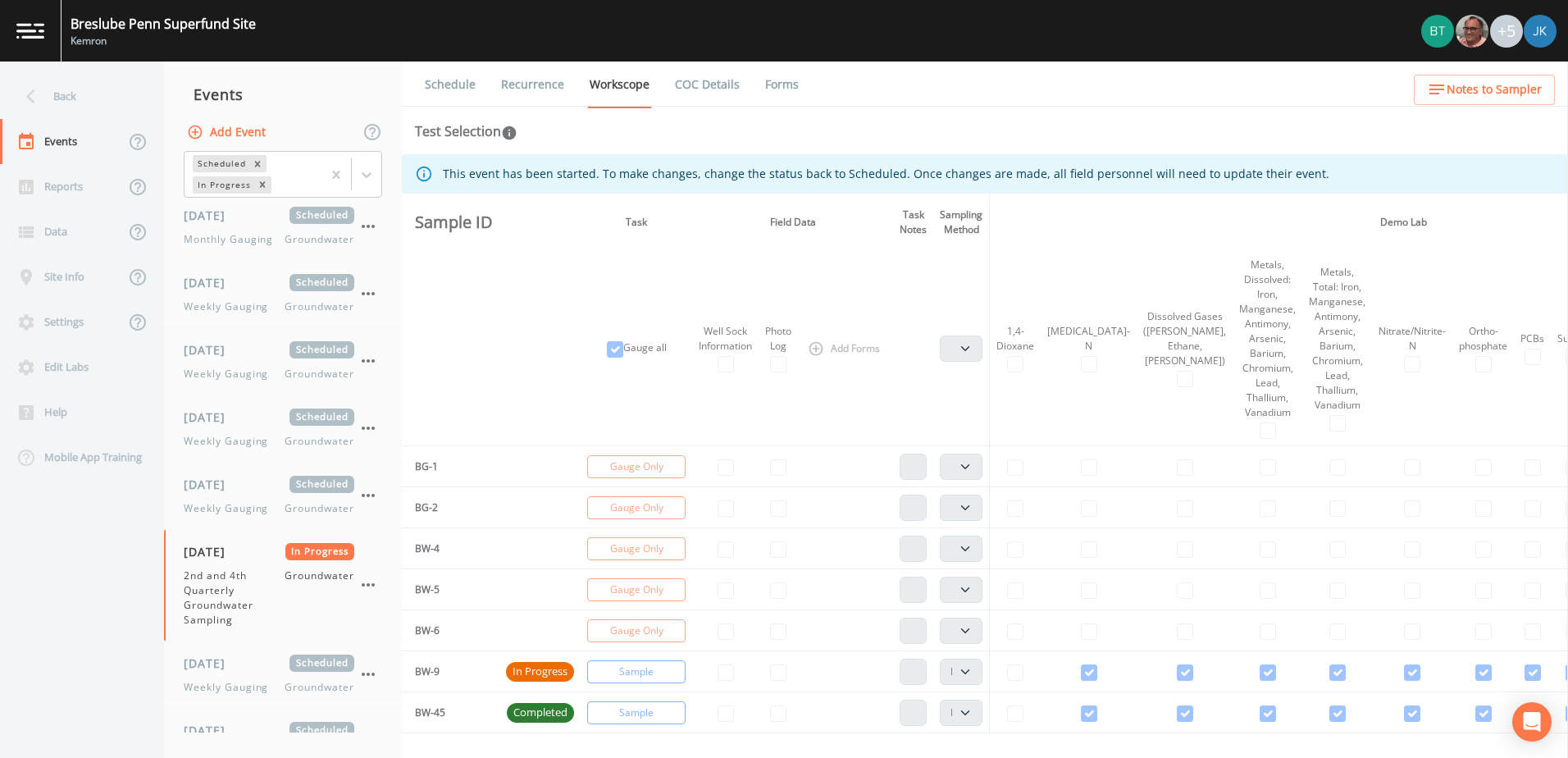
click at [797, 94] on link "Forms" at bounding box center [782, 84] width 39 height 45
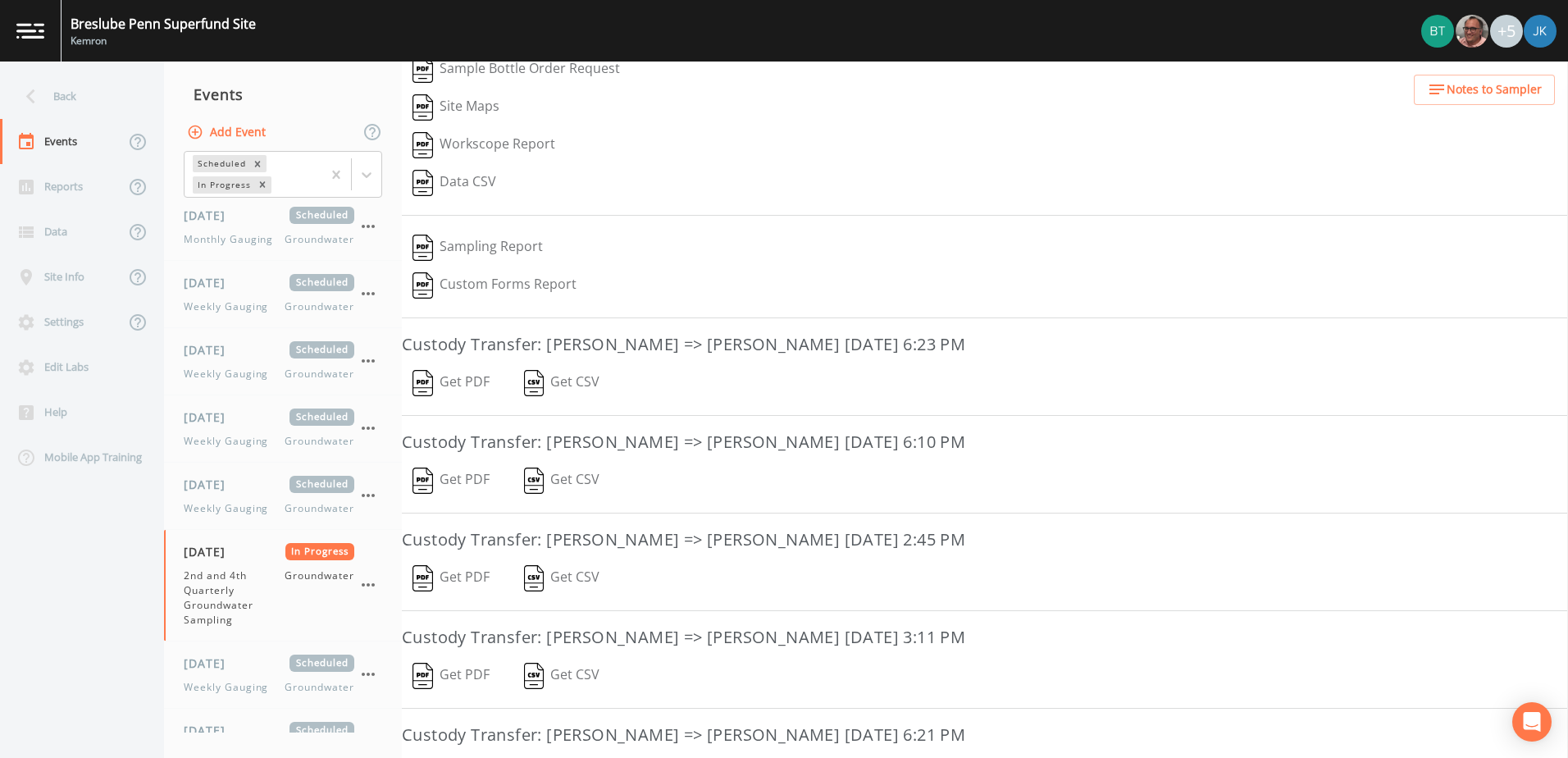
scroll to position [89, 0]
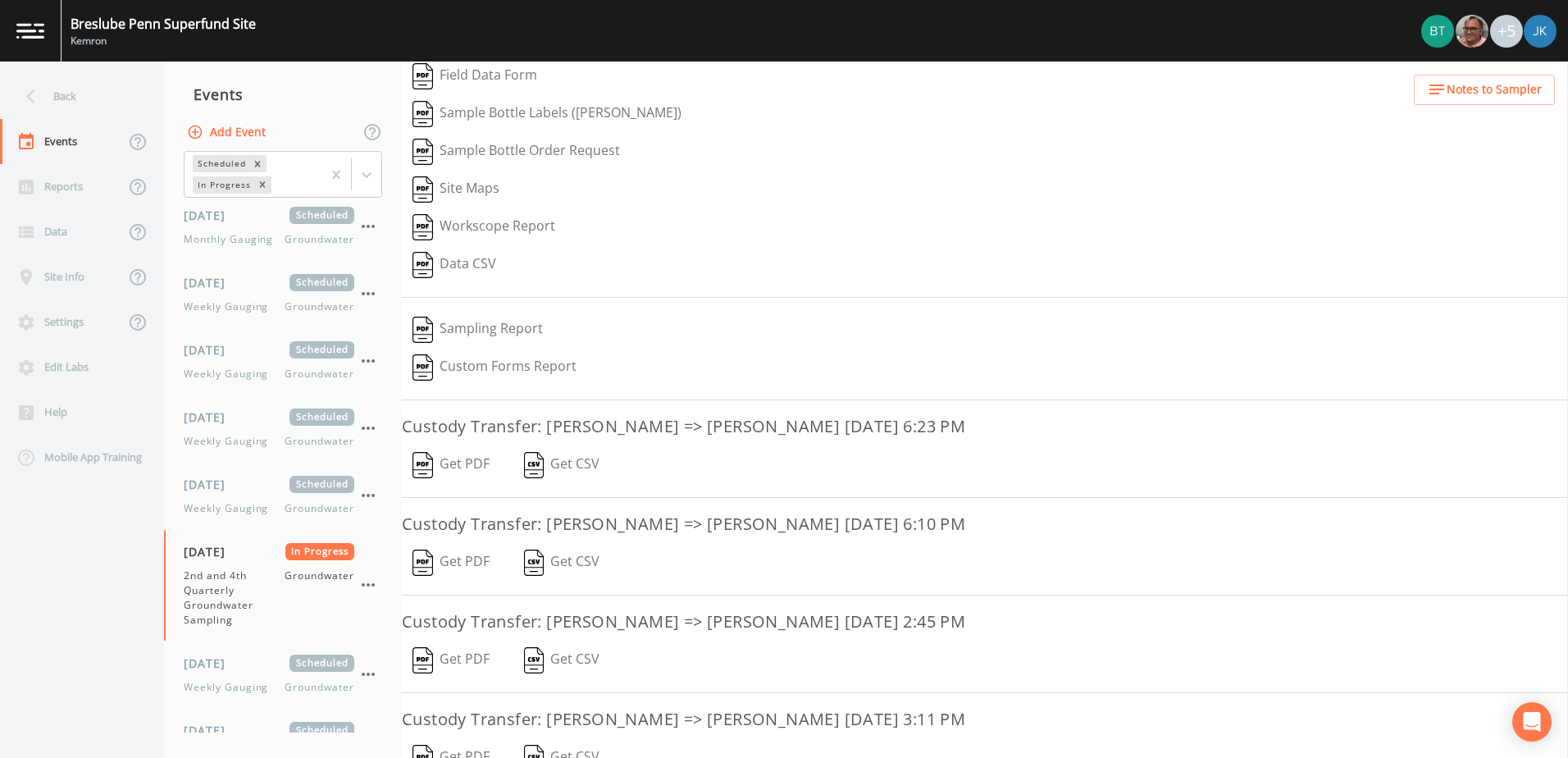
click at [472, 262] on button "Data CSV" at bounding box center [454, 265] width 105 height 38
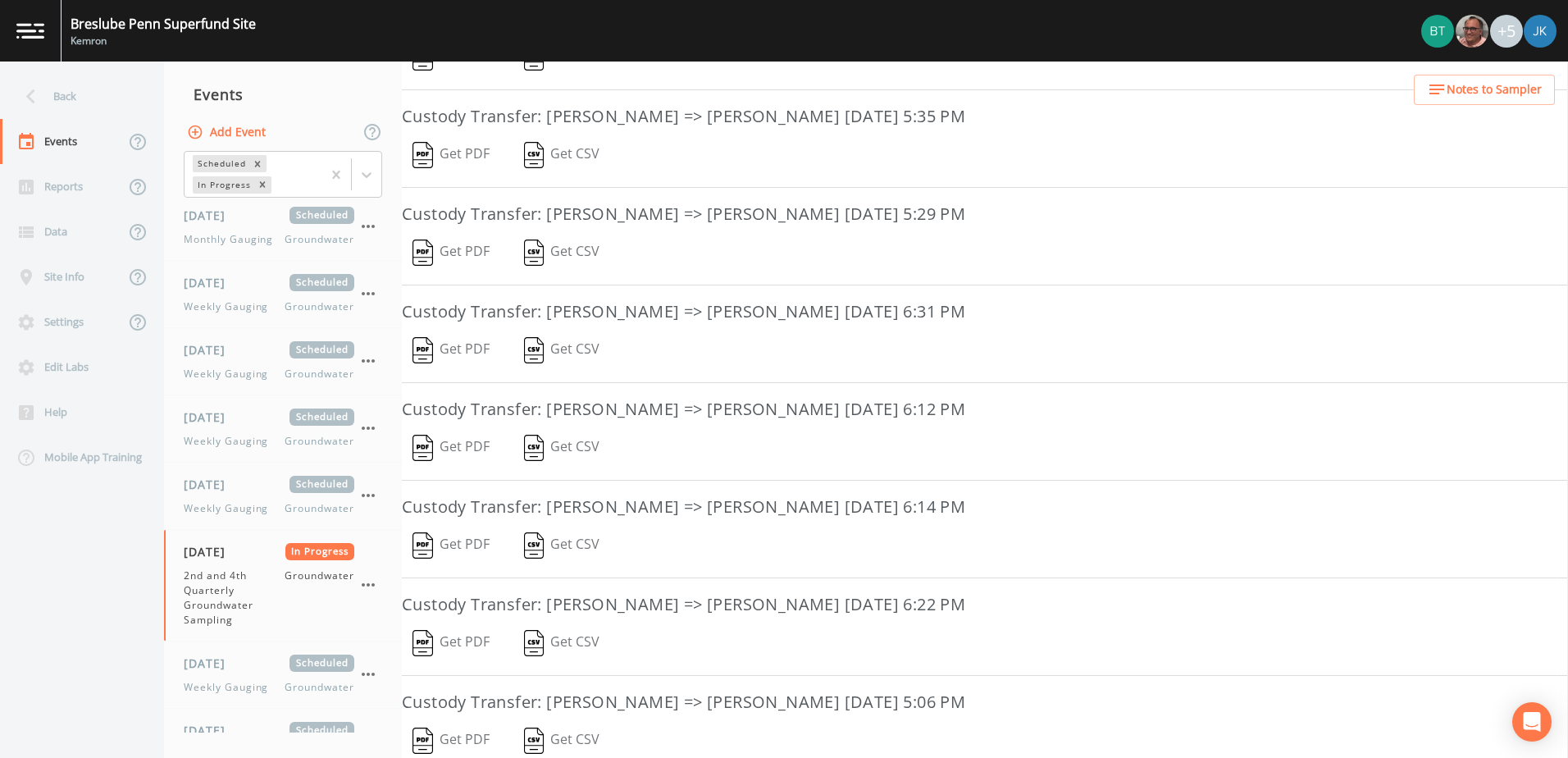
scroll to position [0, 0]
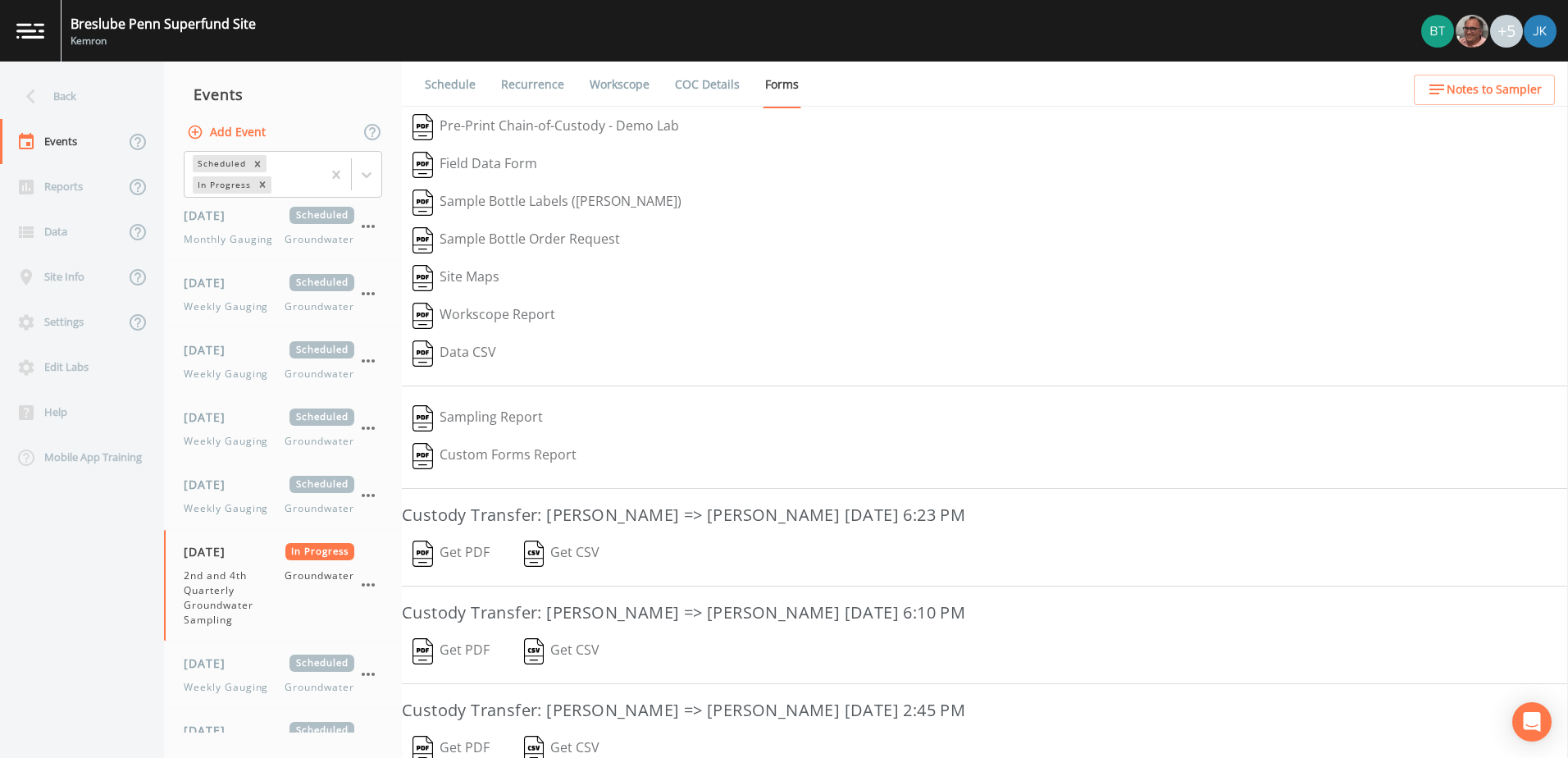
click at [634, 81] on link "Workscope" at bounding box center [620, 84] width 65 height 45
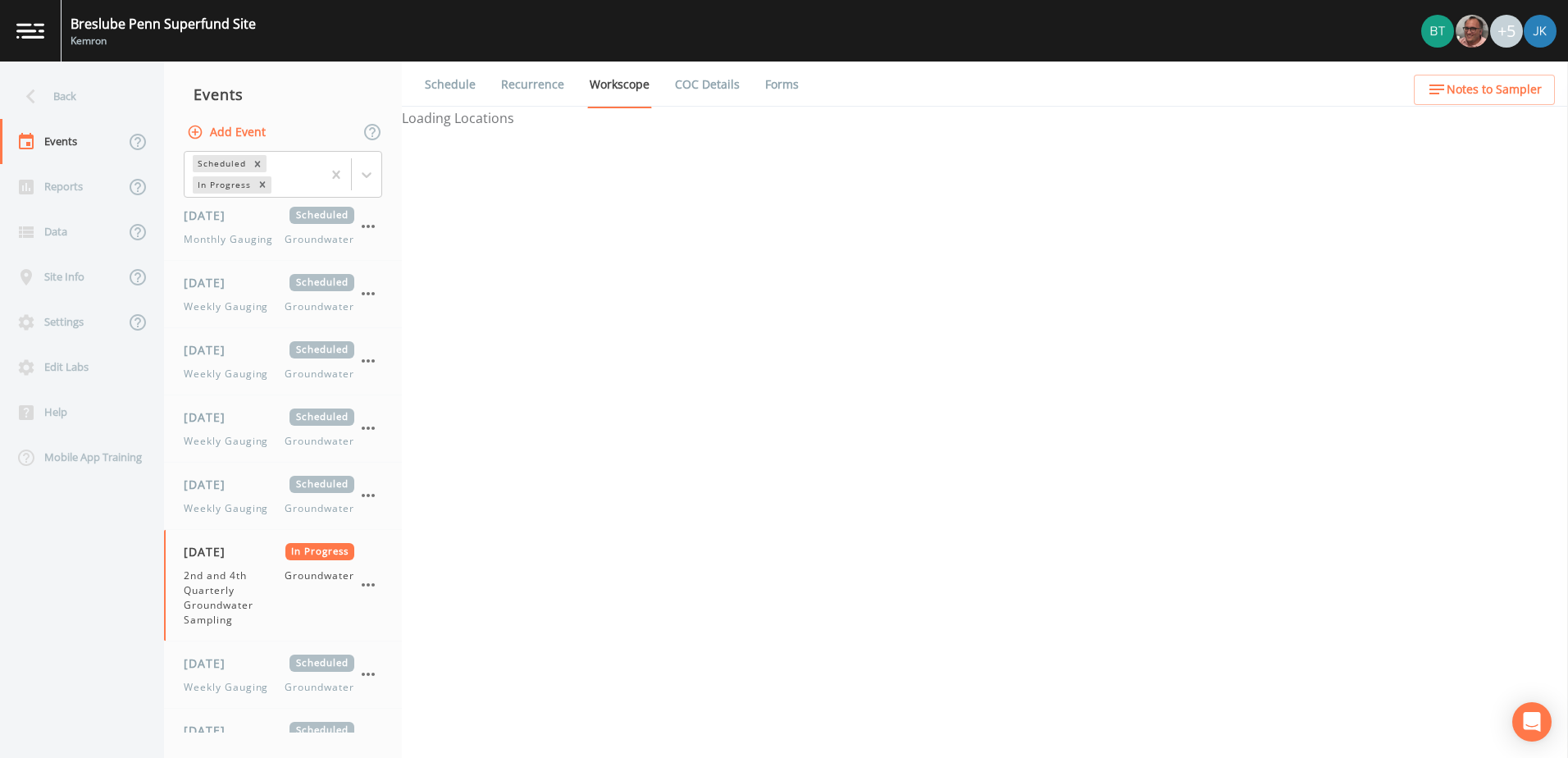
select select "4f082be6-97a7-4f70-a81f-c26a4e896ad7"
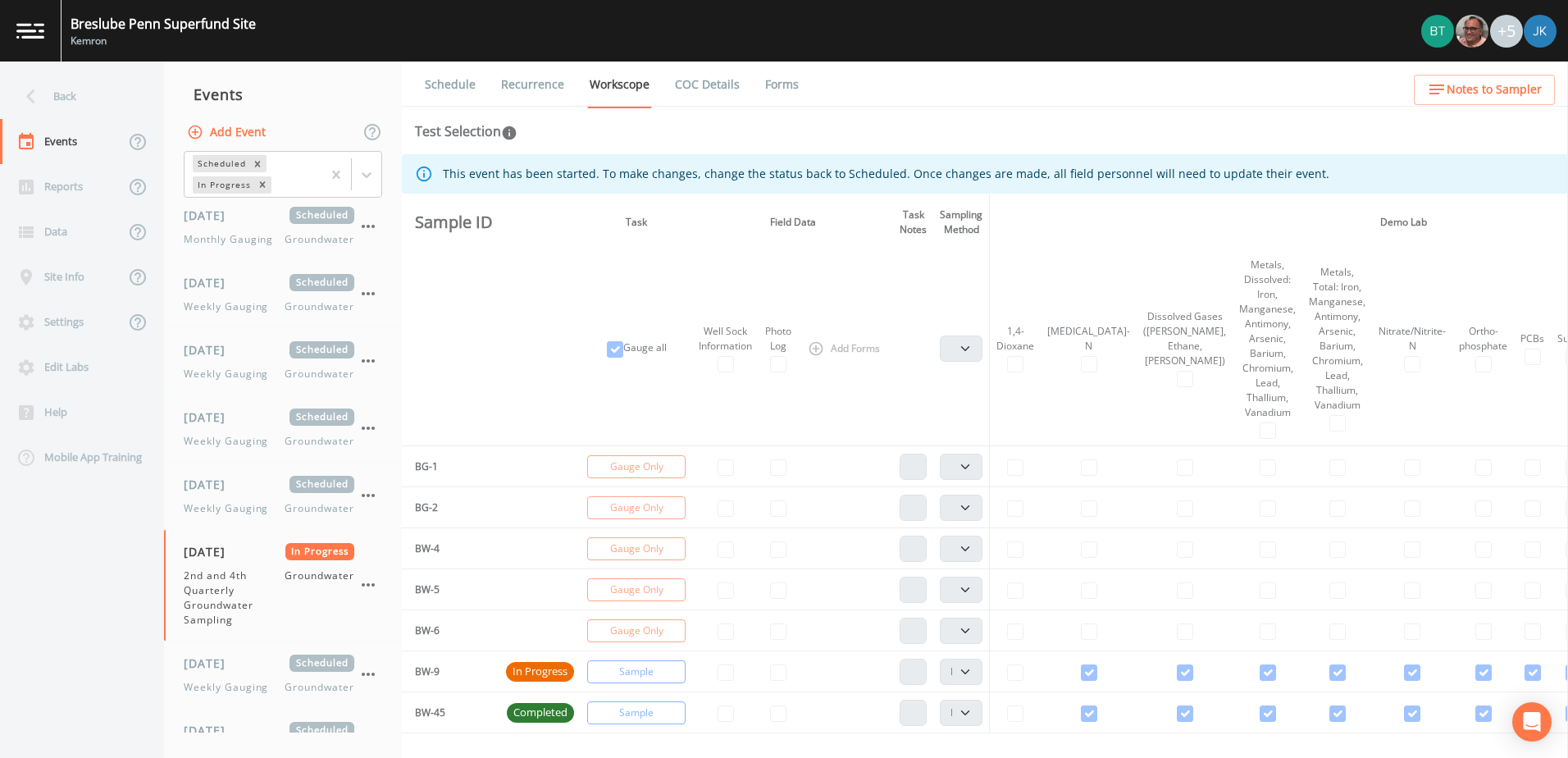
scroll to position [328, 0]
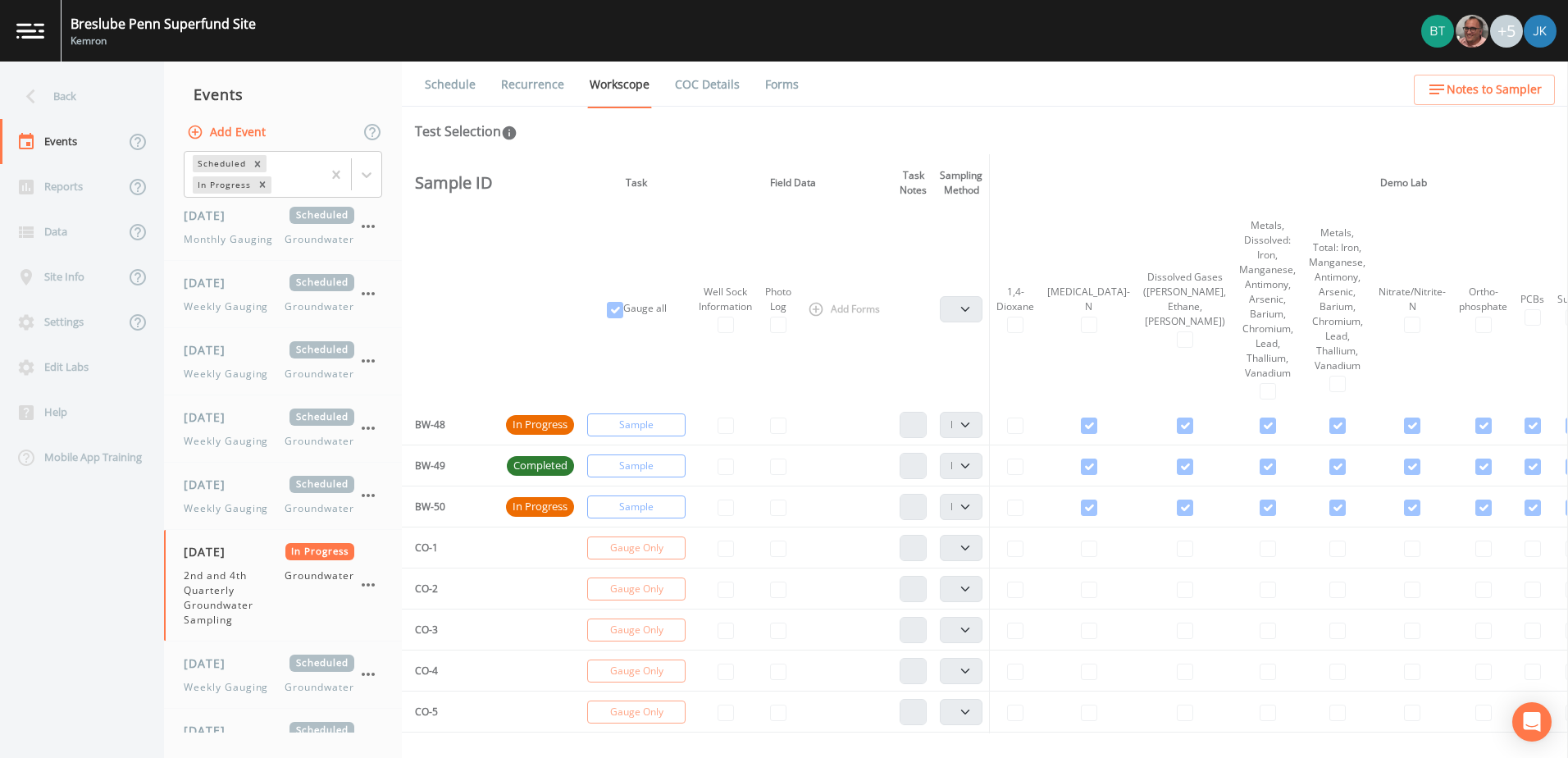
drag, startPoint x: 1002, startPoint y: 733, endPoint x: 1174, endPoint y: 724, distance: 172.2
click at [1174, 725] on div "Schedule Recurrence Workscope COC Details Forms Test Selection This event has b…" at bounding box center [985, 409] width 1167 height 696
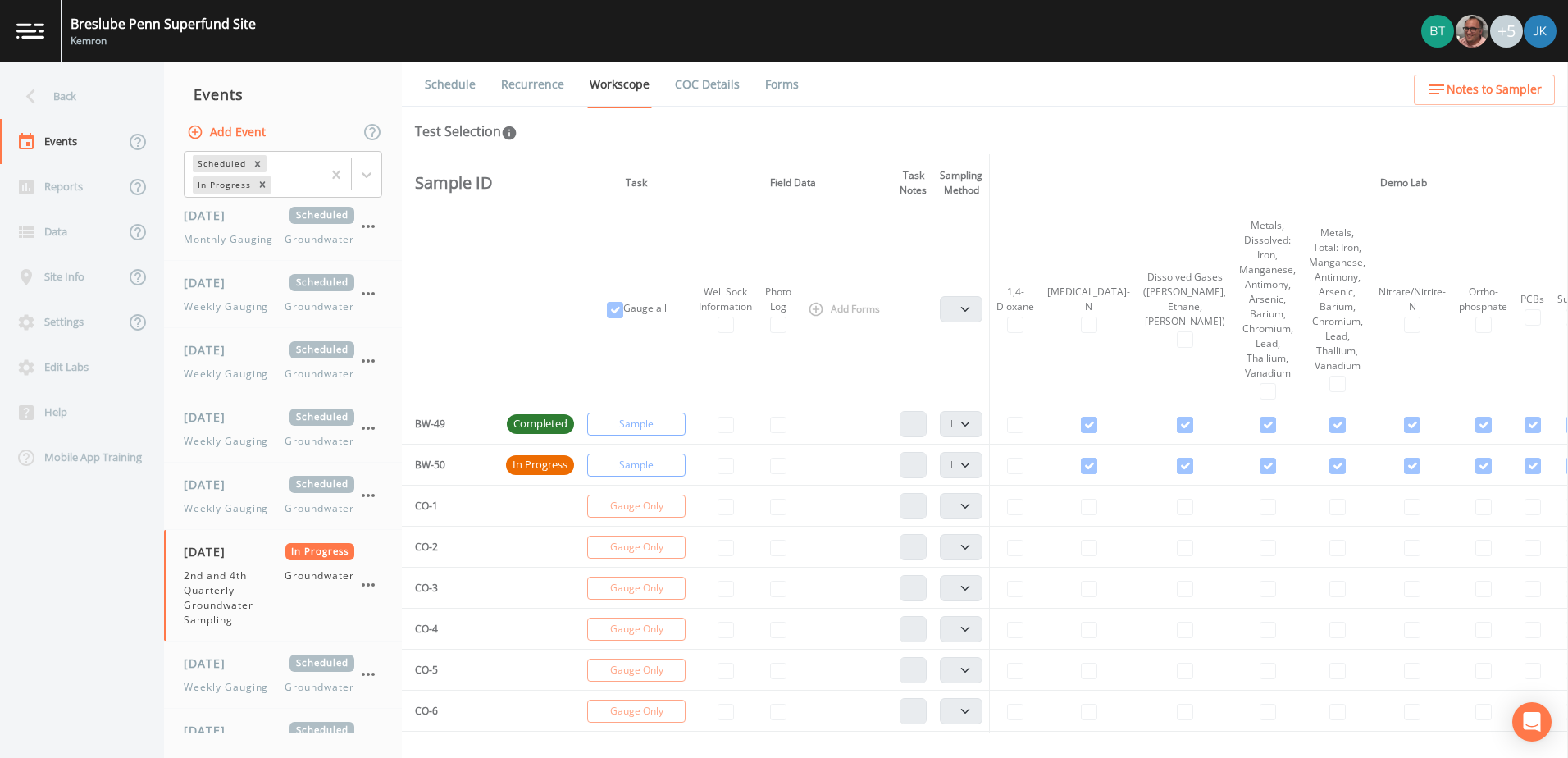
scroll to position [125, 0]
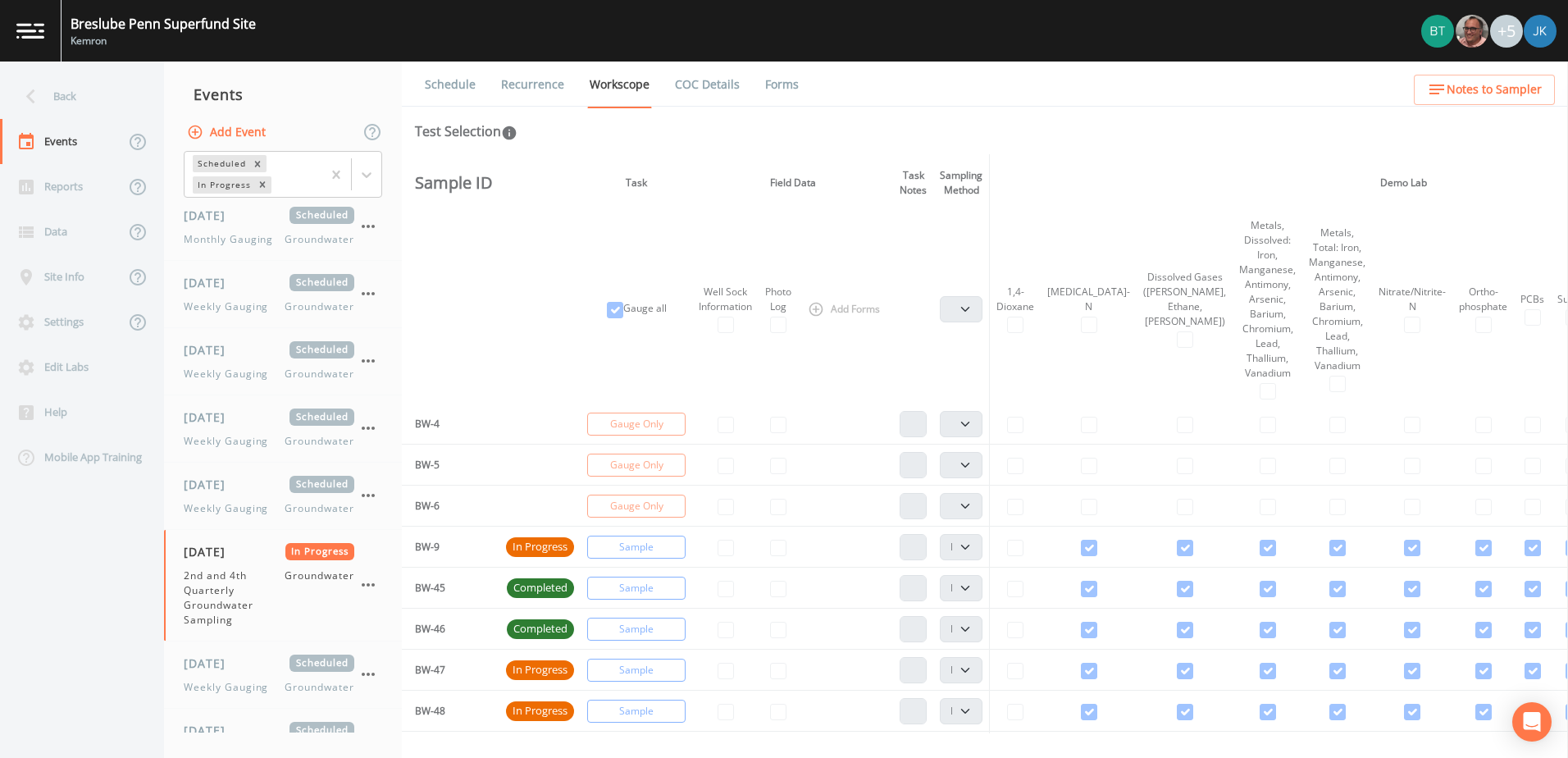
click at [440, 547] on td "BW-9" at bounding box center [450, 547] width 98 height 41
drag, startPoint x: 440, startPoint y: 547, endPoint x: 527, endPoint y: 545, distance: 87.0
click at [527, 545] on span "In Progress" at bounding box center [540, 547] width 68 height 17
click at [648, 547] on td "Sample" at bounding box center [636, 547] width 112 height 41
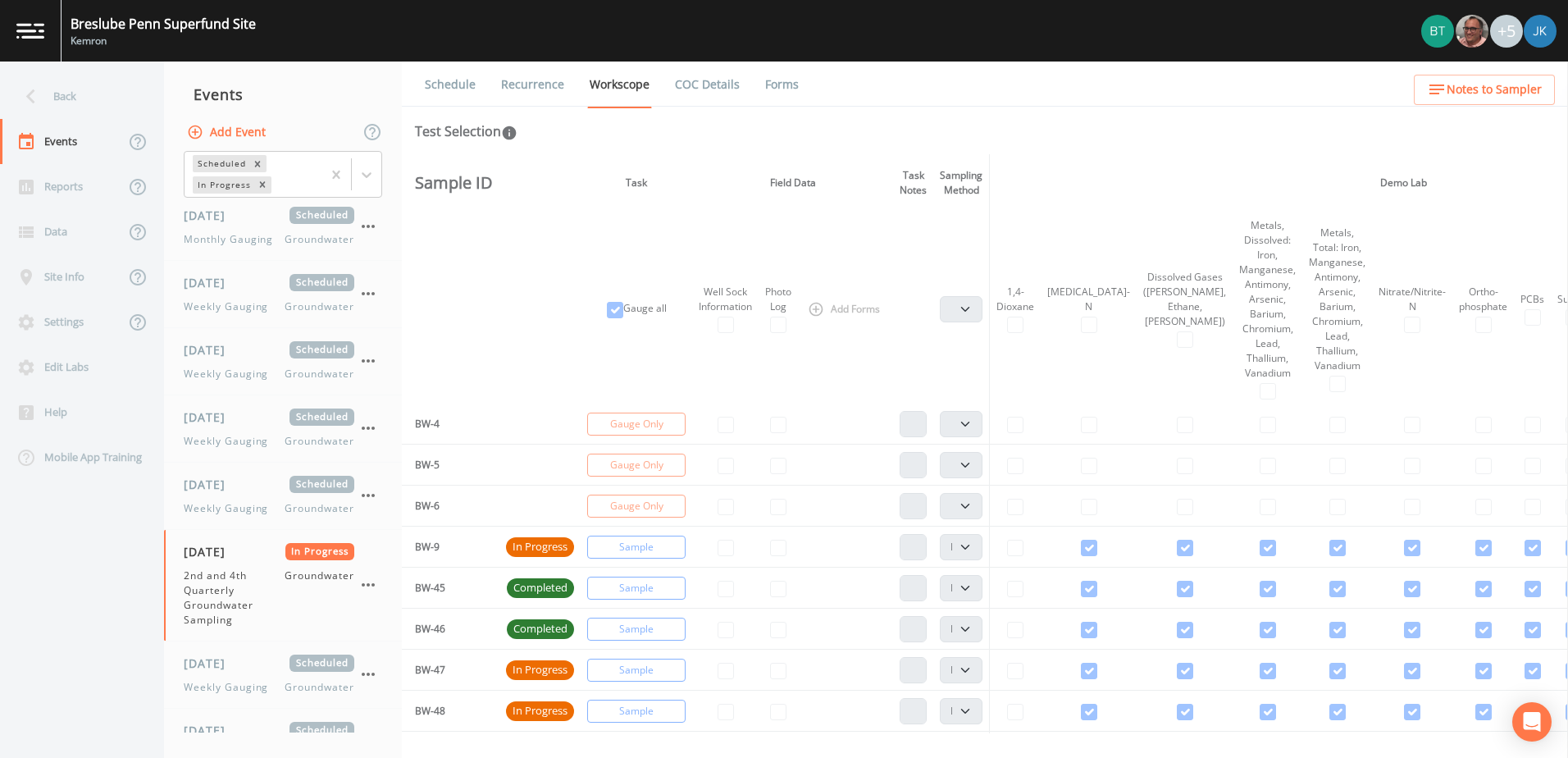
click at [534, 548] on span "In Progress" at bounding box center [540, 547] width 68 height 17
click at [514, 594] on span "Completed" at bounding box center [541, 588] width 67 height 17
click at [445, 592] on td "BW-45" at bounding box center [450, 587] width 98 height 41
click at [378, 587] on icon "button" at bounding box center [369, 585] width 20 height 20
click at [767, 592] on div at bounding box center [784, 379] width 1568 height 758
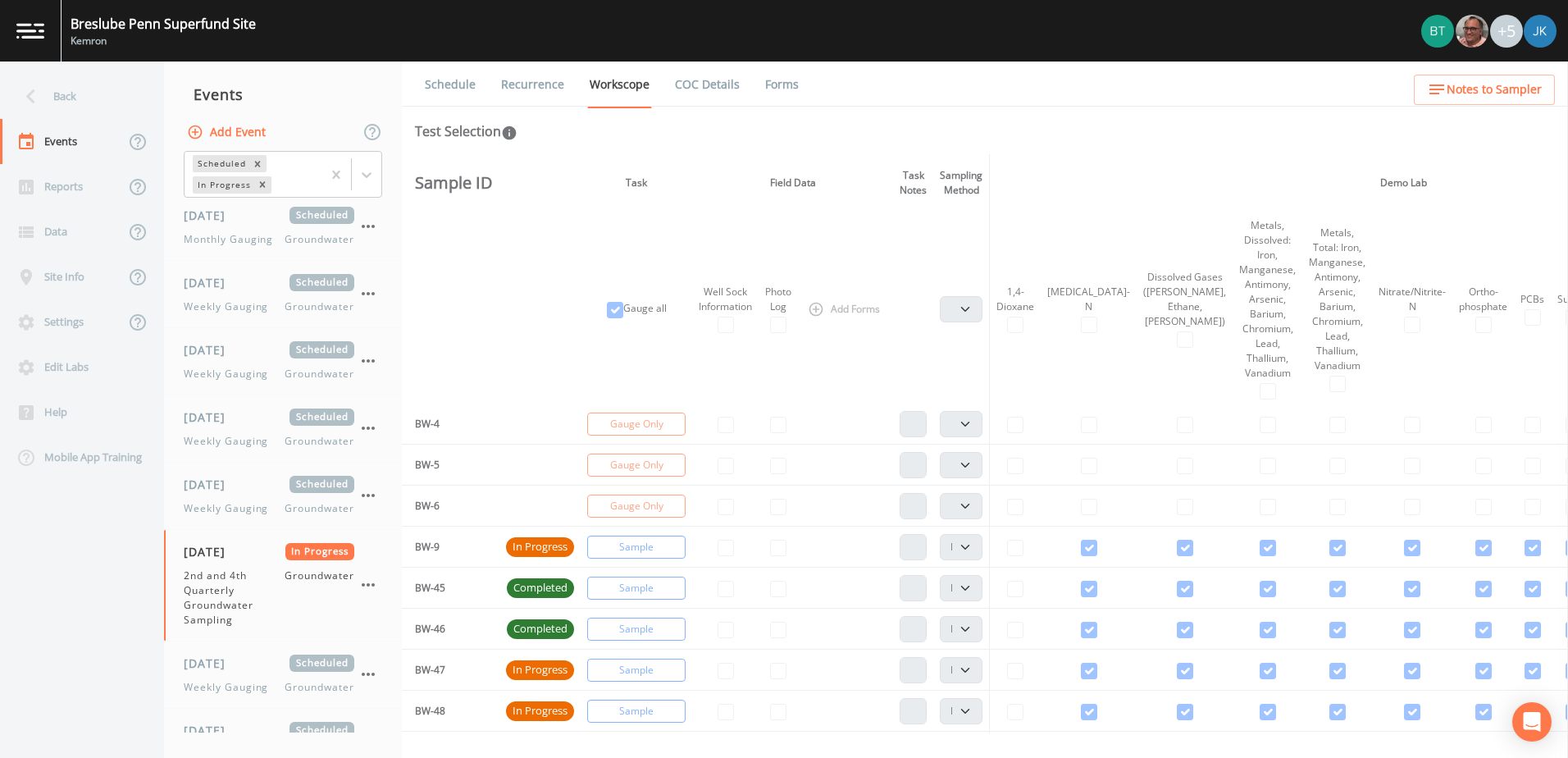
drag, startPoint x: 656, startPoint y: 592, endPoint x: 699, endPoint y: 591, distance: 43.0
click at [656, 591] on td "Sample" at bounding box center [636, 587] width 112 height 41
click at [742, 589] on td at bounding box center [725, 587] width 66 height 41
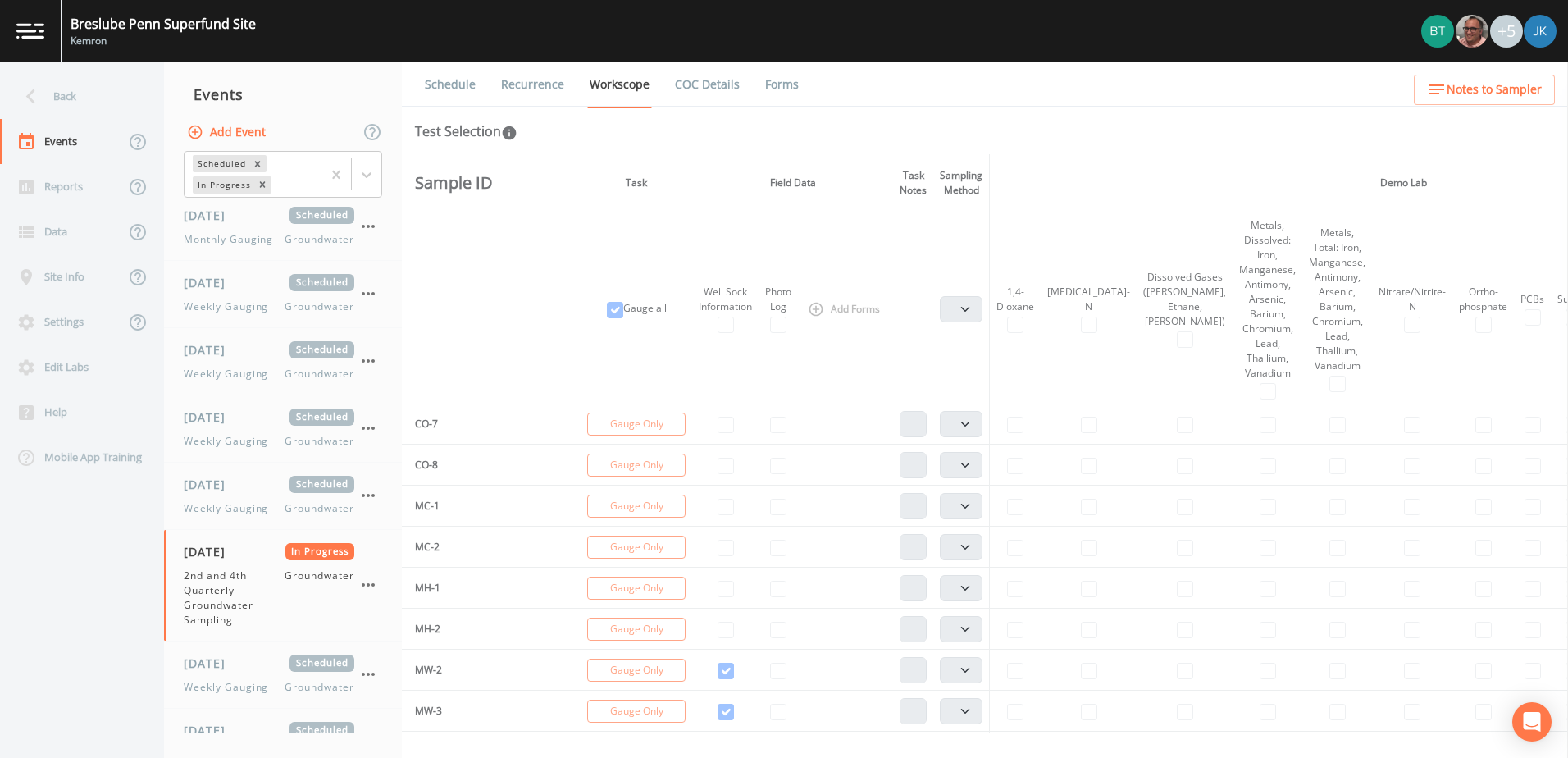
scroll to position [1109, 0]
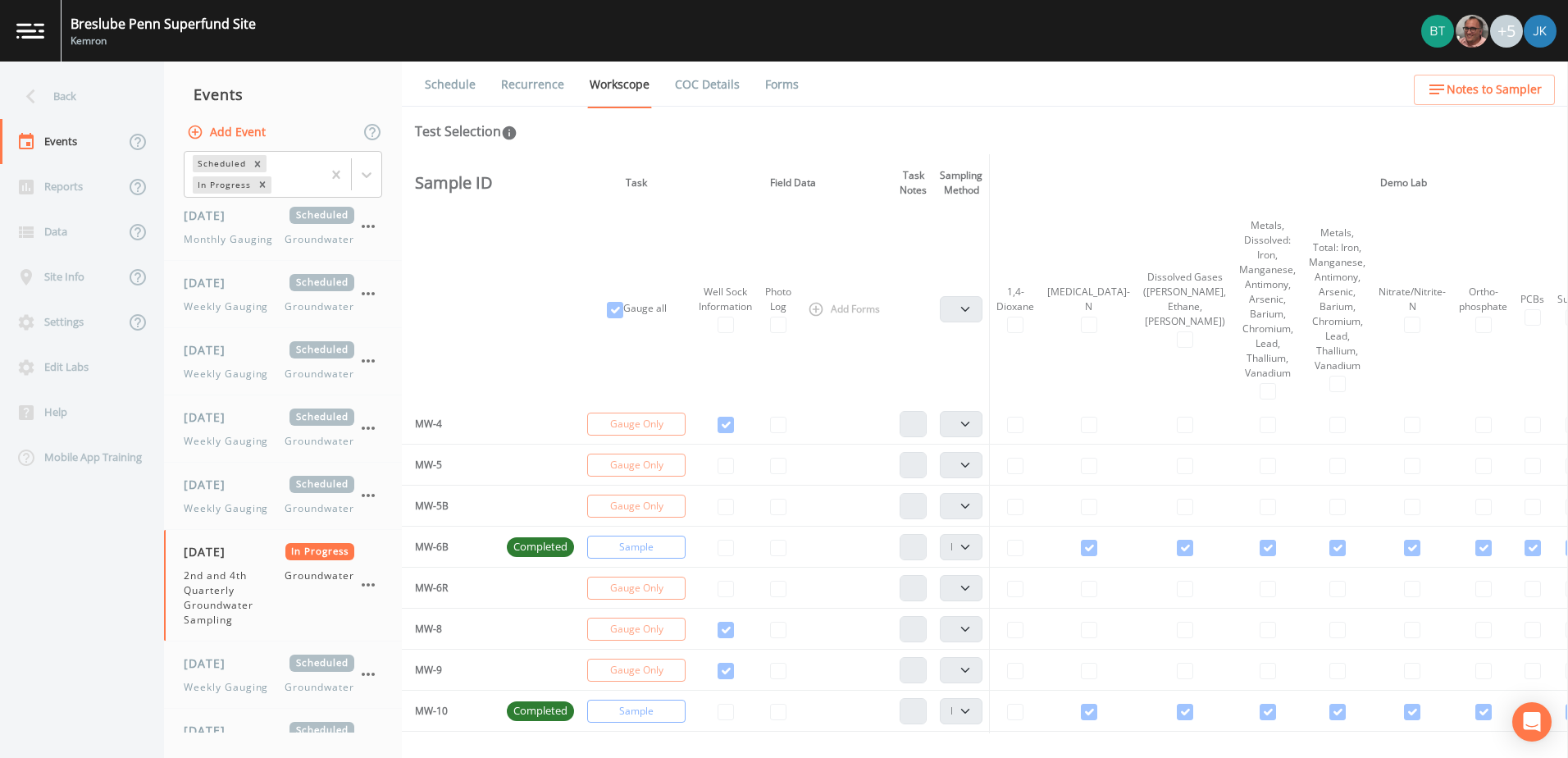
click at [455, 544] on td "MW-6B" at bounding box center [450, 547] width 98 height 41
click at [632, 545] on td "Sample" at bounding box center [636, 547] width 112 height 41
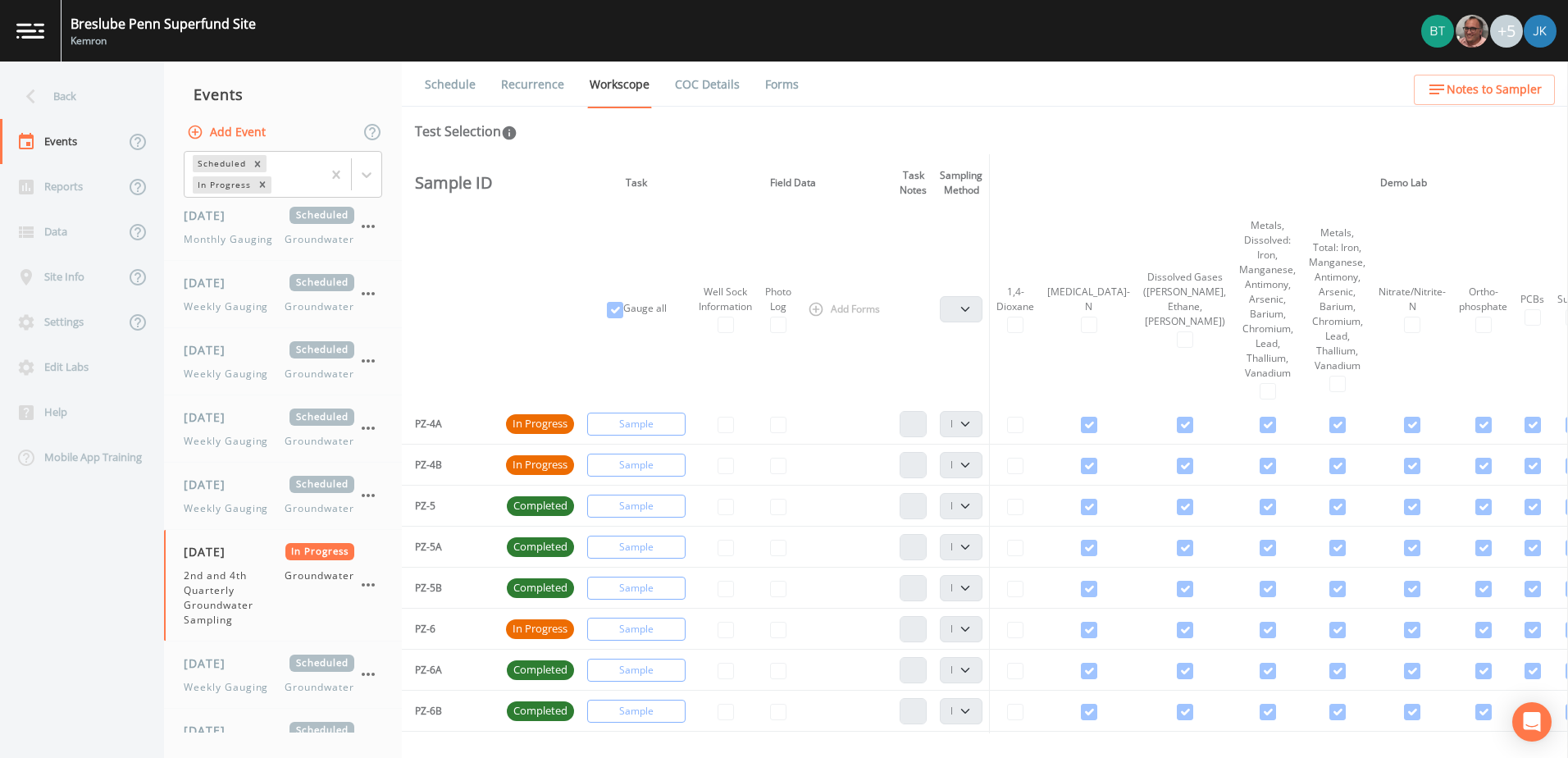
scroll to position [3814, 0]
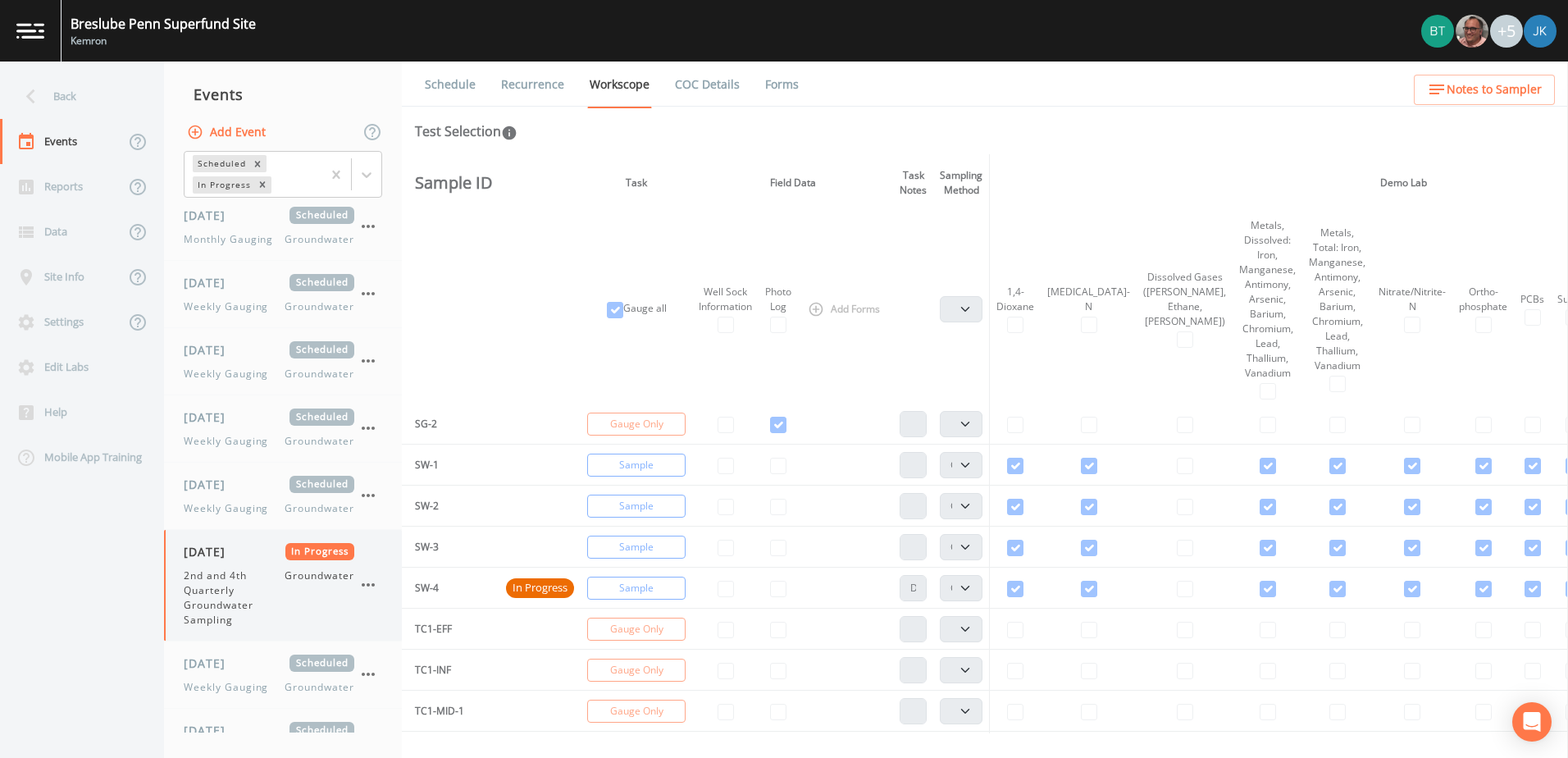
click at [237, 548] on span "[DATE]" at bounding box center [211, 550] width 53 height 17
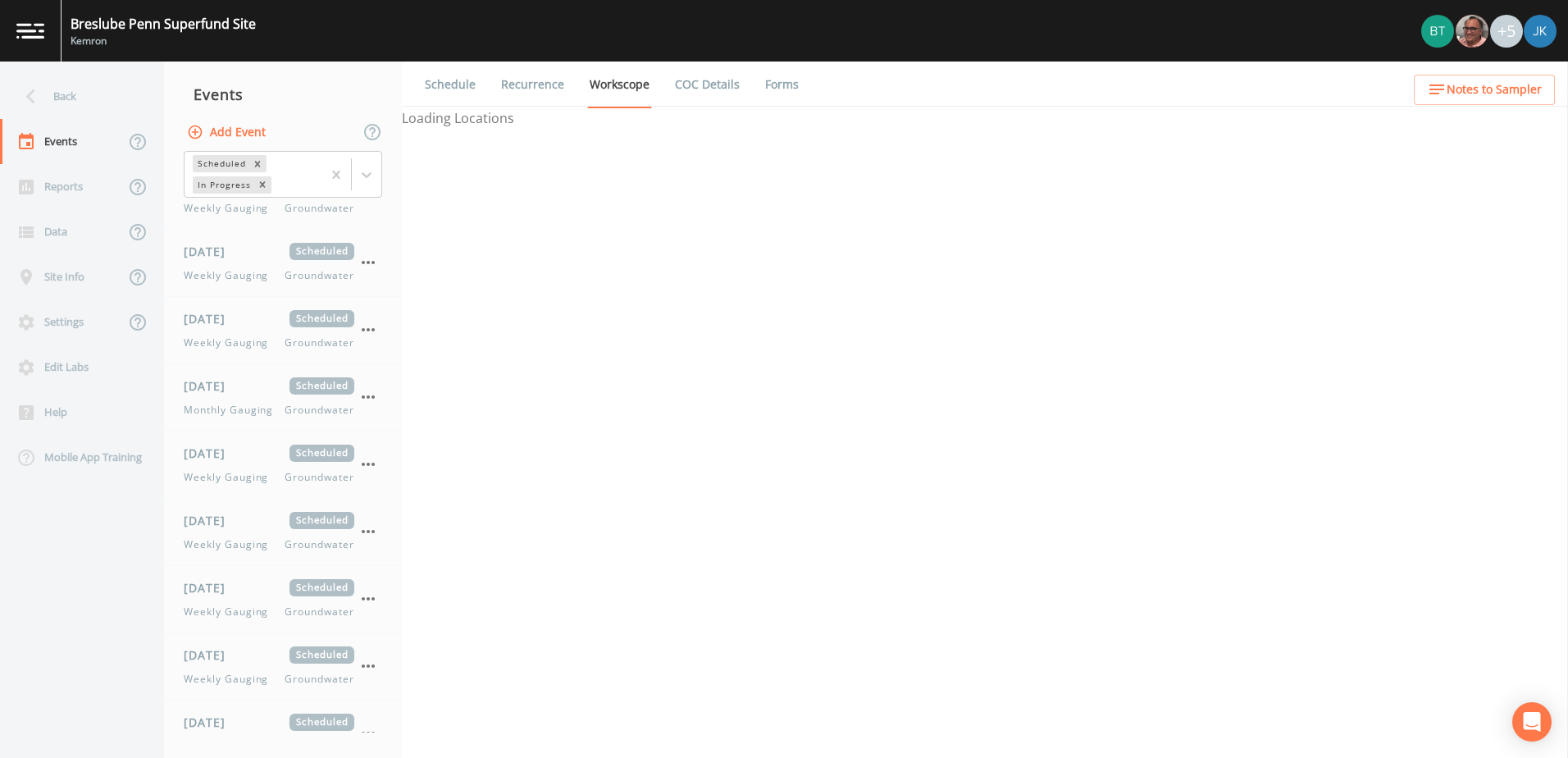
scroll to position [1229, 0]
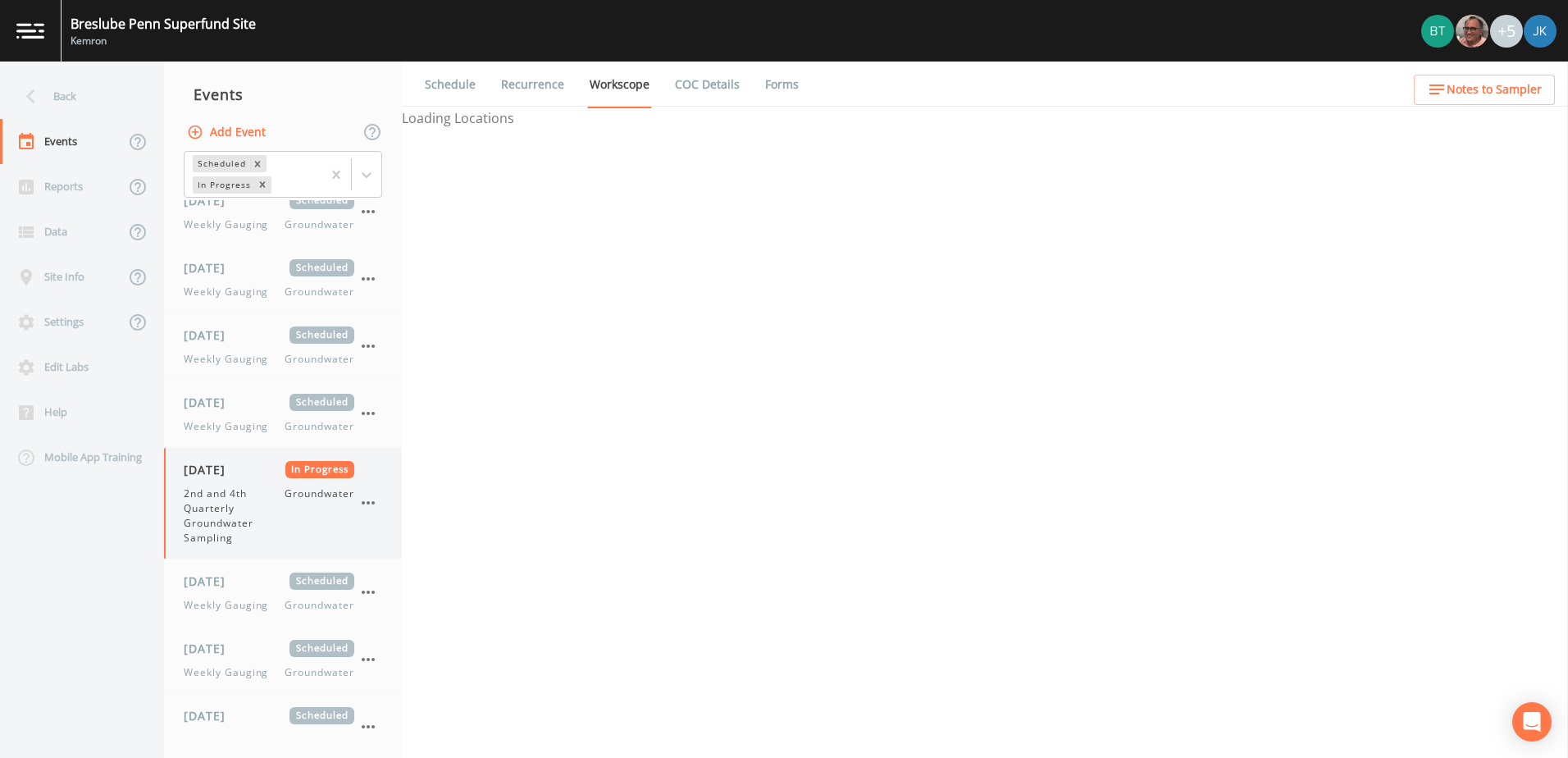
select select "4f082be6-97a7-4f70-a81f-c26a4e896ad7"
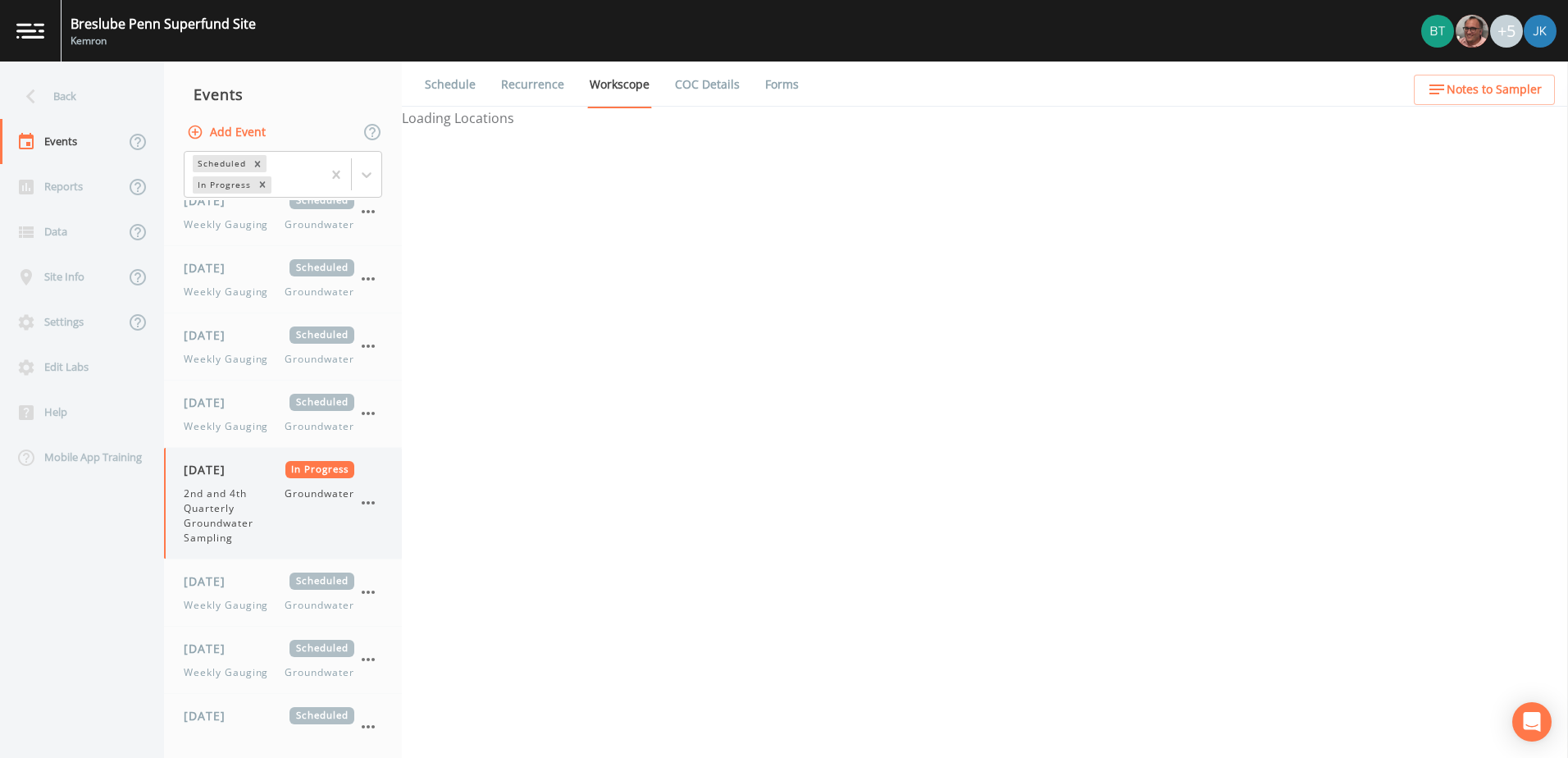
select select "4f082be6-97a7-4f70-a81f-c26a4e896ad7"
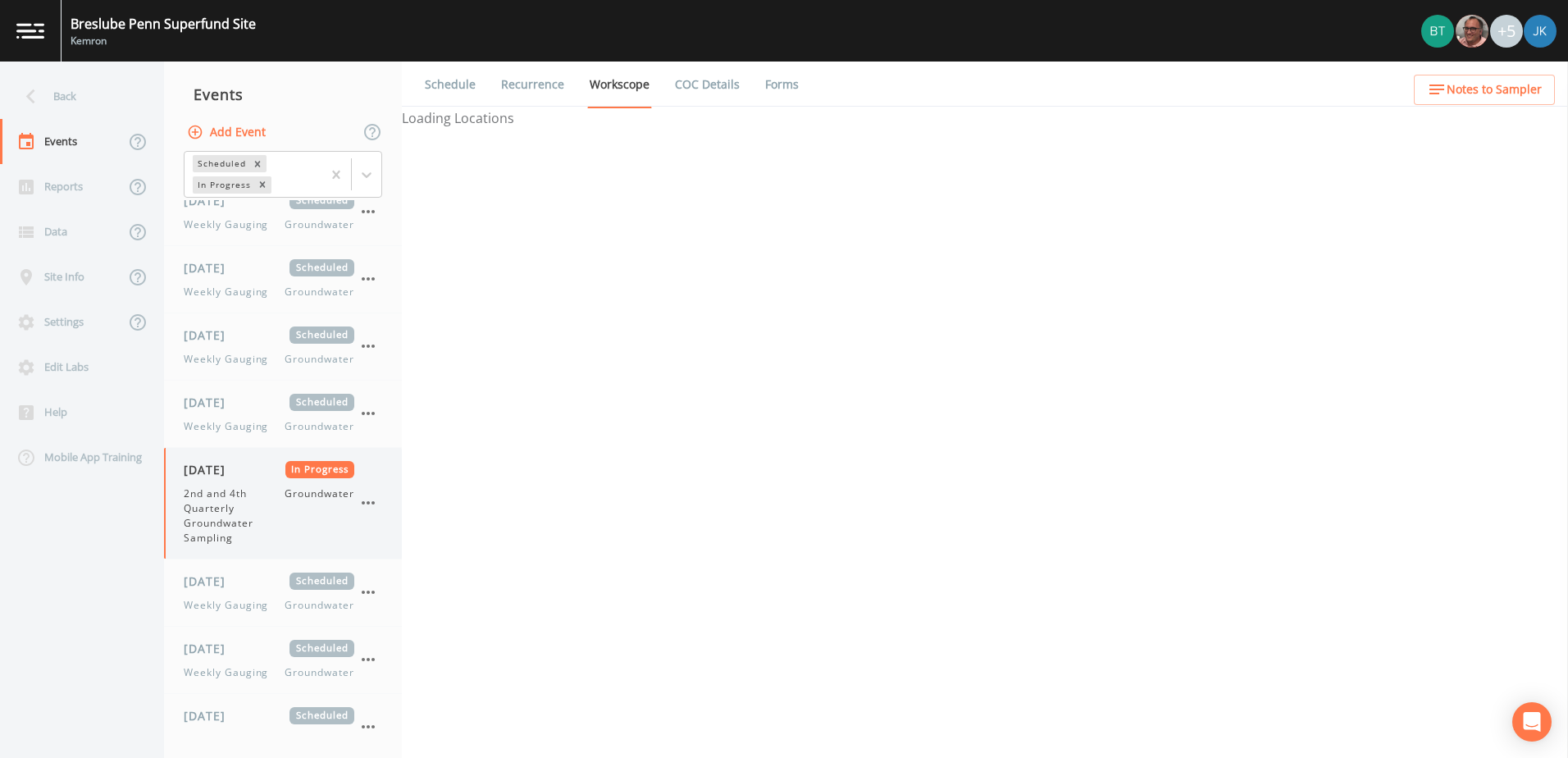
select select "4f082be6-97a7-4f70-a81f-c26a4e896ad7"
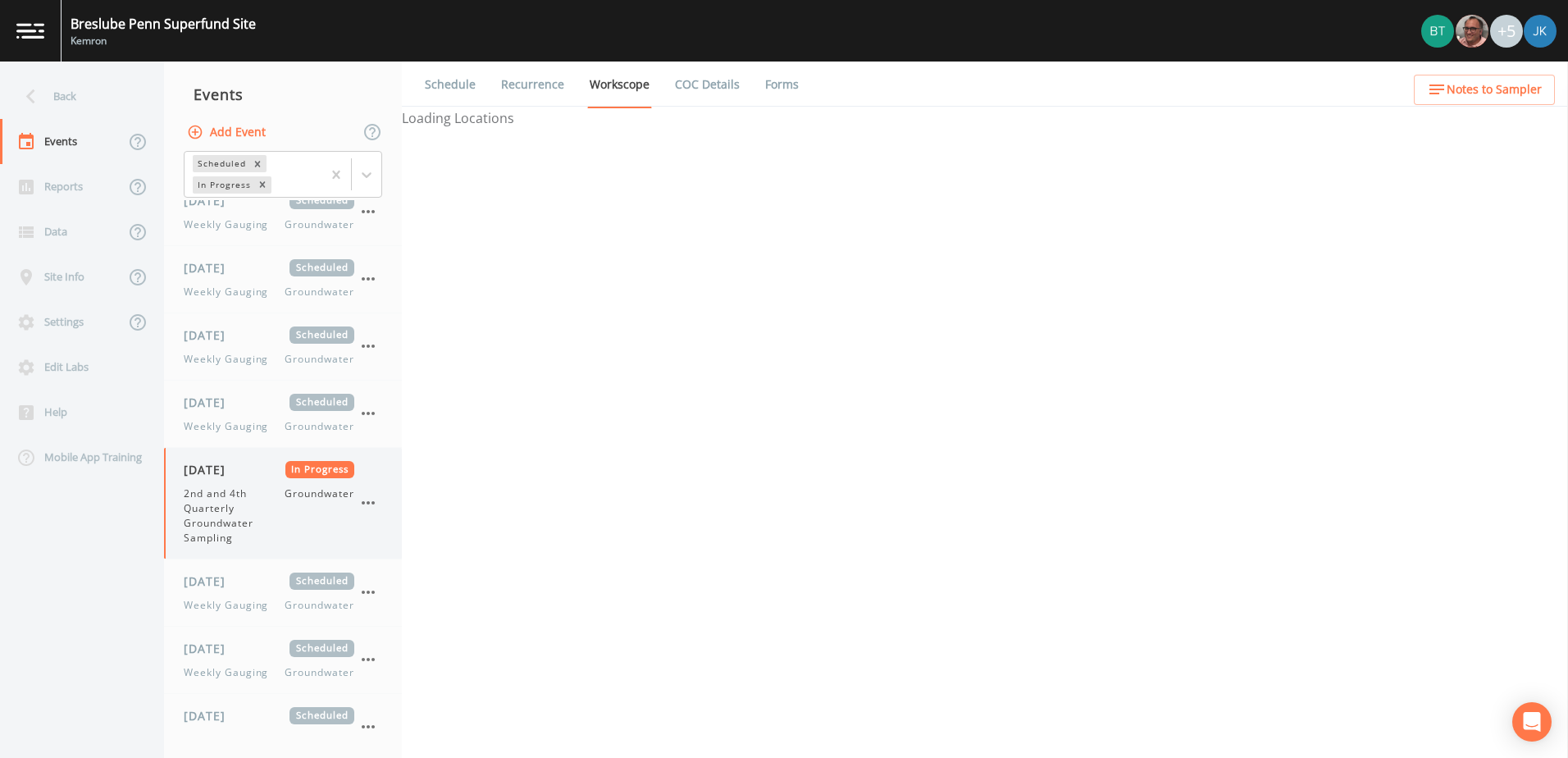
select select "4f082be6-97a7-4f70-a81f-c26a4e896ad7"
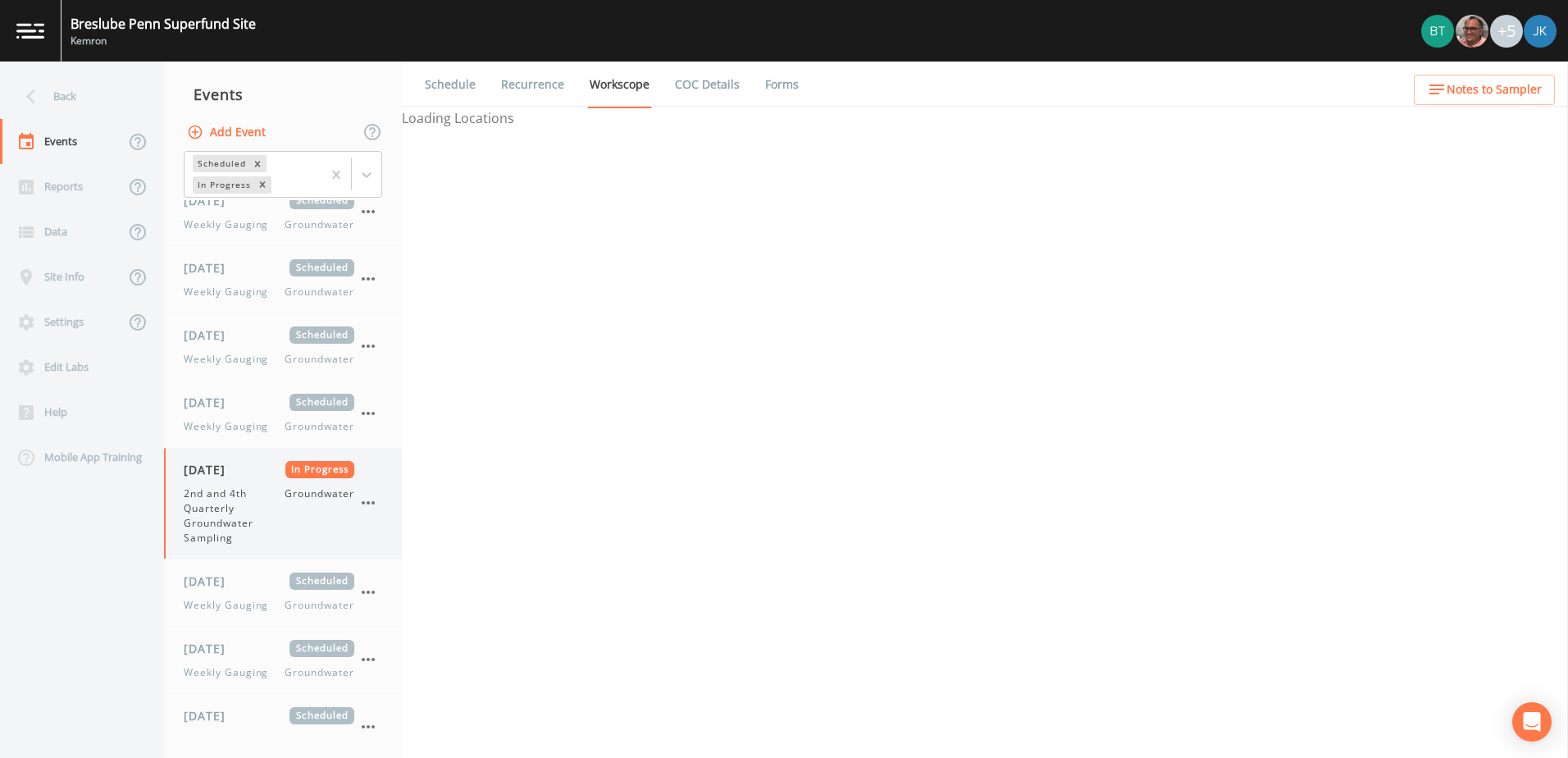
select select "4f082be6-97a7-4f70-a81f-c26a4e896ad7"
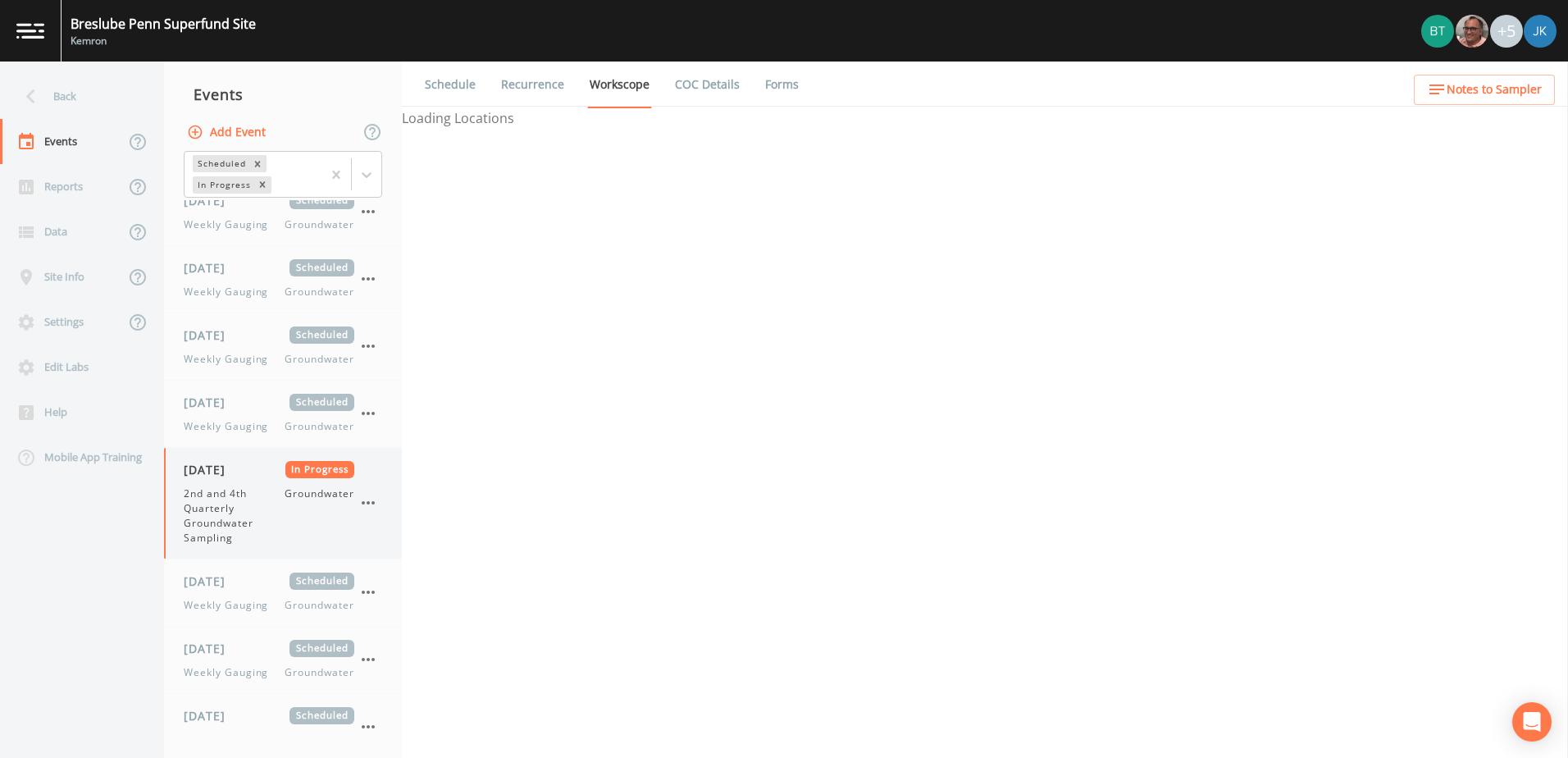
select select "4f082be6-97a7-4f70-a81f-c26a4e896ad7"
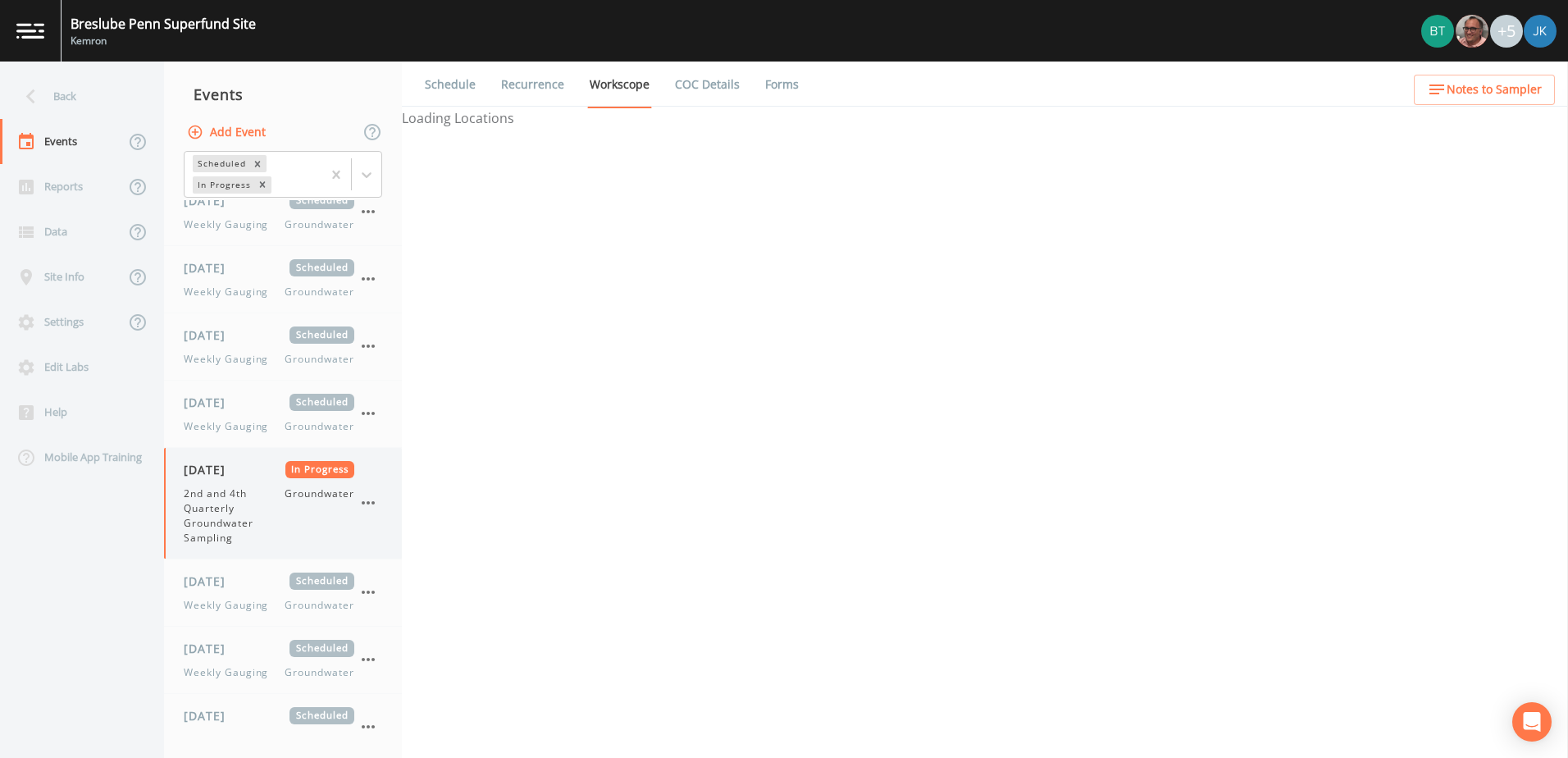
select select "4f082be6-97a7-4f70-a81f-c26a4e896ad7"
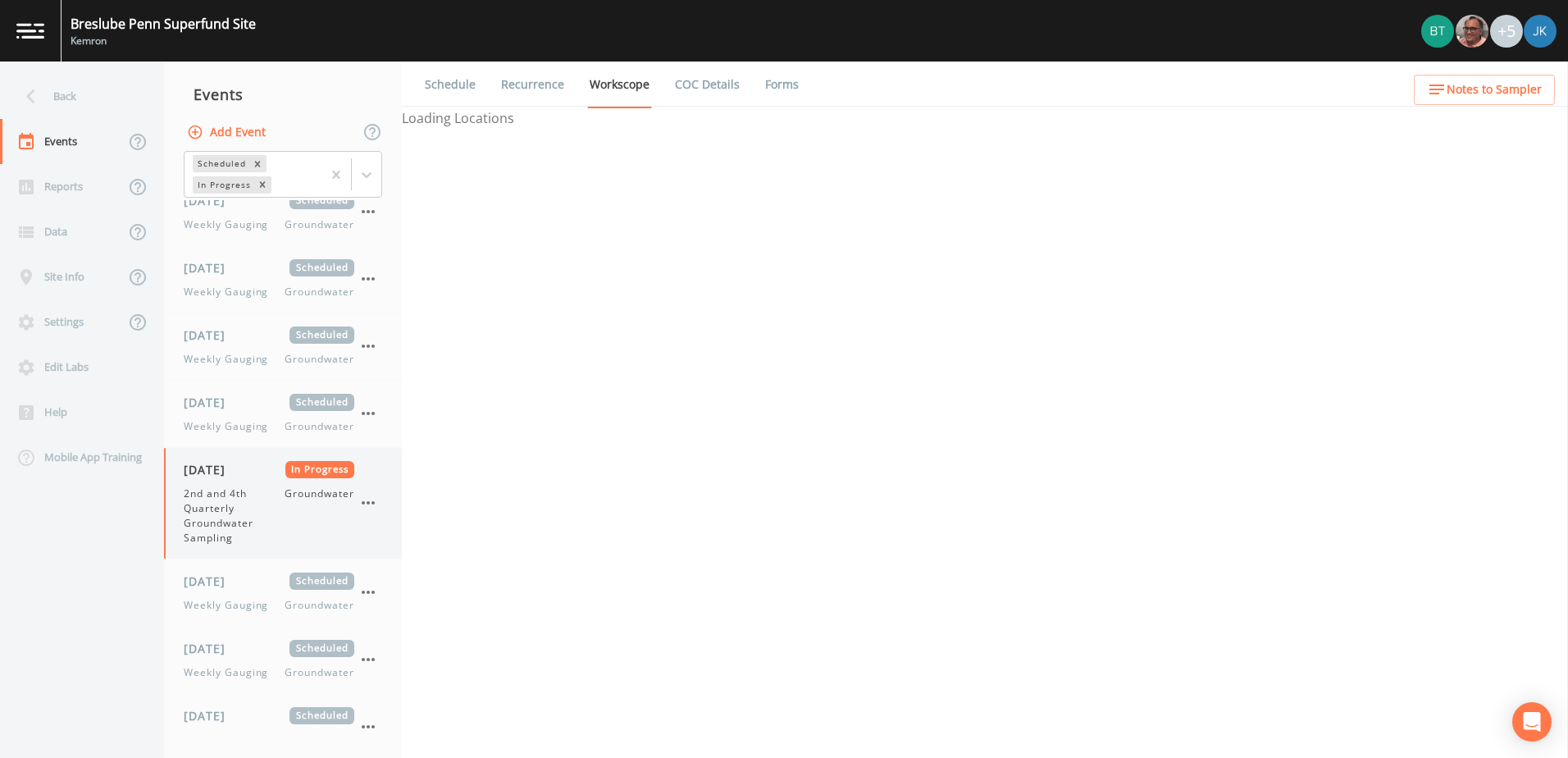
select select "4f082be6-97a7-4f70-a81f-c26a4e896ad7"
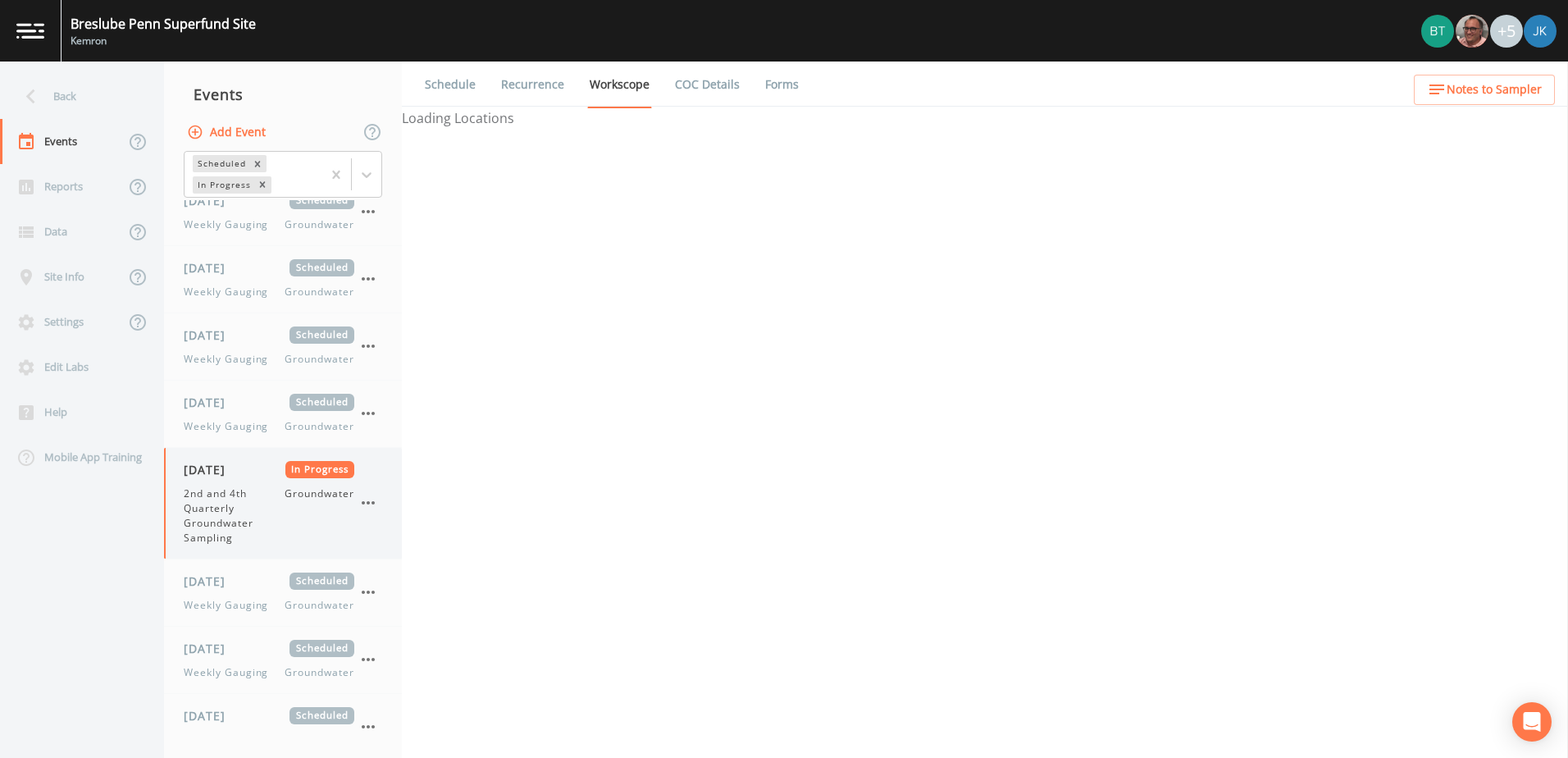
select select "4f082be6-97a7-4f70-a81f-c26a4e896ad7"
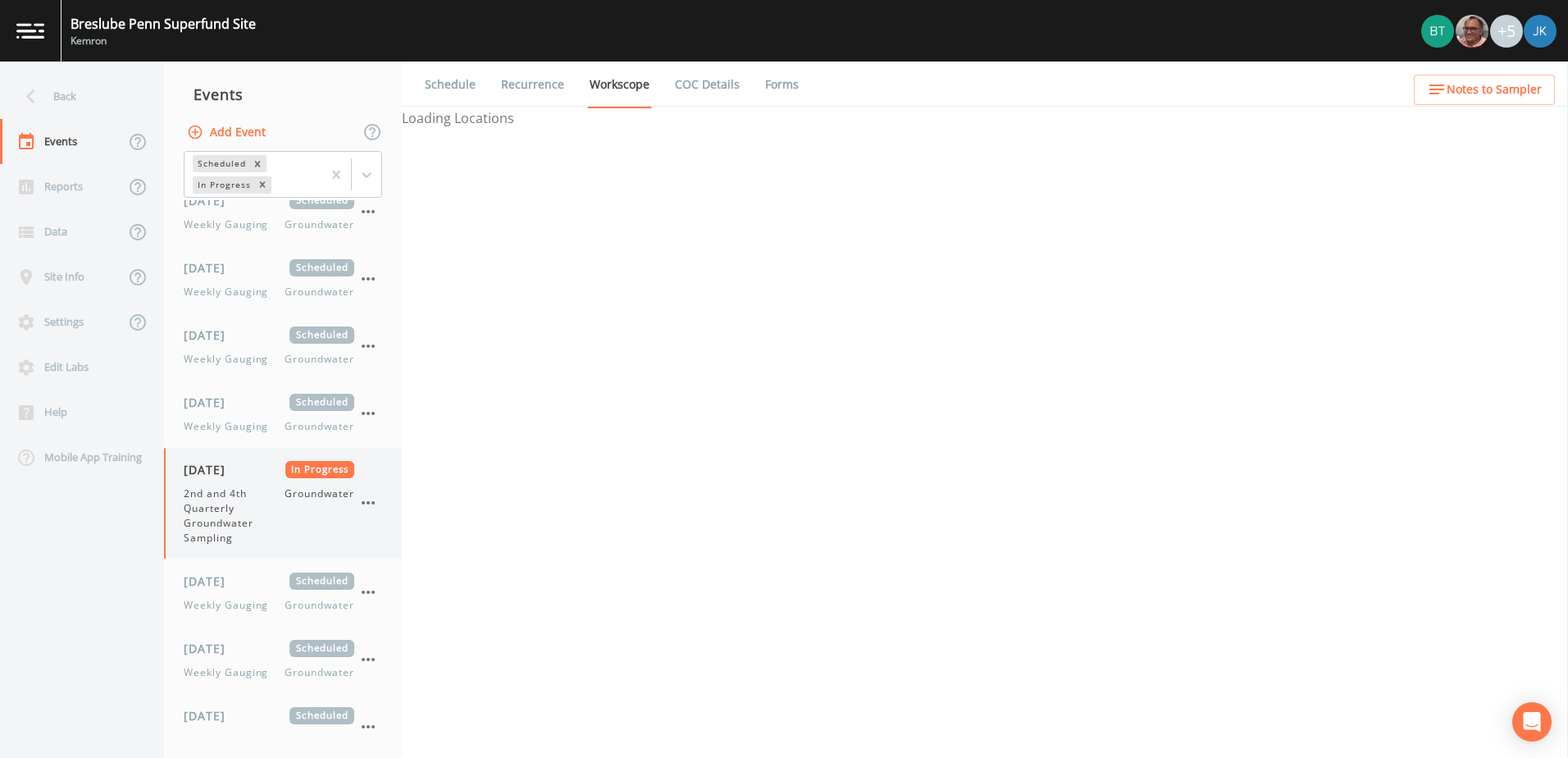
select select "4f082be6-97a7-4f70-a81f-c26a4e896ad7"
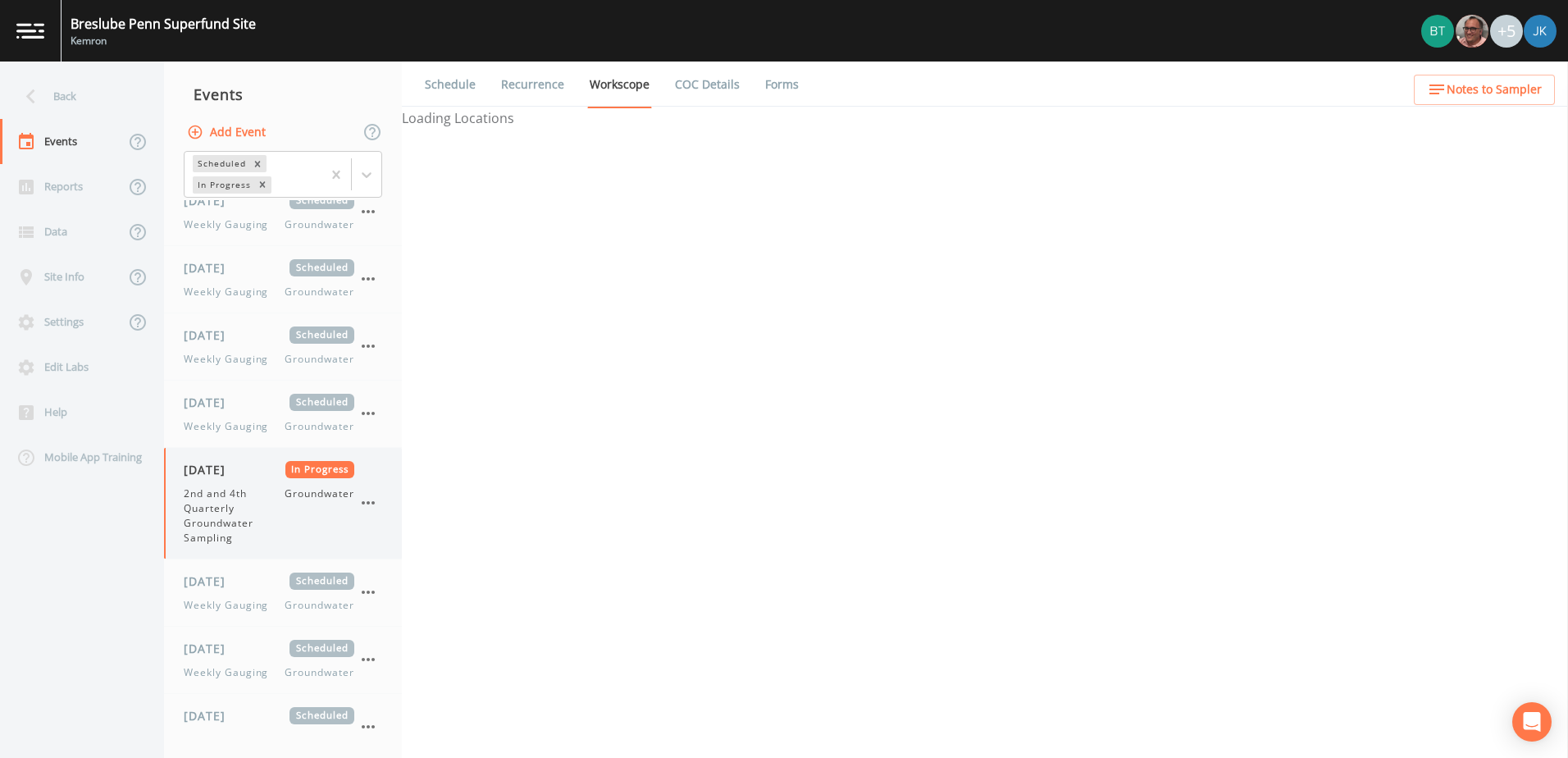
select select "4f082be6-97a7-4f70-a81f-c26a4e896ad7"
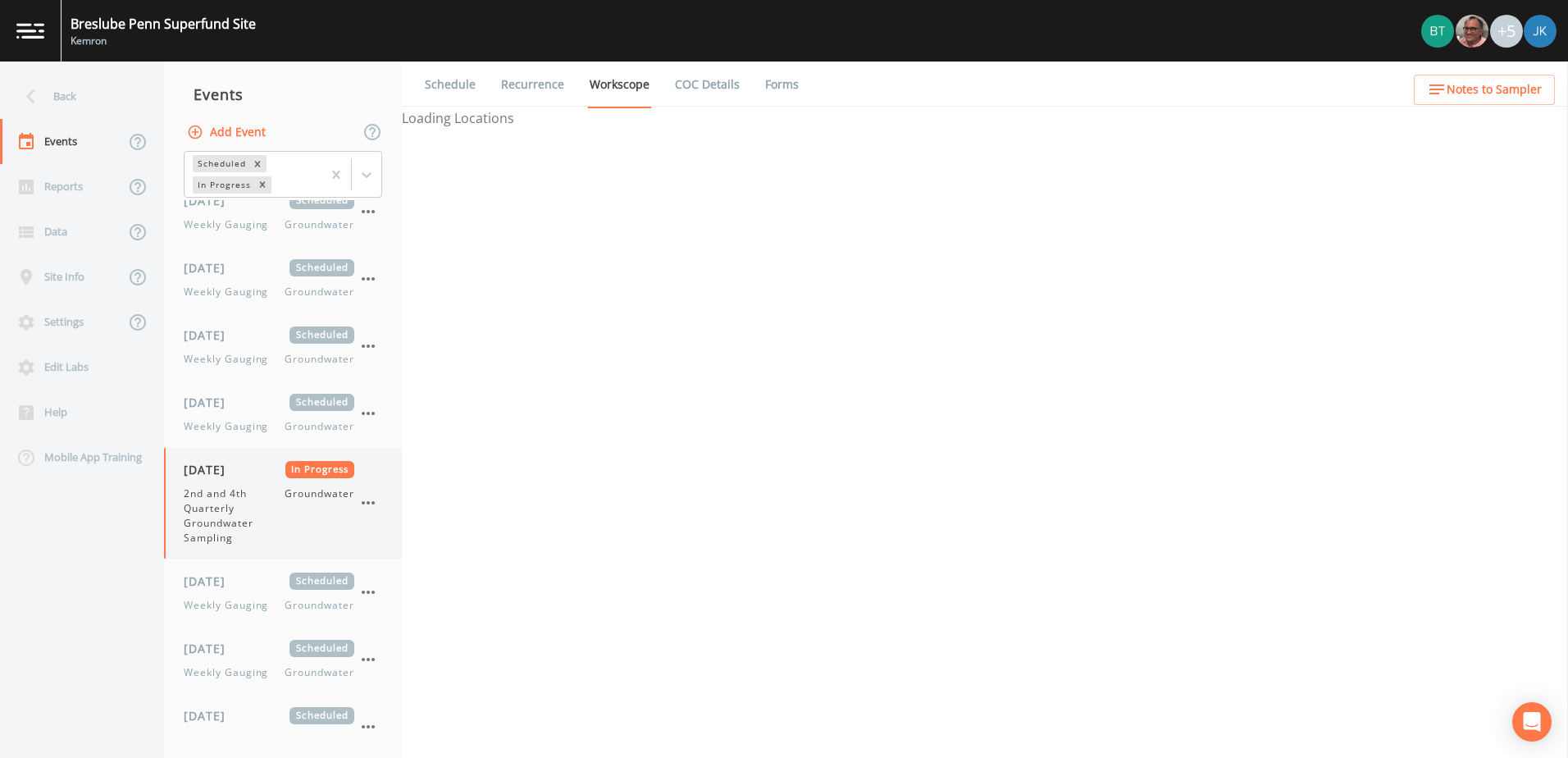
select select "4f082be6-97a7-4f70-a81f-c26a4e896ad7"
select select "d1353bd6-e69c-47f2-b562-038a0934dacb"
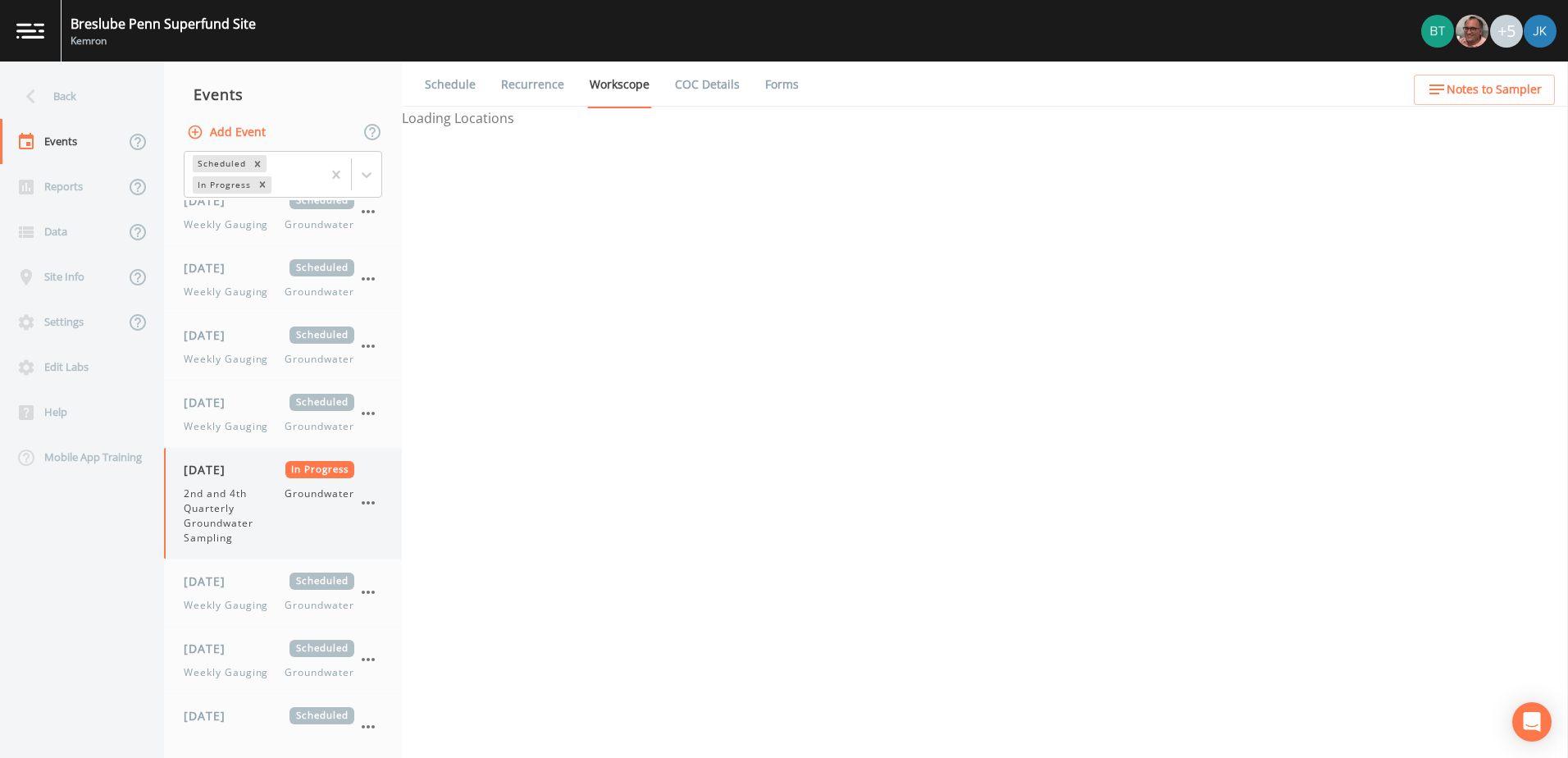
select select "18bf5c16-5ec9-4d5b-90ae-4f744cd40ce2"
select select "99fb0f6b-7b06-4e92-a260-432c5ac55dfc"
select select "f37c443a-374a-4031-acf4-1100f52570ad"
select select "fbf0c5b7-c2f6-41ec-8fe7-418ca1adb56d"
select select "334a6a0b-7251-4773-ac0d-713af01ad080"
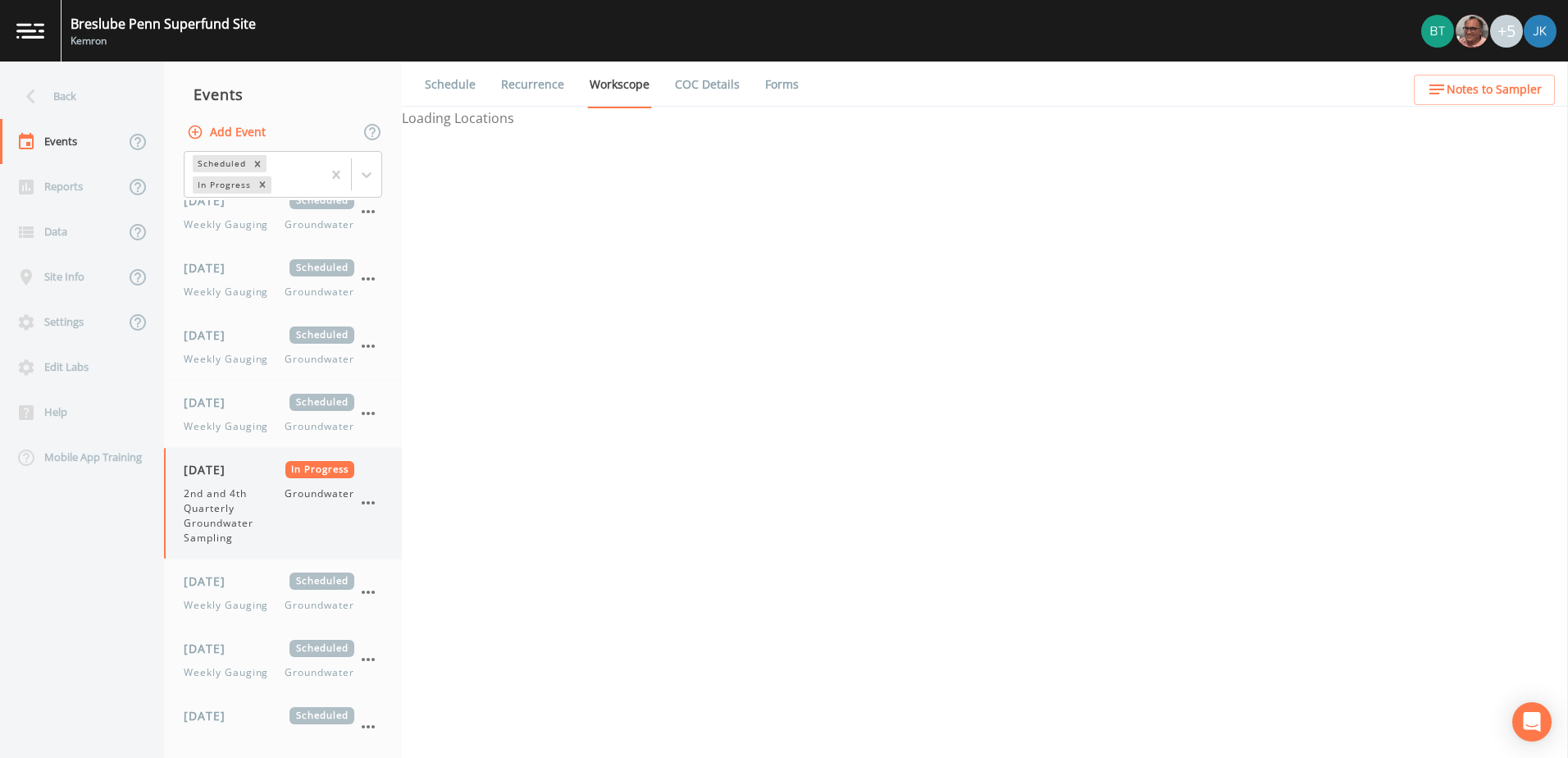
select select "7f2cf5a2-5f6a-4be0-8ae4-15b445be83bb"
select select "be110762-a936-450e-bebb-50e7ccc32287"
select select "c6f664dd-56f6-412a-ae1e-e55b61dc6306"
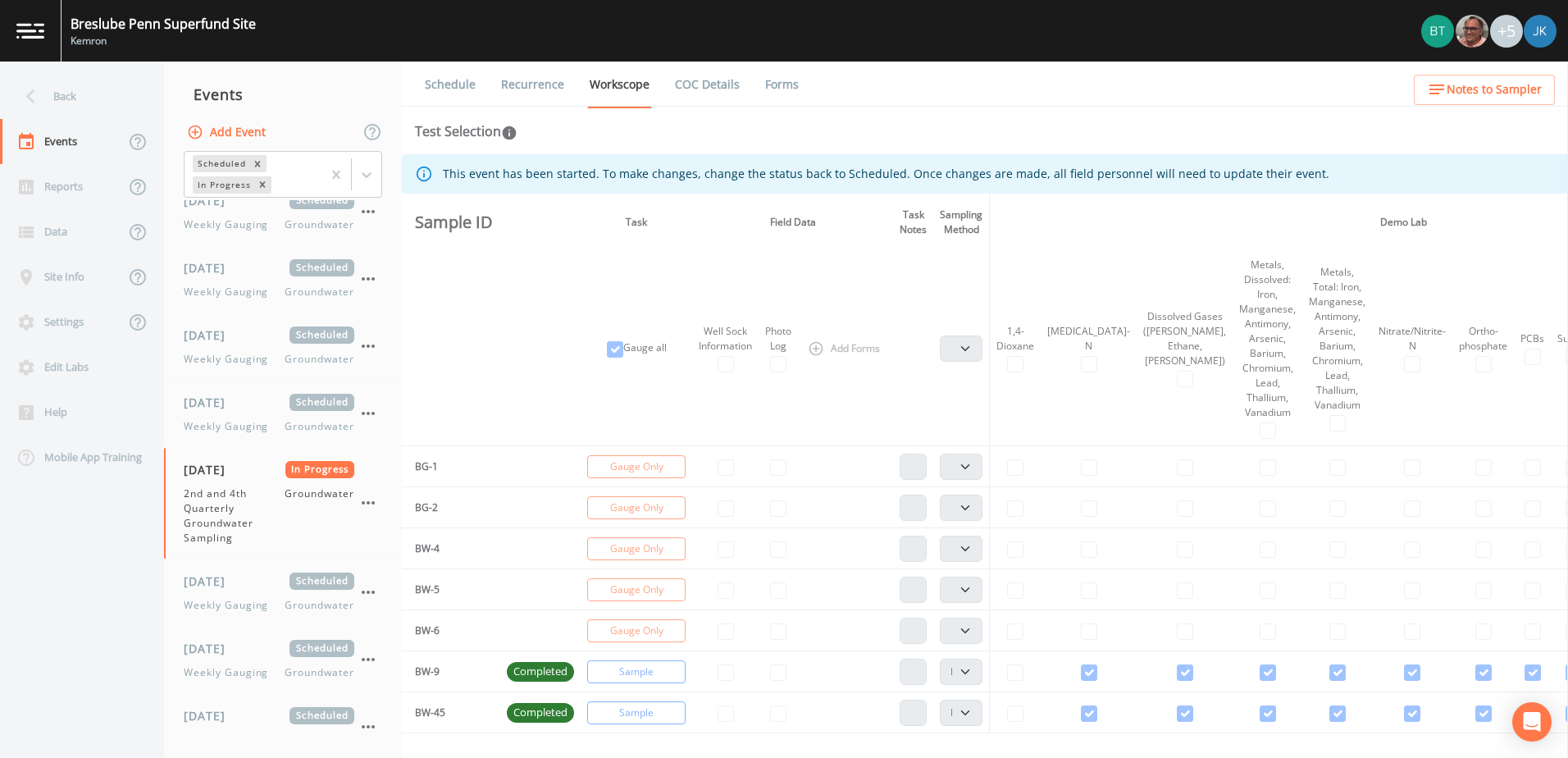
click at [770, 83] on link "Forms" at bounding box center [782, 84] width 39 height 45
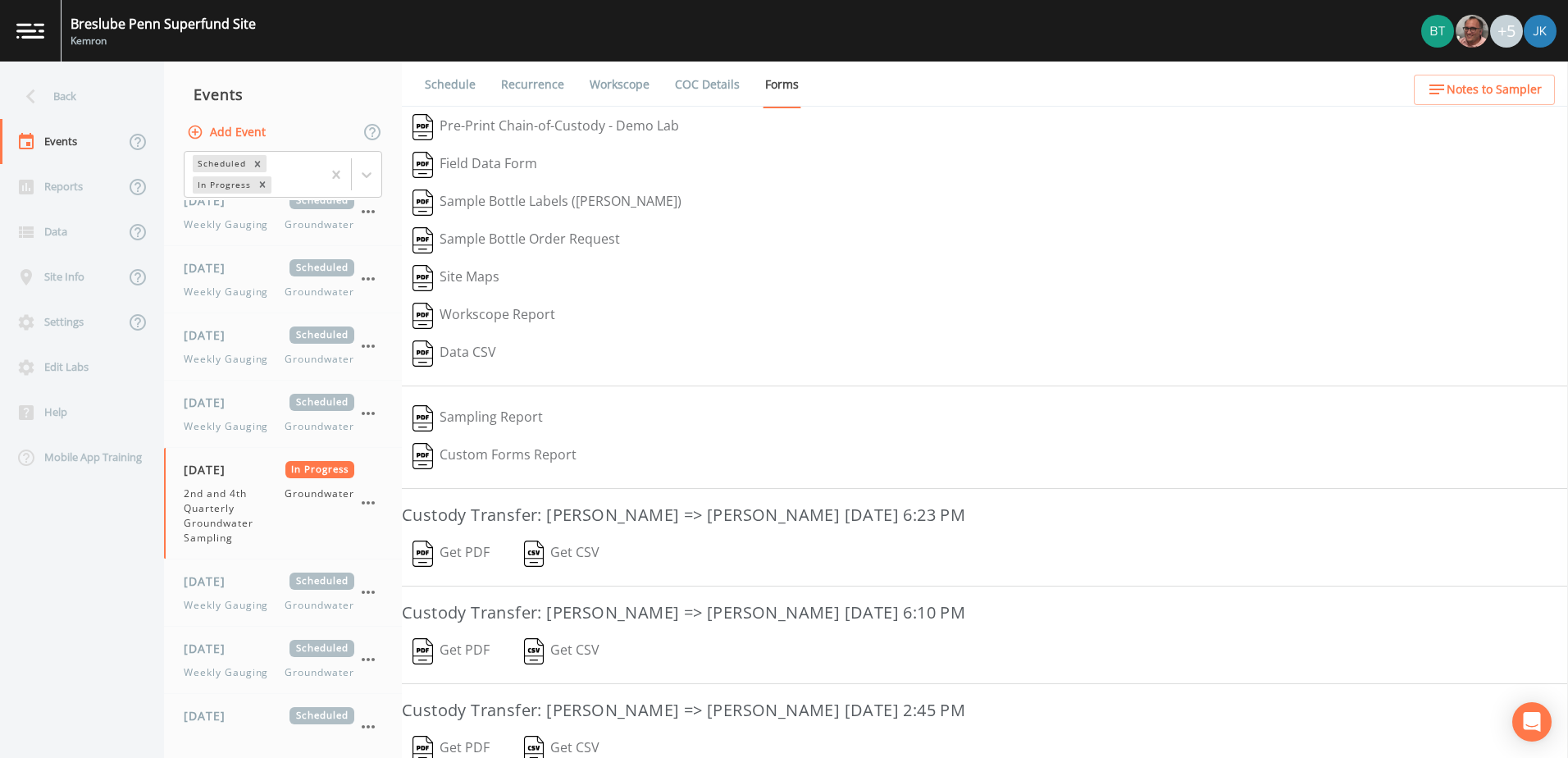
click at [489, 354] on button "Data CSV" at bounding box center [454, 353] width 105 height 38
click at [1169, 39] on div "Breslube Penn Superfund Site Kemron +5" at bounding box center [784, 31] width 1568 height 61
click at [1433, 96] on icon "button" at bounding box center [1437, 89] width 20 height 20
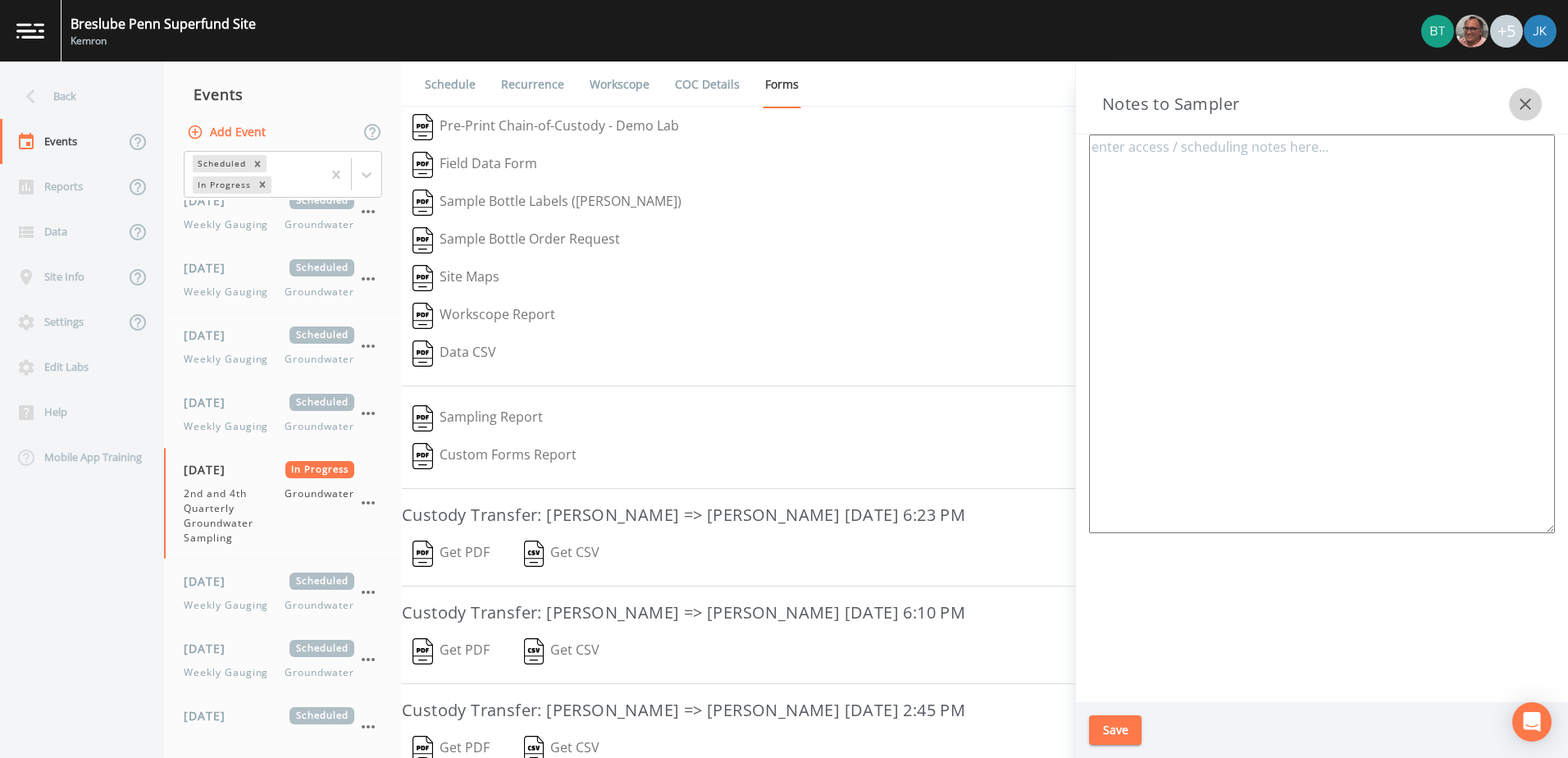
click at [1531, 110] on icon "button" at bounding box center [1525, 104] width 20 height 20
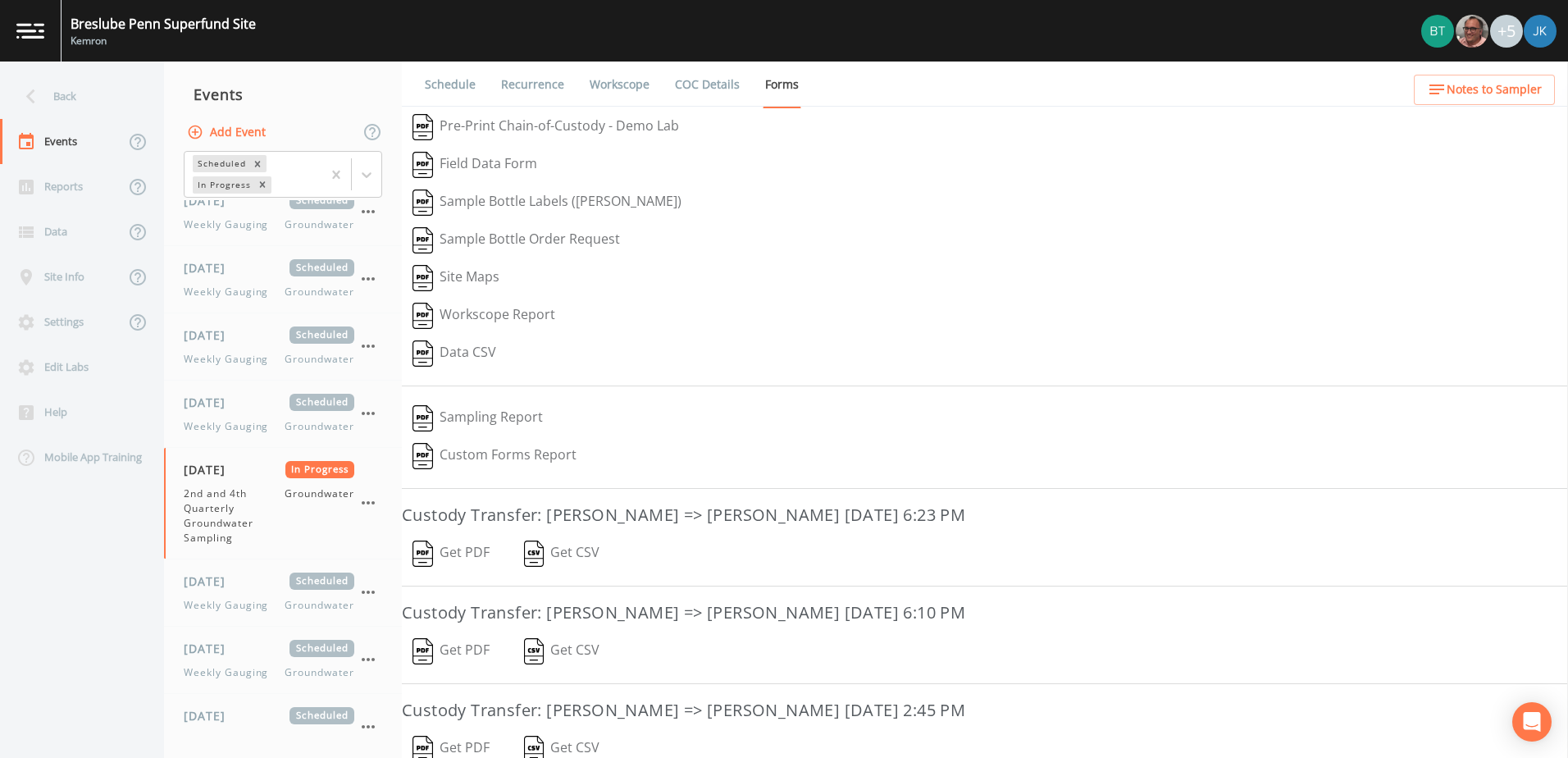
click at [495, 421] on button "Sampling Report" at bounding box center [477, 418] width 151 height 38
click at [377, 501] on icon "button" at bounding box center [369, 503] width 20 height 20
click at [305, 512] on div at bounding box center [784, 379] width 1568 height 758
click at [48, 233] on div "Data" at bounding box center [62, 232] width 125 height 45
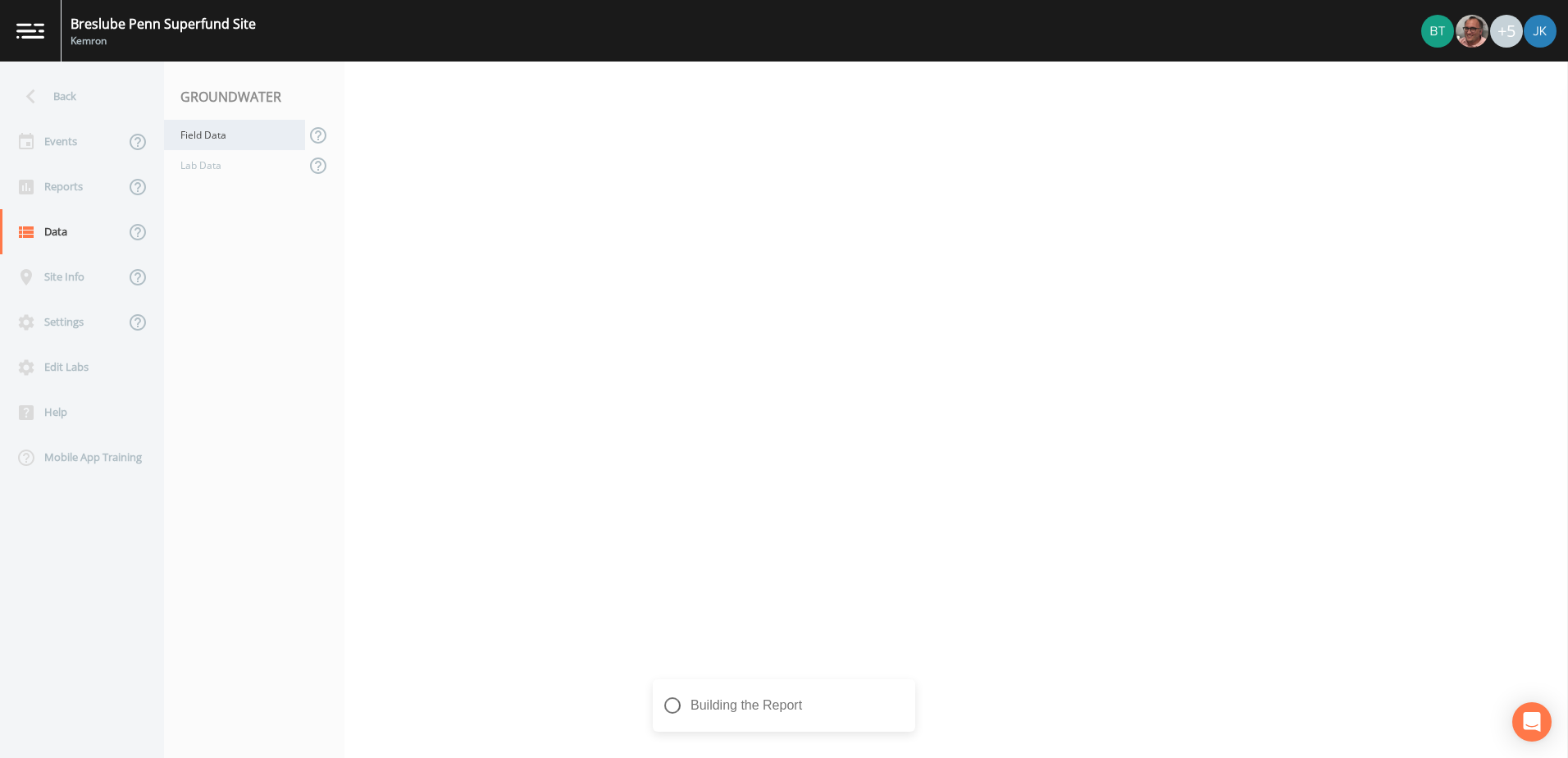
click at [209, 137] on div "Field Data" at bounding box center [234, 134] width 141 height 31
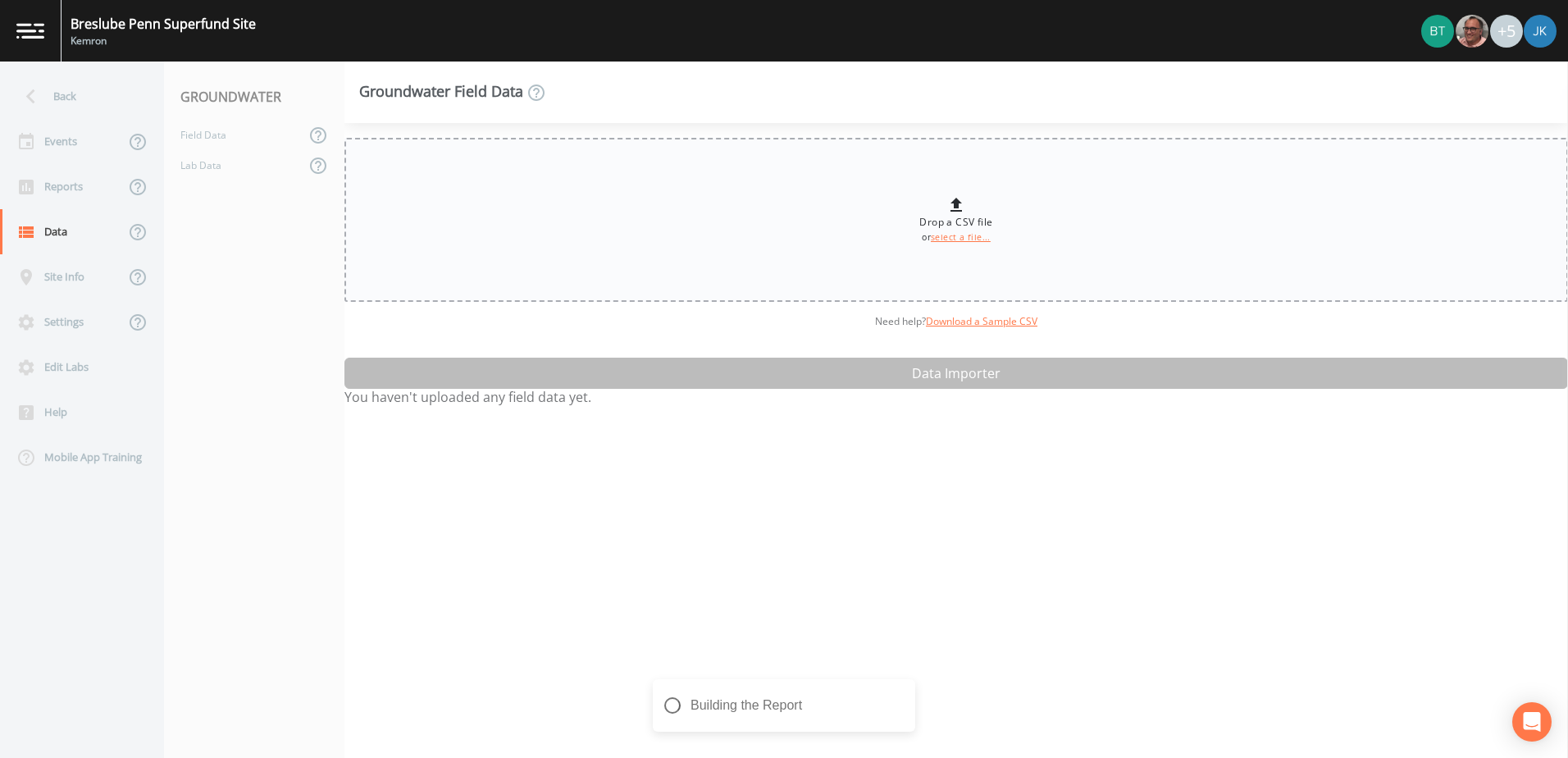
click at [947, 237] on link "select a file..." at bounding box center [961, 237] width 60 height 12
type input "C:\fakepath\Breslube Penn Superfund Site - 2025-10-06 - data csv MODIFIED.csv"
click at [903, 691] on icon "close" at bounding box center [905, 694] width 12 height 13
click at [903, 693] on icon "close" at bounding box center [904, 695] width 8 height 8
click at [948, 234] on link "select a file..." at bounding box center [961, 237] width 60 height 12
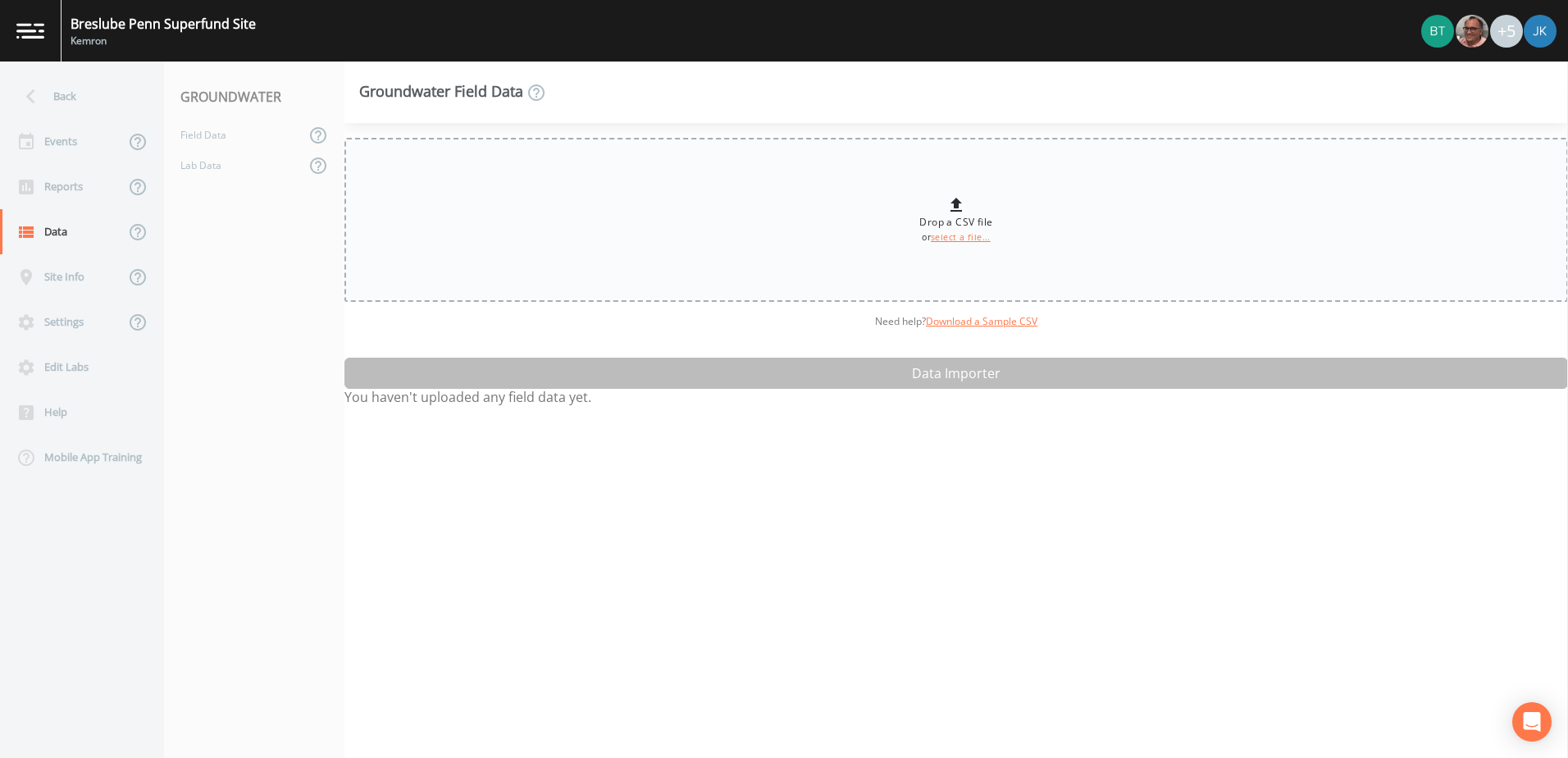
type input "C:\fakepath\Breslube Penn Superfund Site - 2025-10-06 - data csv MODIFIED.csv"
click at [903, 695] on icon "close" at bounding box center [904, 695] width 8 height 8
click at [251, 166] on div "Lab Data" at bounding box center [234, 165] width 141 height 31
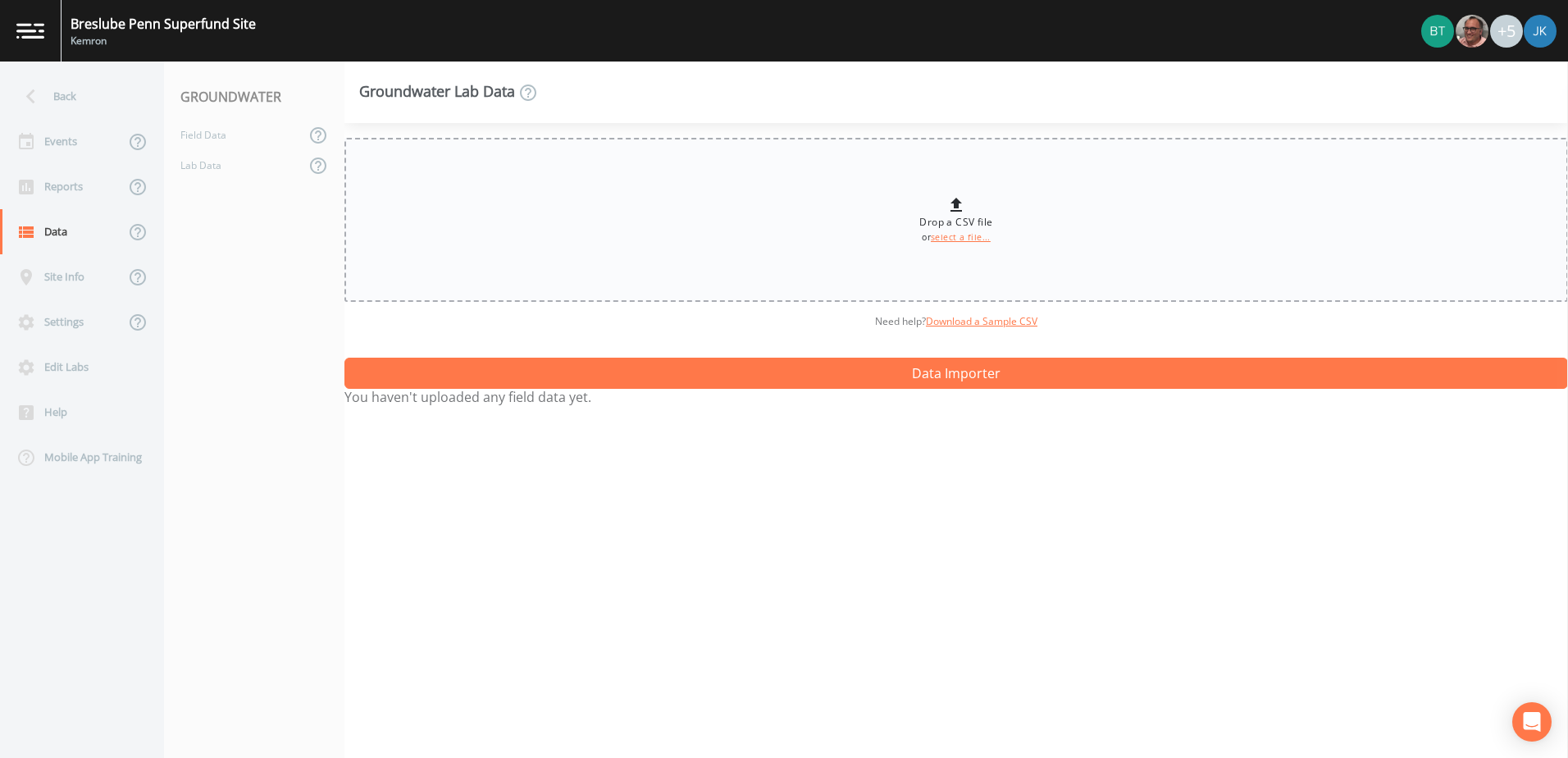
click at [952, 234] on link "select a file..." at bounding box center [961, 237] width 60 height 12
type input "C:\fakepath\Breslube Penn Superfund Site - 2025-10-06 - data csv MODIFIED.csv"
click at [898, 698] on div "Failed to validatethe file" at bounding box center [783, 705] width 262 height 52
click at [898, 685] on div "Failed to validatethe file" at bounding box center [783, 705] width 262 height 52
click at [903, 693] on icon "close" at bounding box center [904, 695] width 8 height 8
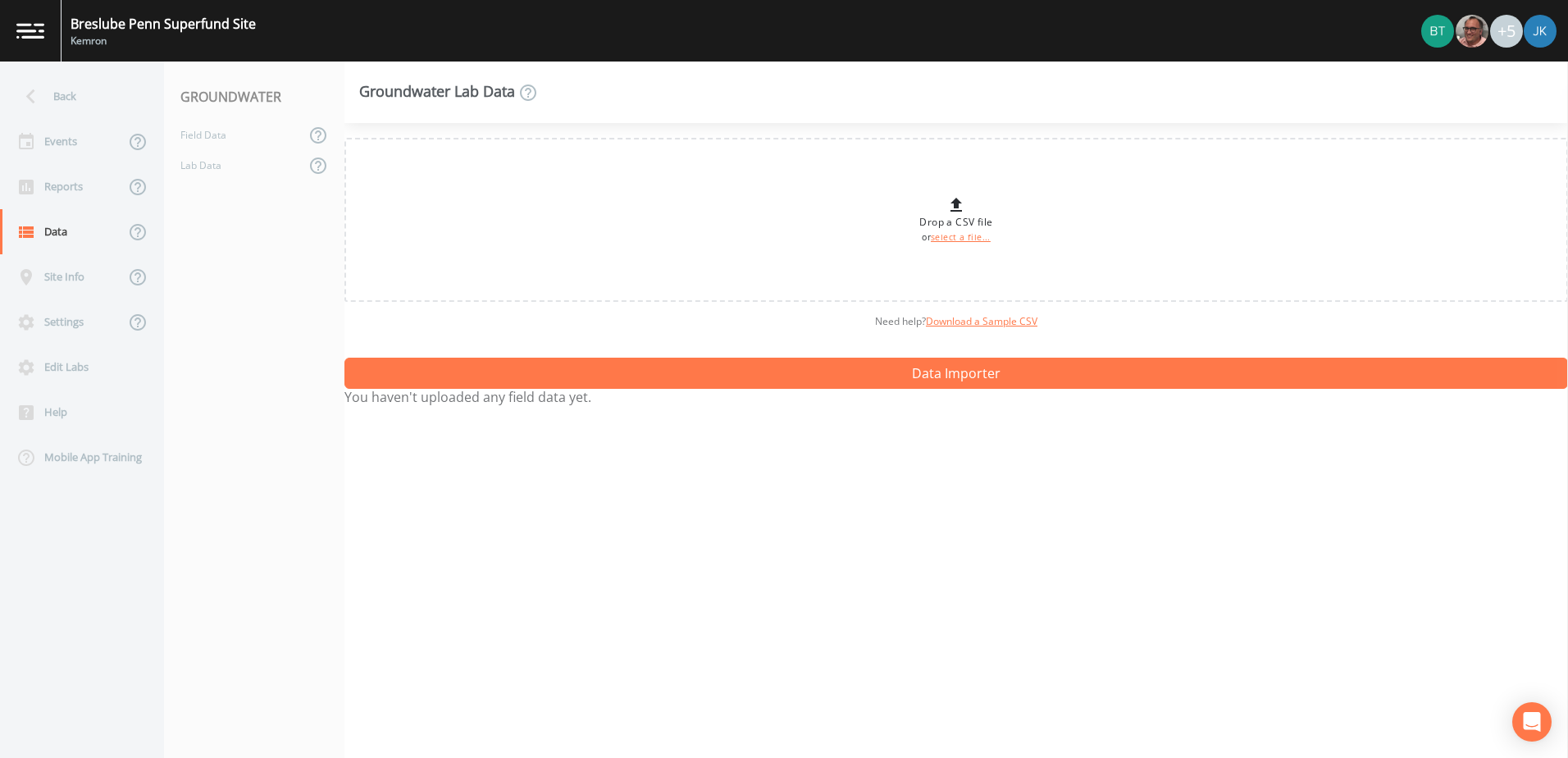
click at [267, 419] on nav "GROUNDWATER Field Data Lab Data" at bounding box center [254, 409] width 181 height 696
click at [215, 137] on div "Field Data" at bounding box center [234, 134] width 141 height 31
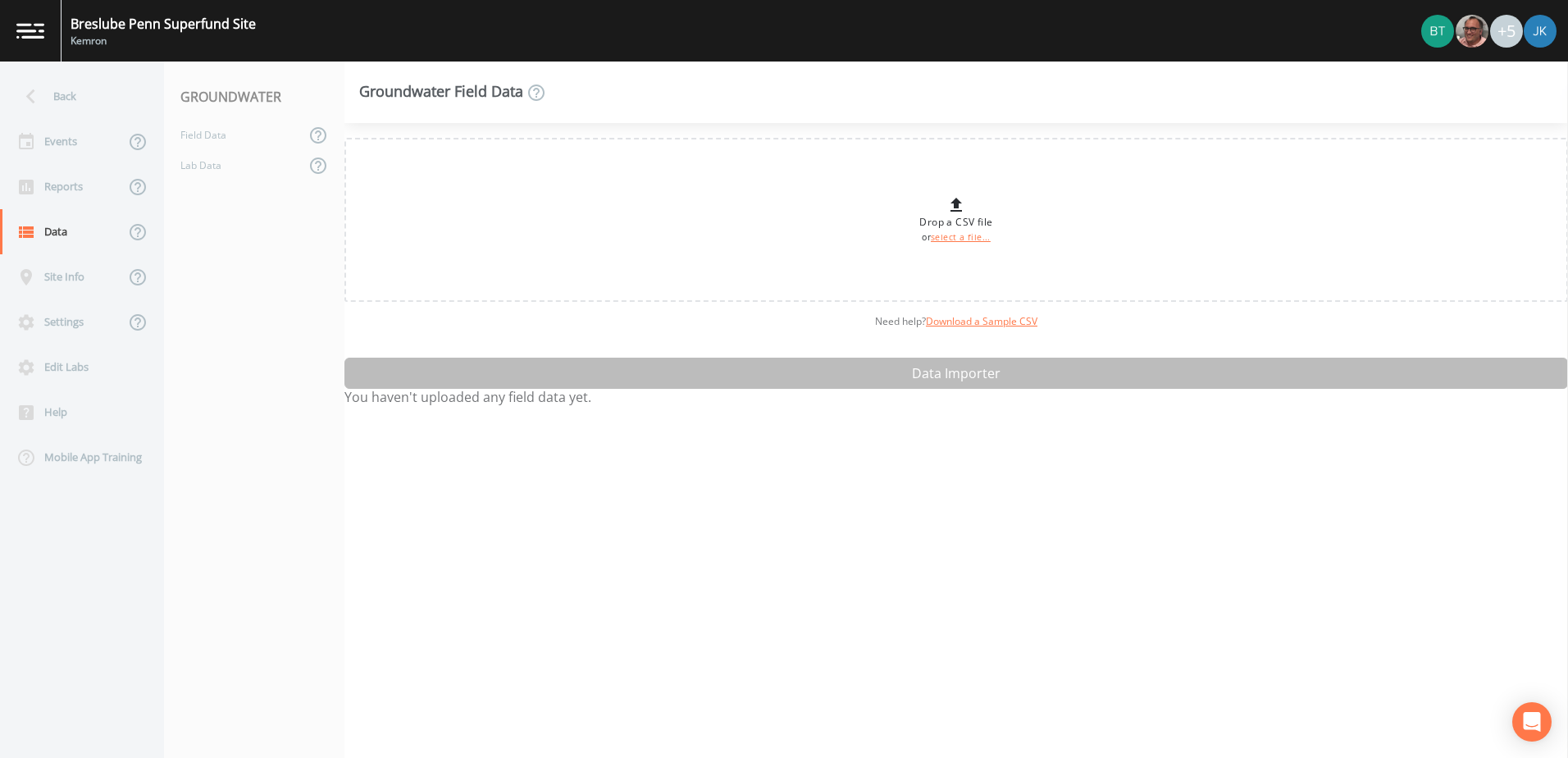
click at [941, 373] on div "Drop a CSV file or select a file... Need help?  Download a Sample CSV Data Impo…" at bounding box center [956, 440] width 1224 height 634
click at [979, 235] on link "select a file..." at bounding box center [961, 237] width 60 height 12
type input "C:\fakepath\Breslube Penn Superfund Site - 2025-10-06 - data csv ORIGINAL.csv"
click at [906, 694] on icon "close" at bounding box center [904, 695] width 8 height 8
click at [65, 195] on div "Reports" at bounding box center [62, 187] width 125 height 45
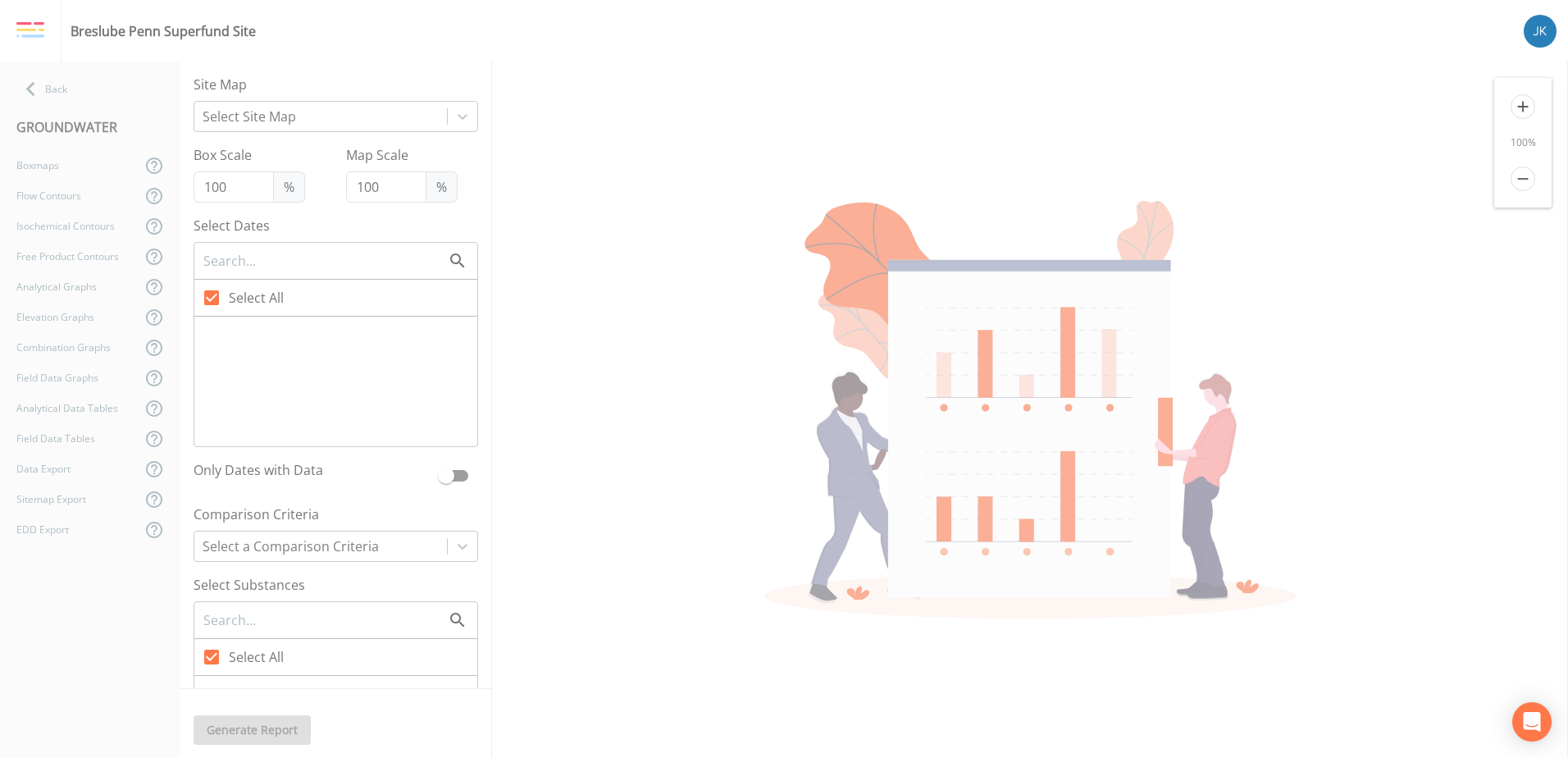
checkbox input "false"
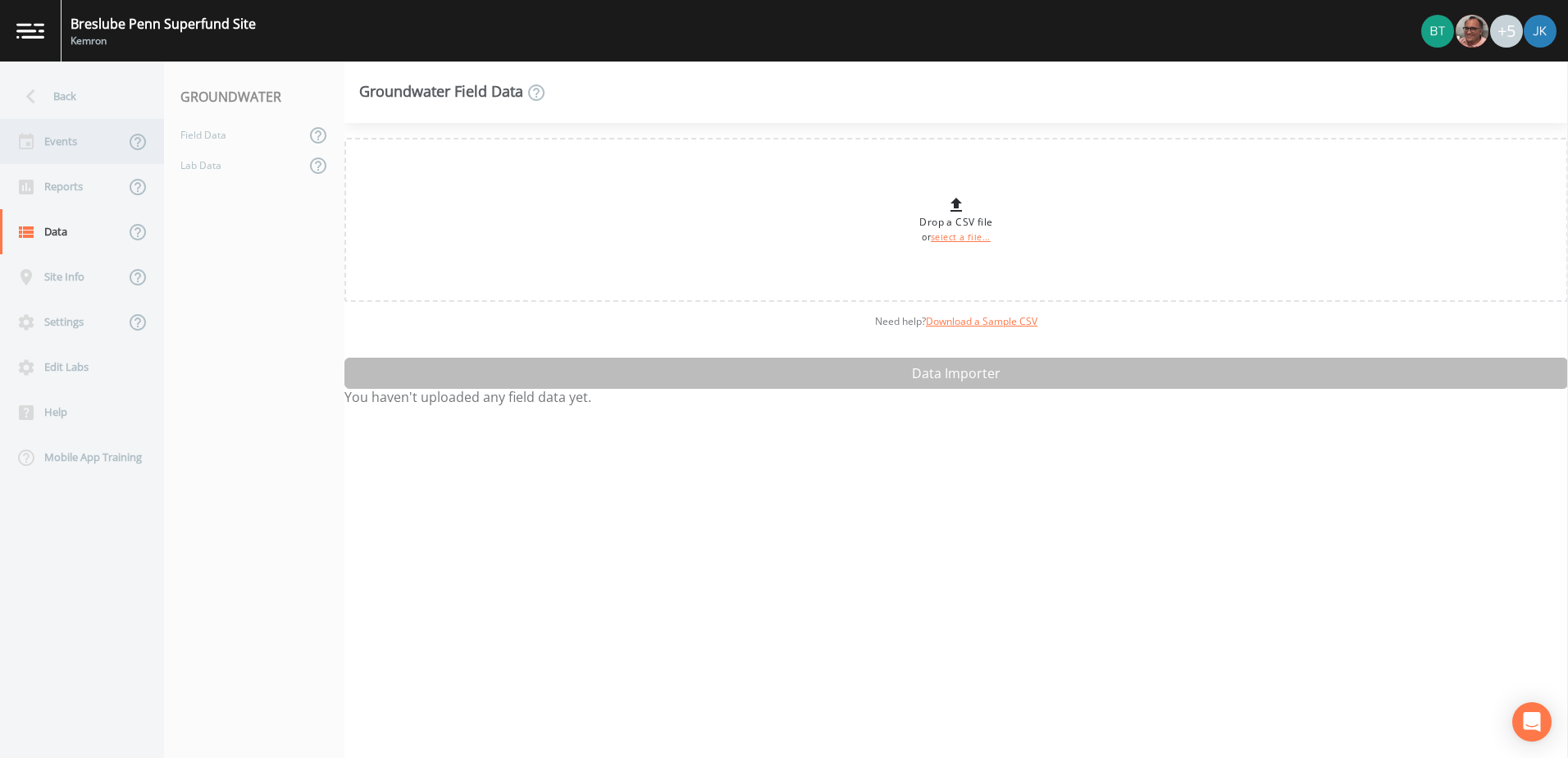
click at [52, 151] on div "Events" at bounding box center [62, 141] width 125 height 45
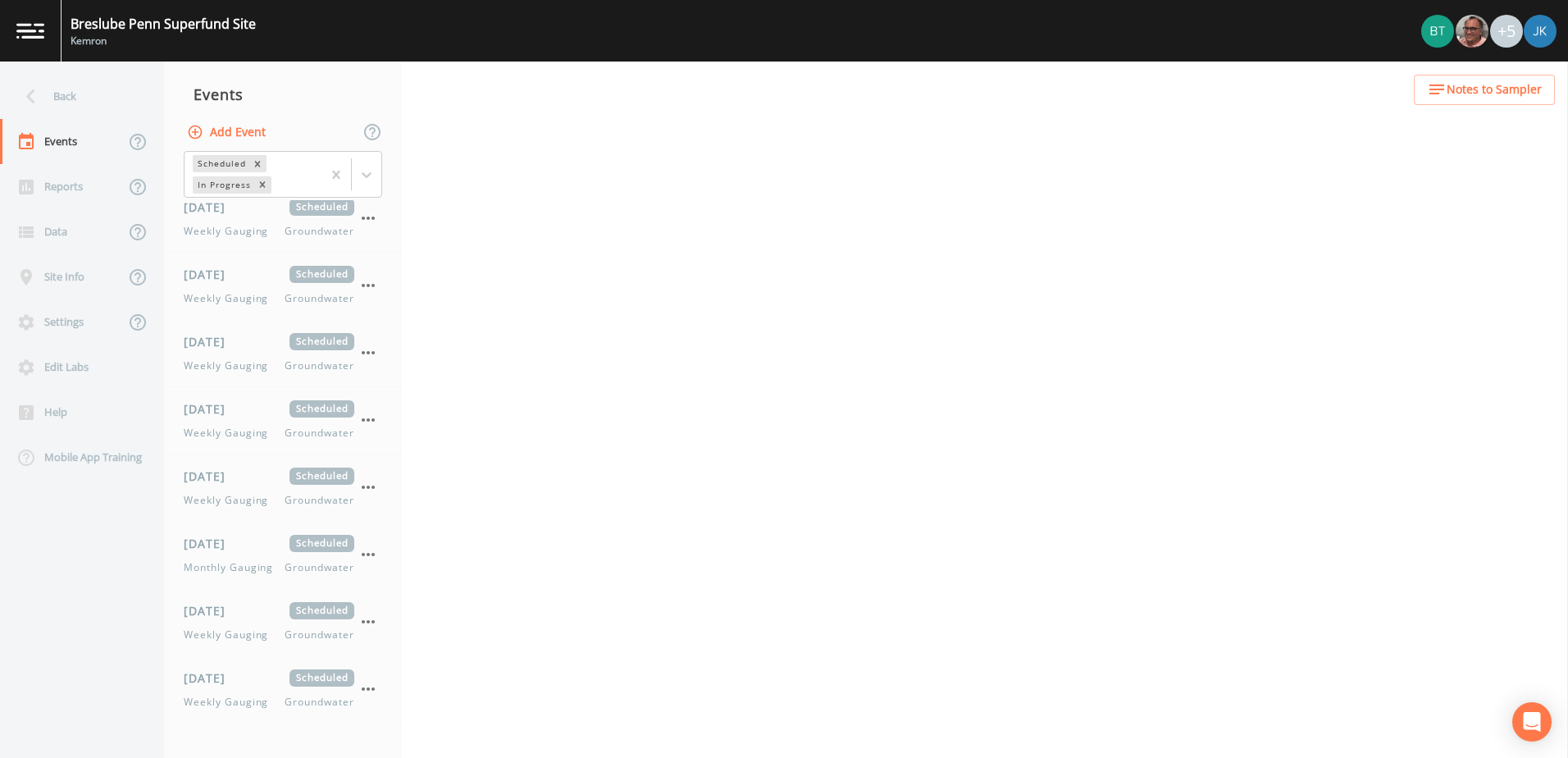
scroll to position [1325, 0]
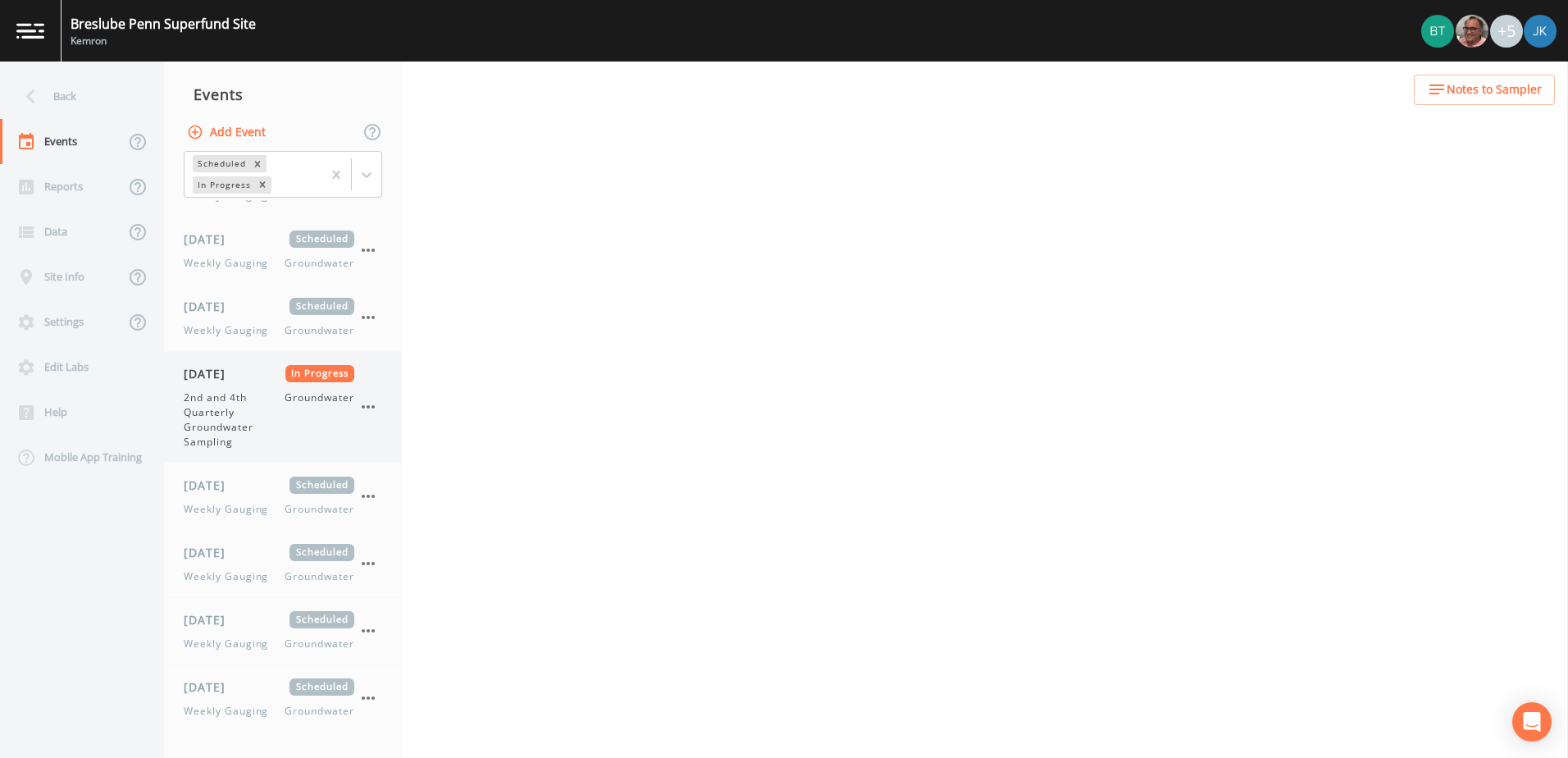
click at [231, 397] on span "2nd and 4th Quarterly Groundwater Sampling" at bounding box center [234, 420] width 101 height 59
select select "4f082be6-97a7-4f70-a81f-c26a4e896ad7"
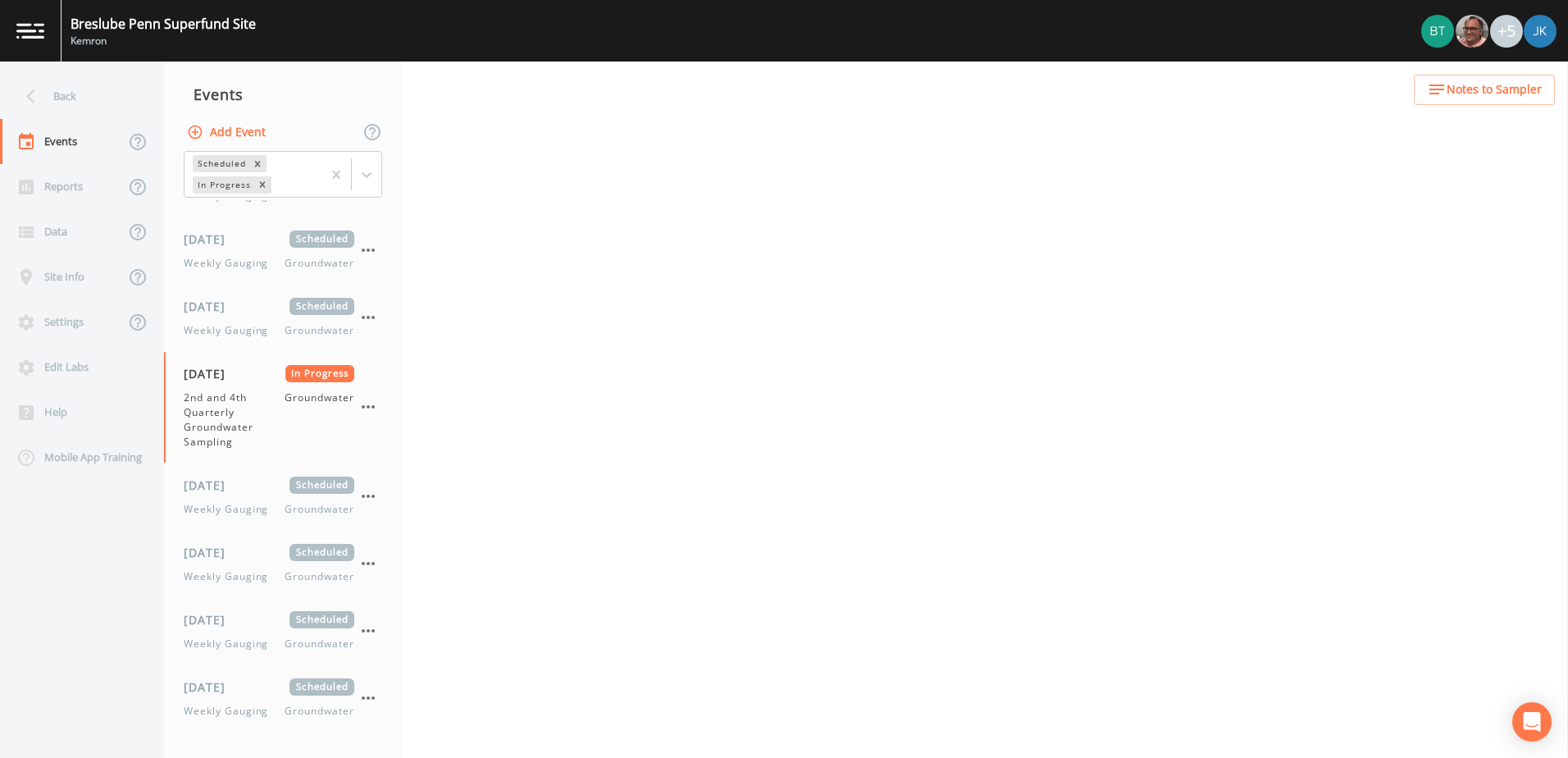
select select "4f082be6-97a7-4f70-a81f-c26a4e896ad7"
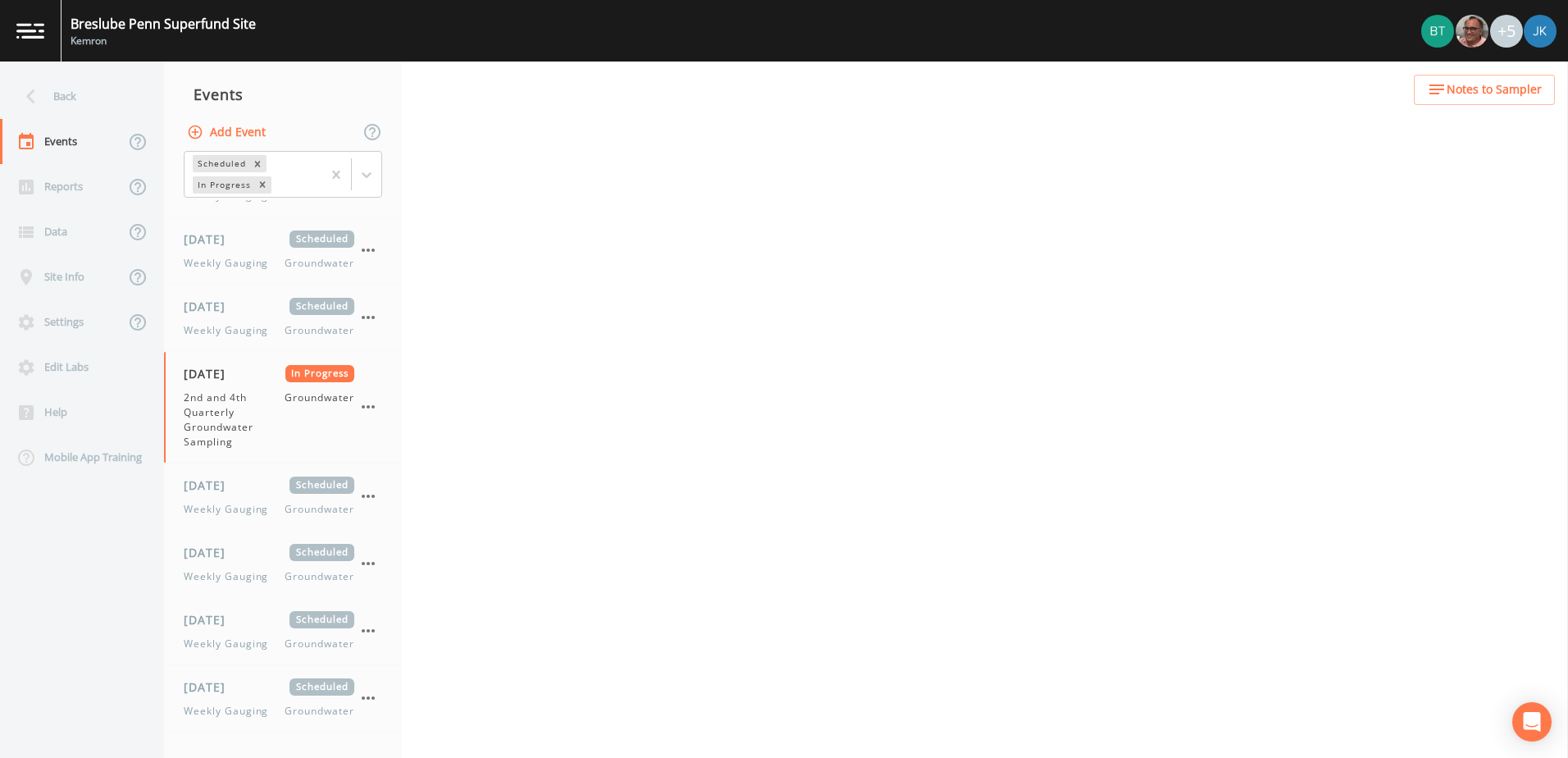
select select "4f082be6-97a7-4f70-a81f-c26a4e896ad7"
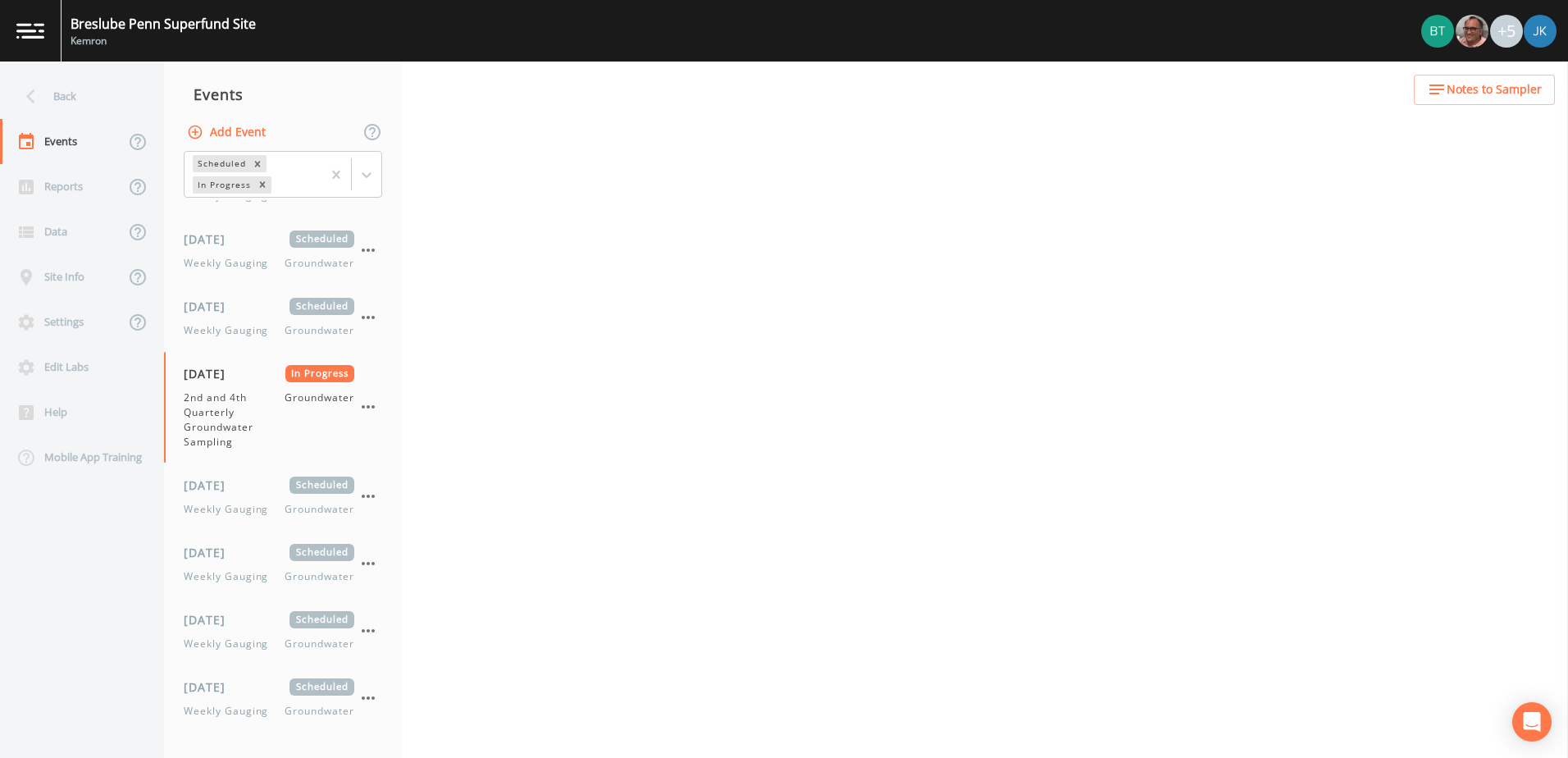
select select "4f082be6-97a7-4f70-a81f-c26a4e896ad7"
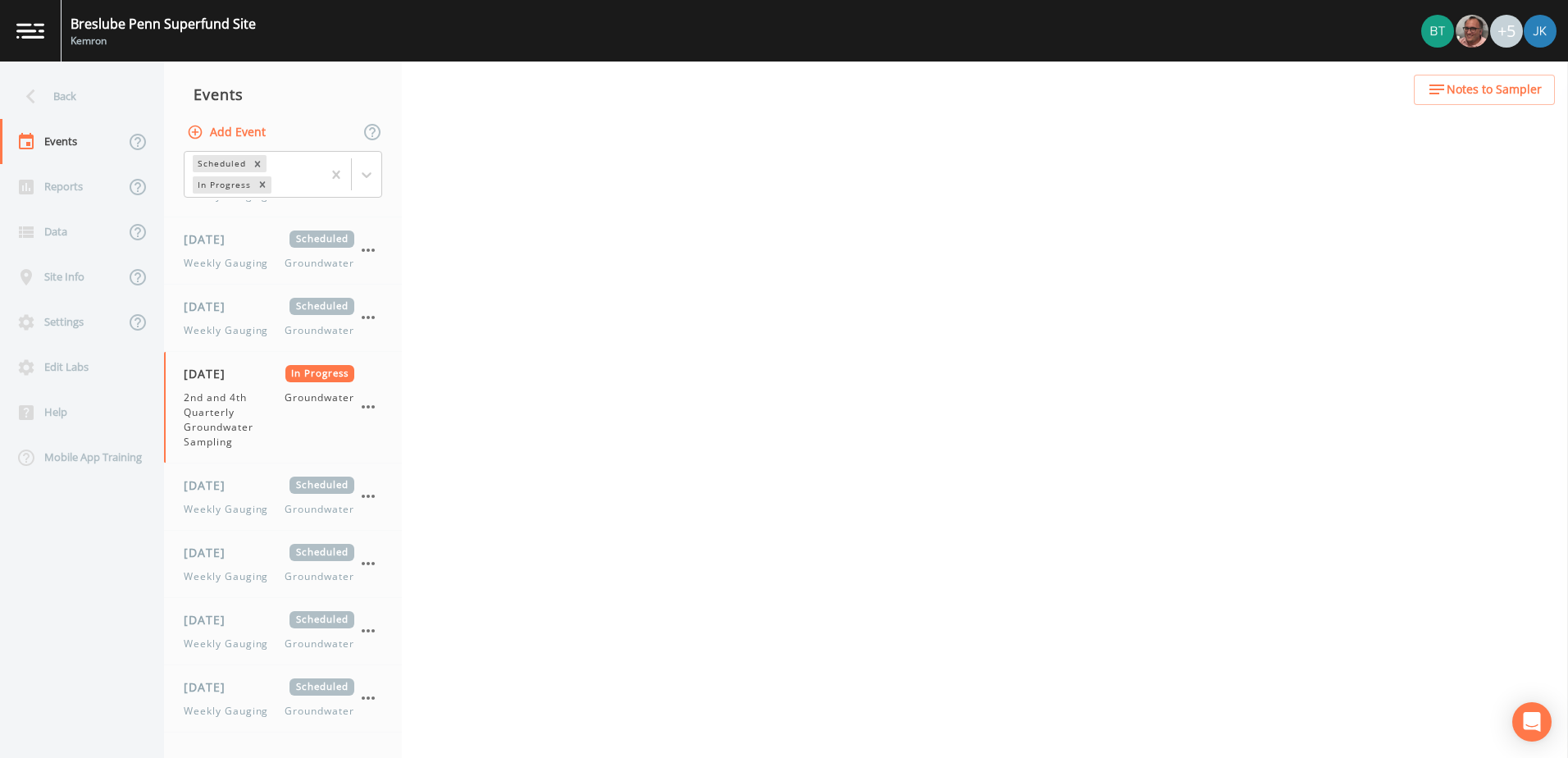
select select "4f082be6-97a7-4f70-a81f-c26a4e896ad7"
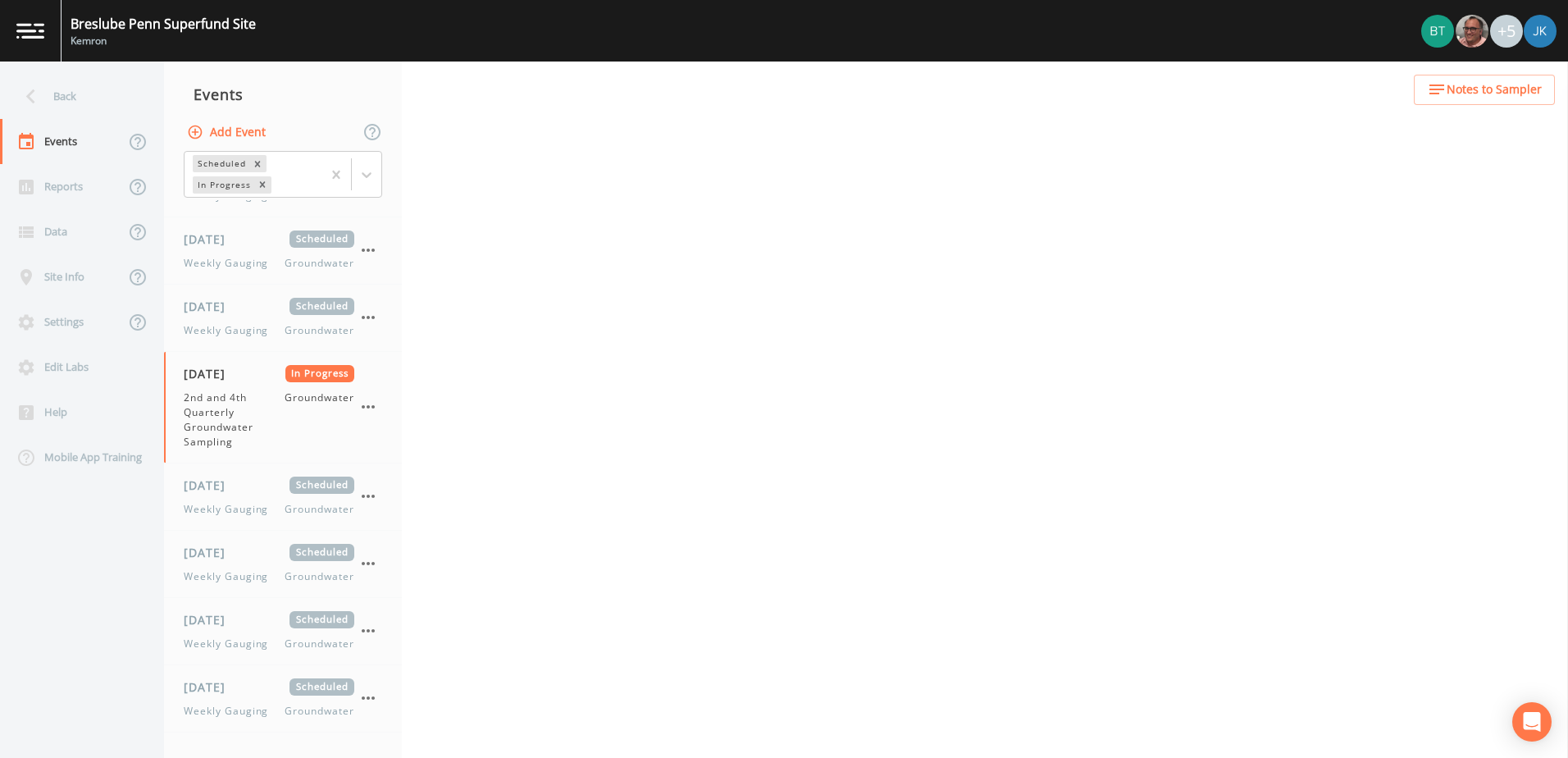
select select "4f082be6-97a7-4f70-a81f-c26a4e896ad7"
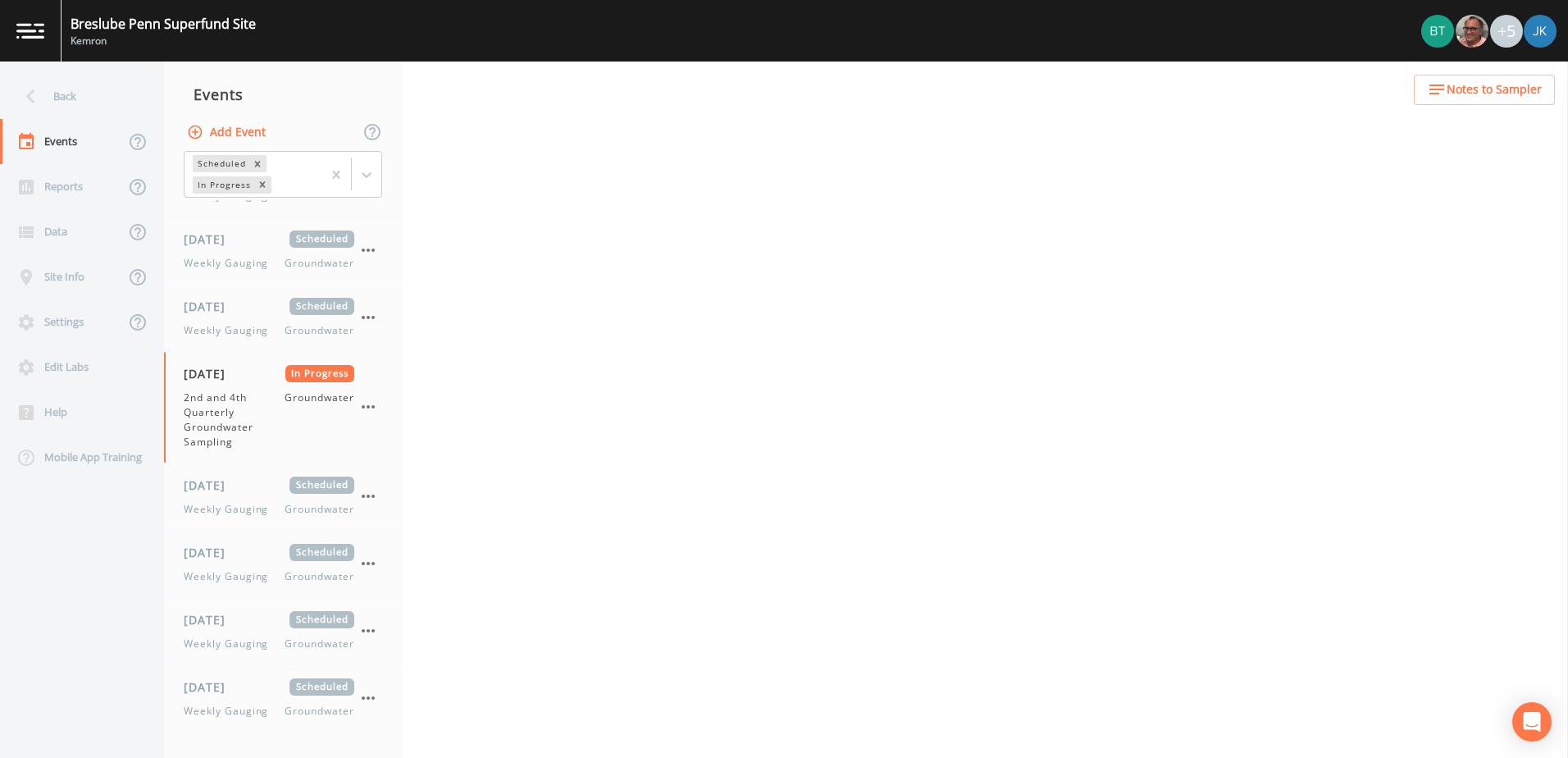
select select "4f082be6-97a7-4f70-a81f-c26a4e896ad7"
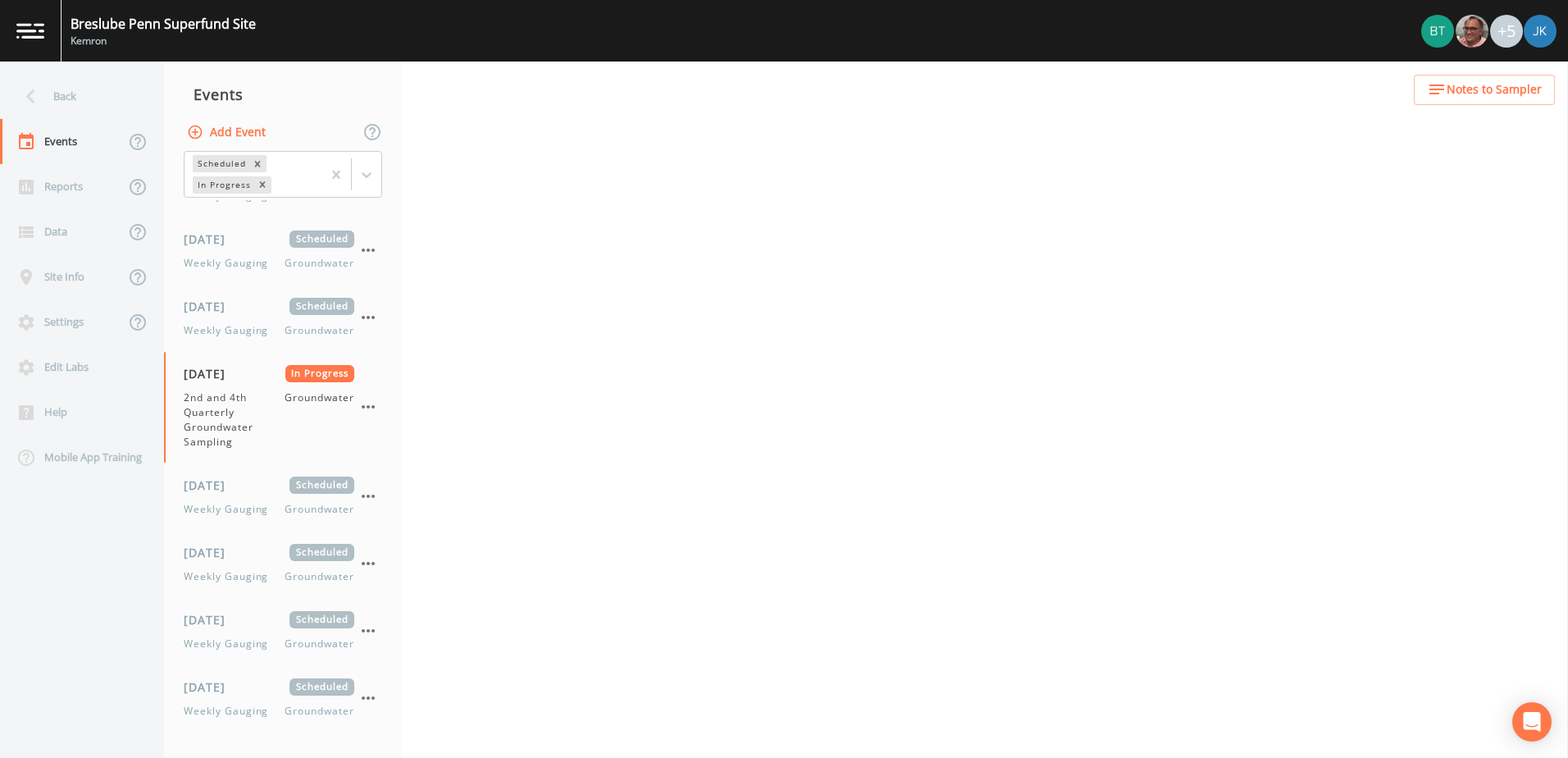
select select "4f082be6-97a7-4f70-a81f-c26a4e896ad7"
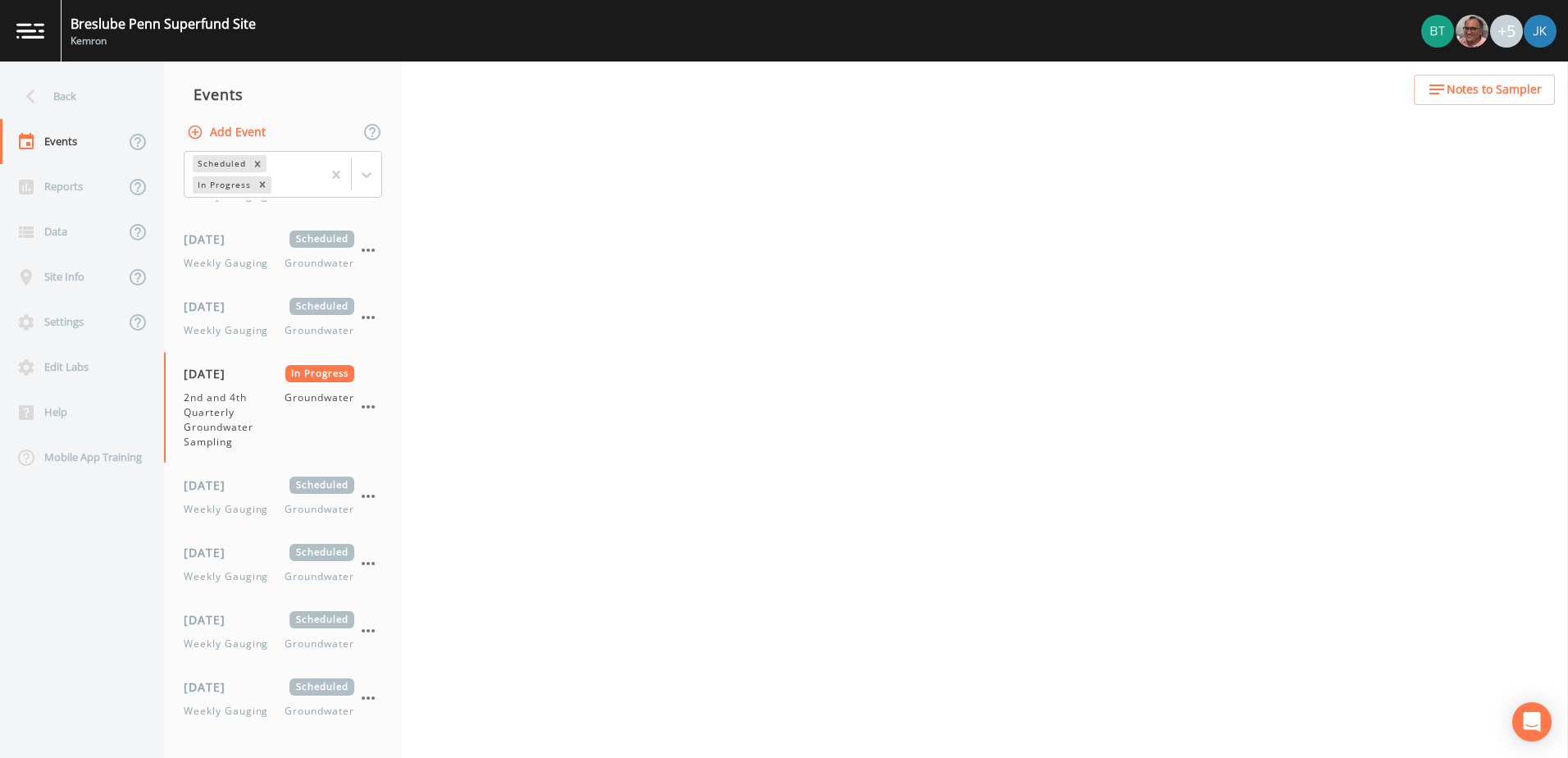
select select "4f082be6-97a7-4f70-a81f-c26a4e896ad7"
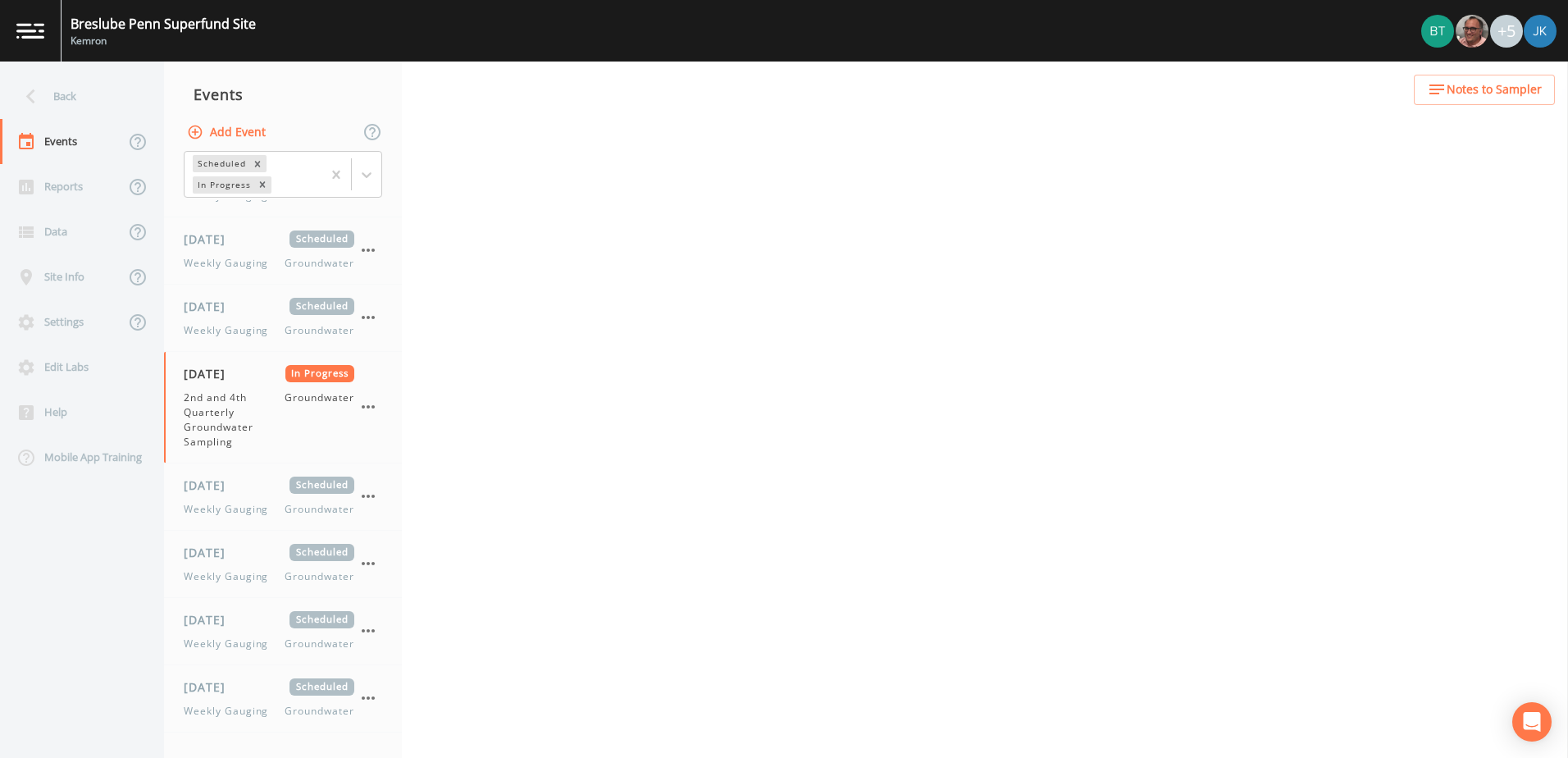
select select "4f082be6-97a7-4f70-a81f-c26a4e896ad7"
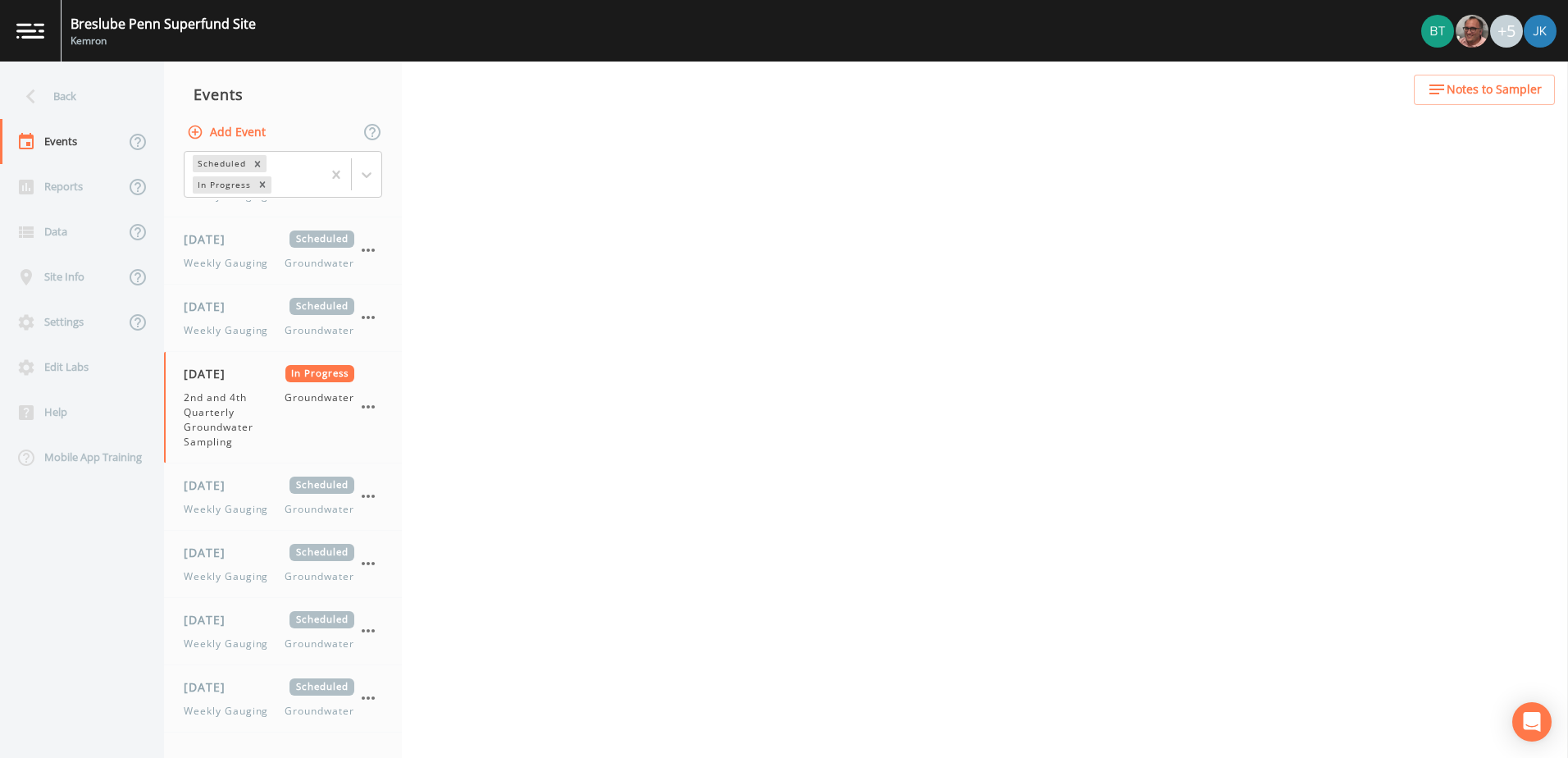
select select "4f082be6-97a7-4f70-a81f-c26a4e896ad7"
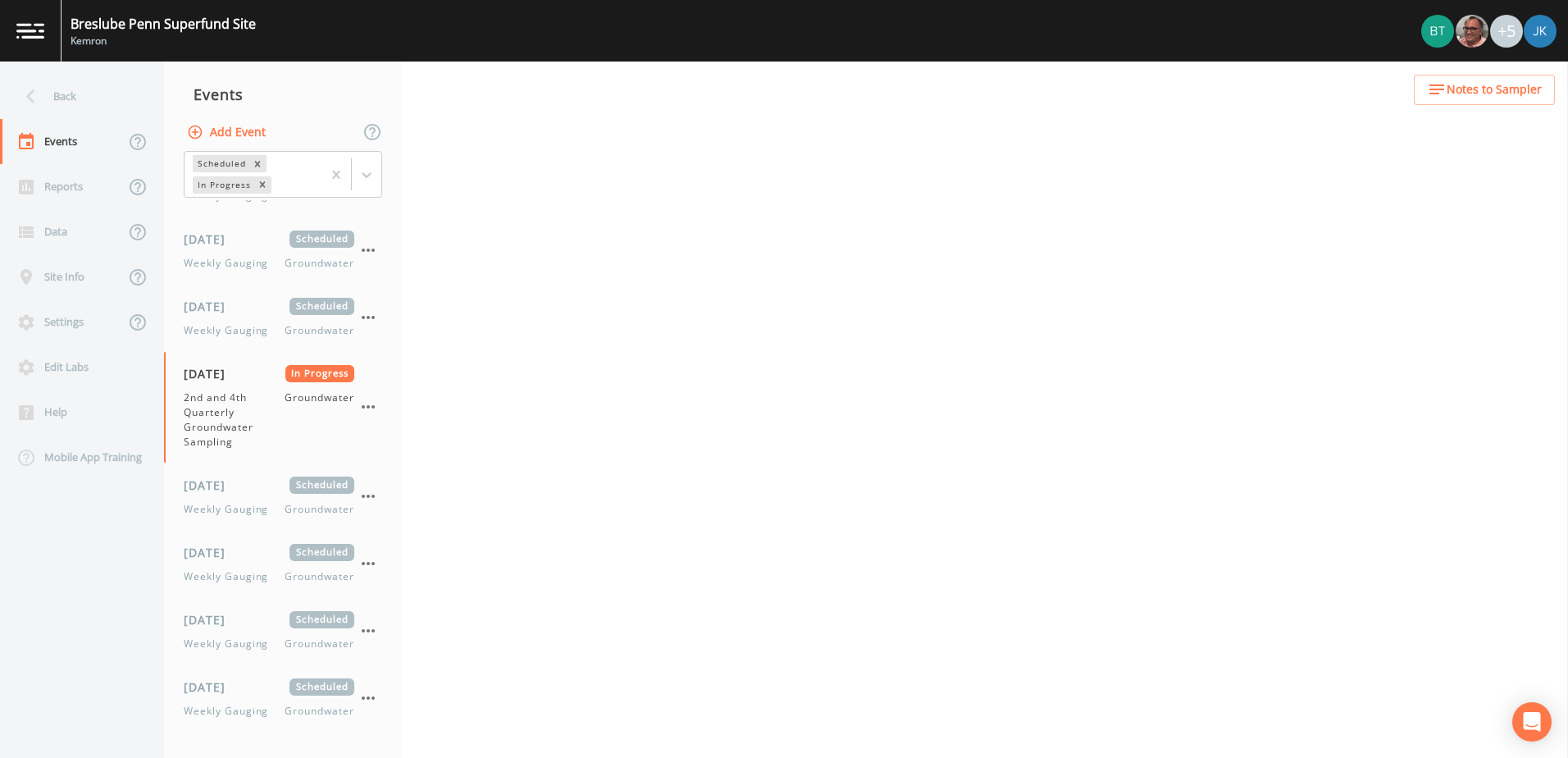
select select "4f082be6-97a7-4f70-a81f-c26a4e896ad7"
select select "d1353bd6-e69c-47f2-b562-038a0934dacb"
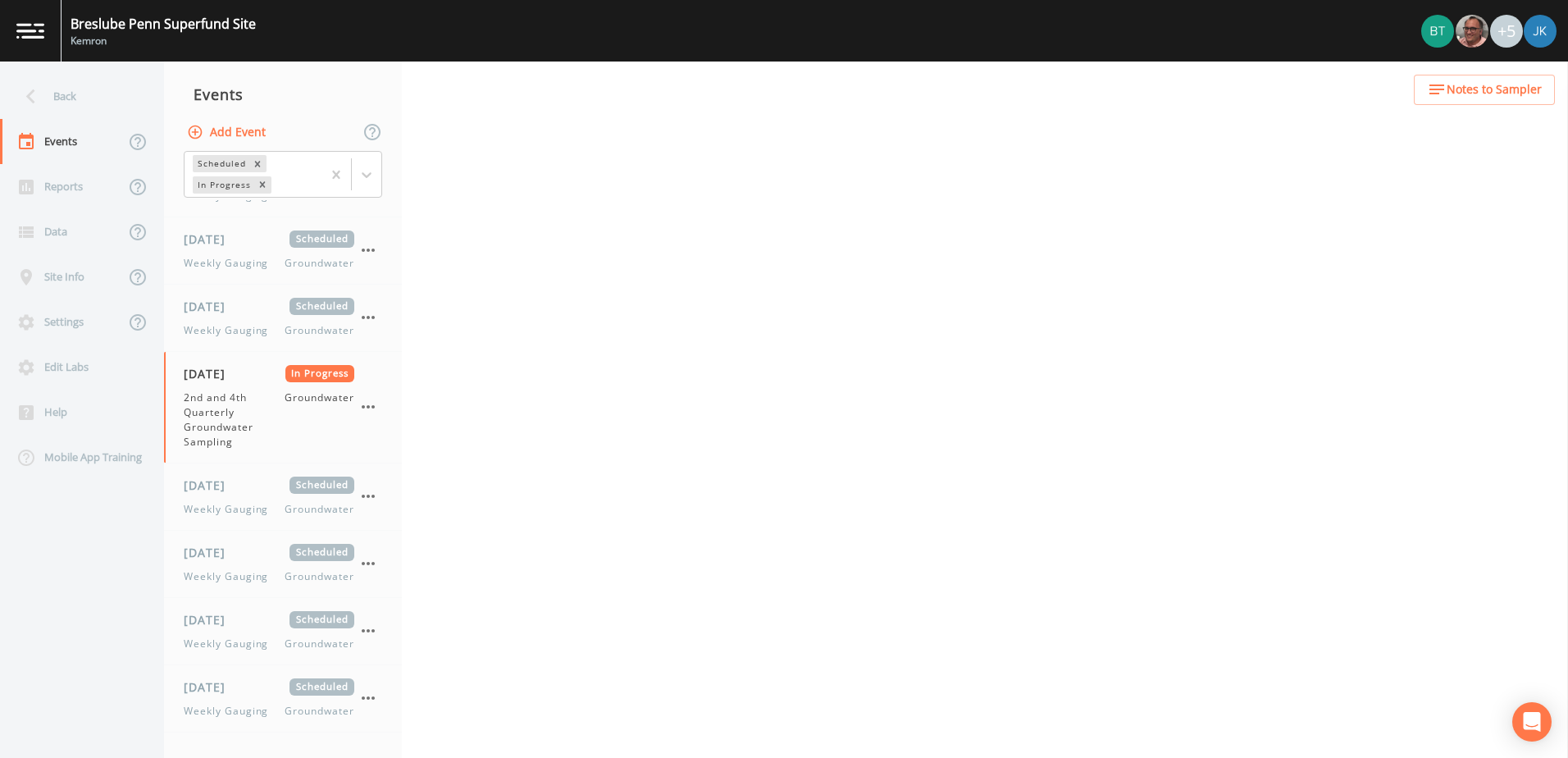
select select "d1353bd6-e69c-47f2-b562-038a0934dacb"
select select "18bf5c16-5ec9-4d5b-90ae-4f744cd40ce2"
select select "99fb0f6b-7b06-4e92-a260-432c5ac55dfc"
select select "f37c443a-374a-4031-acf4-1100f52570ad"
select select "fbf0c5b7-c2f6-41ec-8fe7-418ca1adb56d"
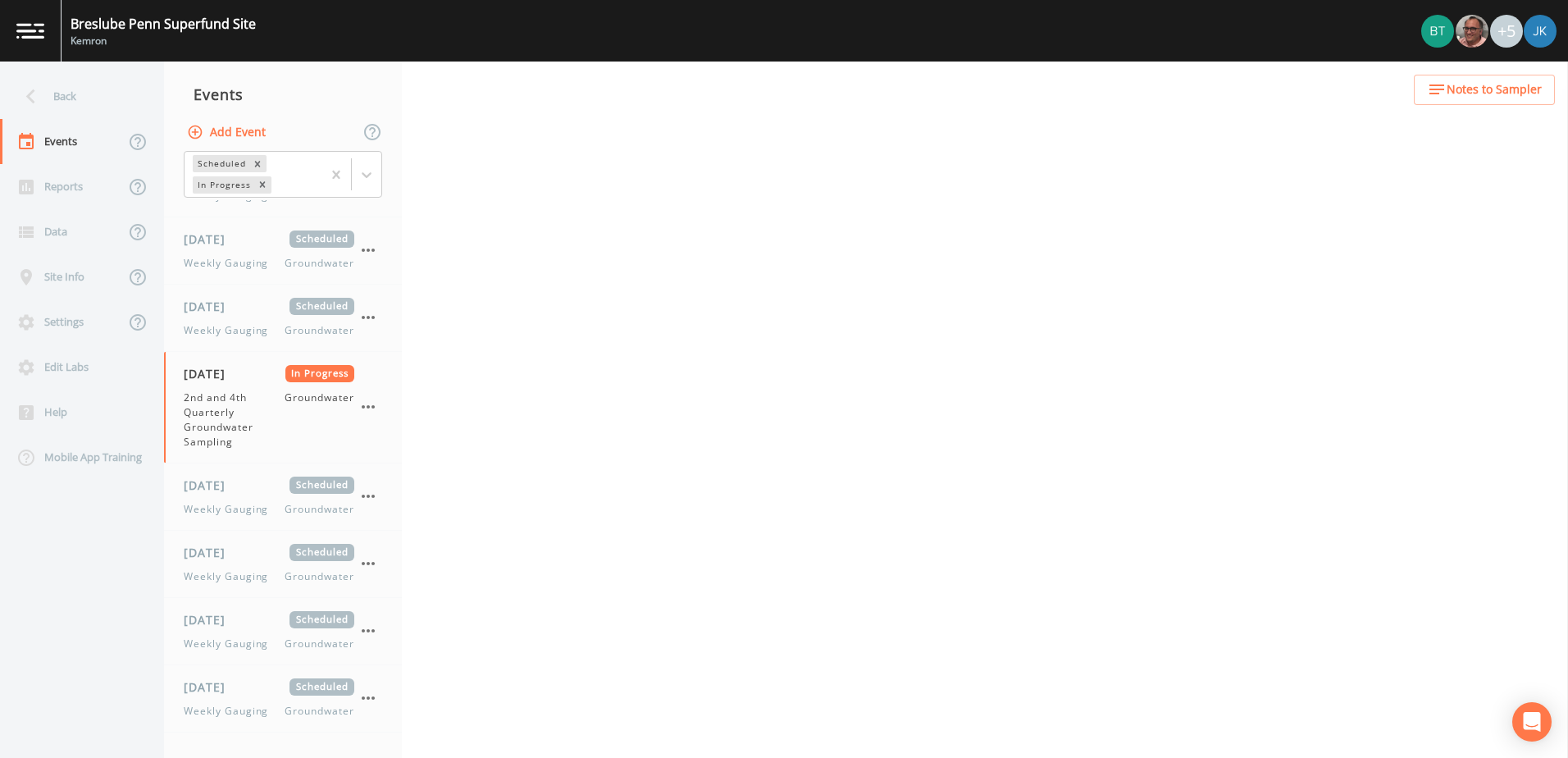
select select "334a6a0b-7251-4773-ac0d-713af01ad080"
select select "7f2cf5a2-5f6a-4be0-8ae4-15b445be83bb"
select select "be110762-a936-450e-bebb-50e7ccc32287"
select select "c6f664dd-56f6-412a-ae1e-e55b61dc6306"
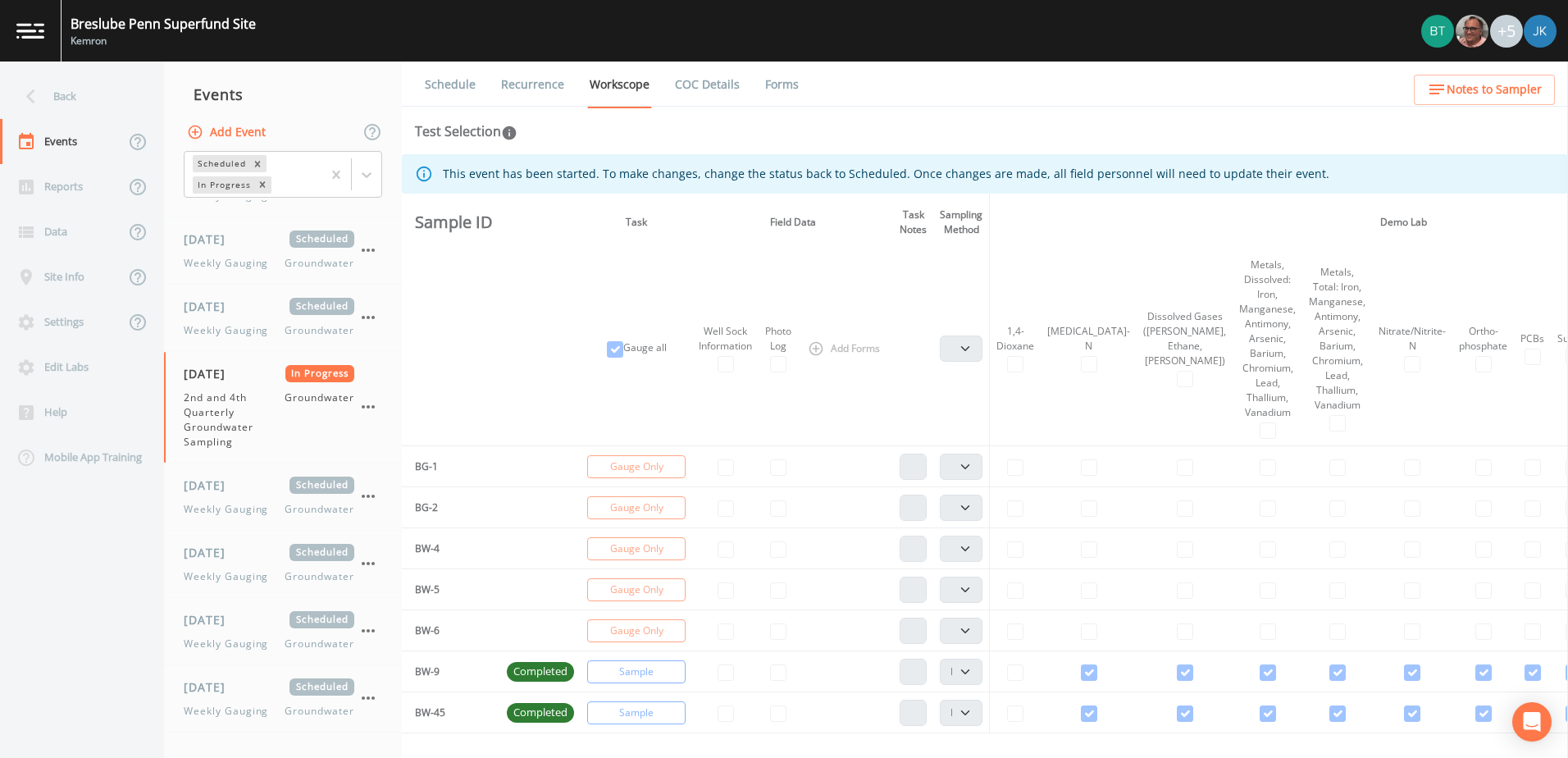
scroll to position [164, 0]
